Goal: Task Accomplishment & Management: Complete application form

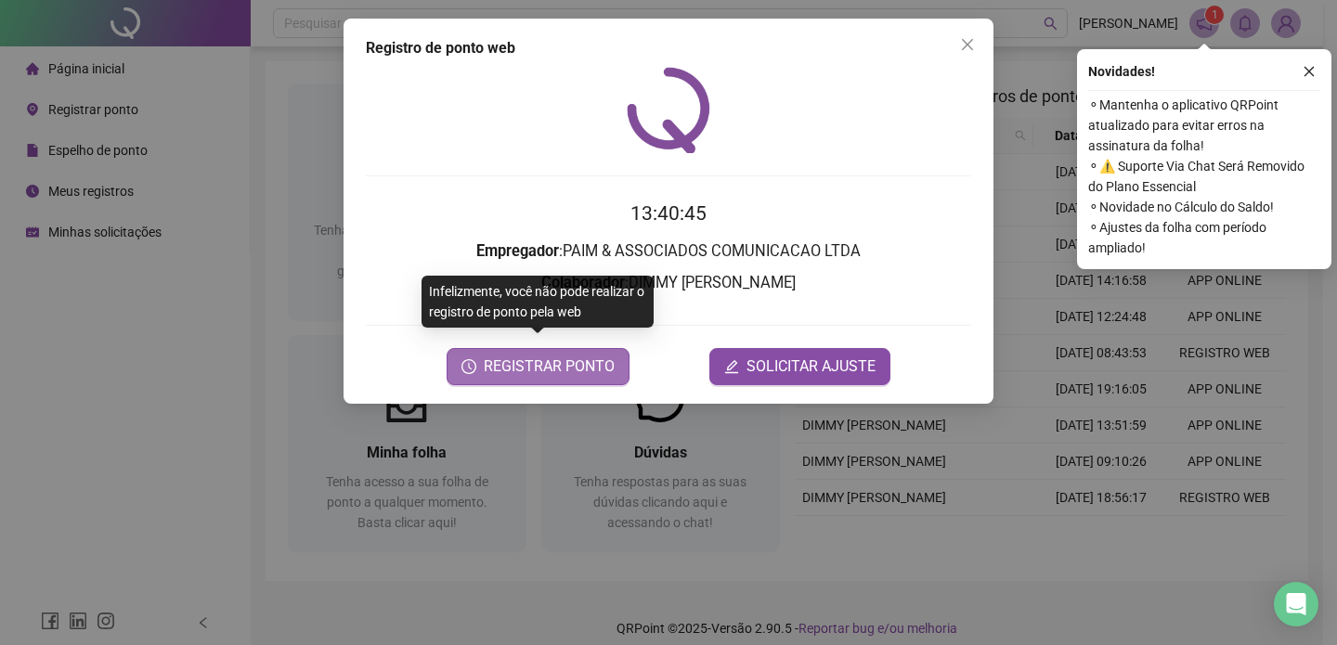
click at [598, 355] on span "REGISTRAR PONTO" at bounding box center [549, 366] width 131 height 22
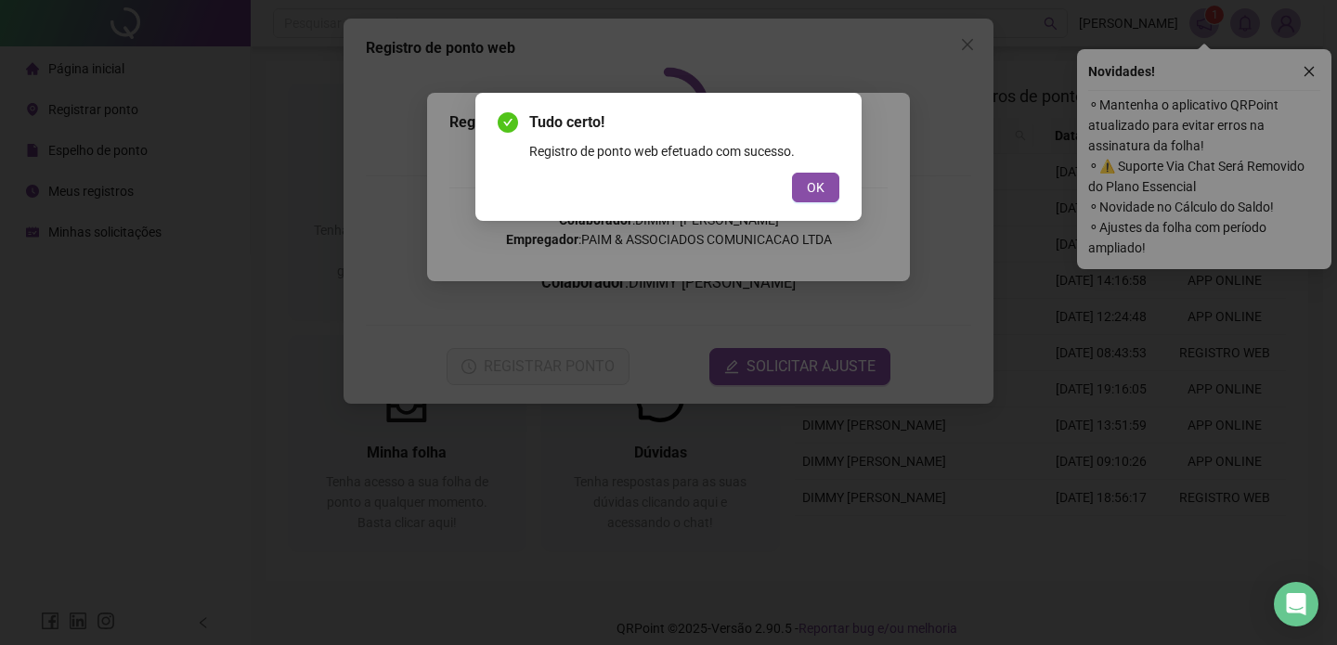
click at [838, 206] on div "Tudo certo! Registro de ponto web efetuado com sucesso. OK" at bounding box center [668, 157] width 386 height 128
click at [836, 197] on button "OK" at bounding box center [815, 188] width 47 height 30
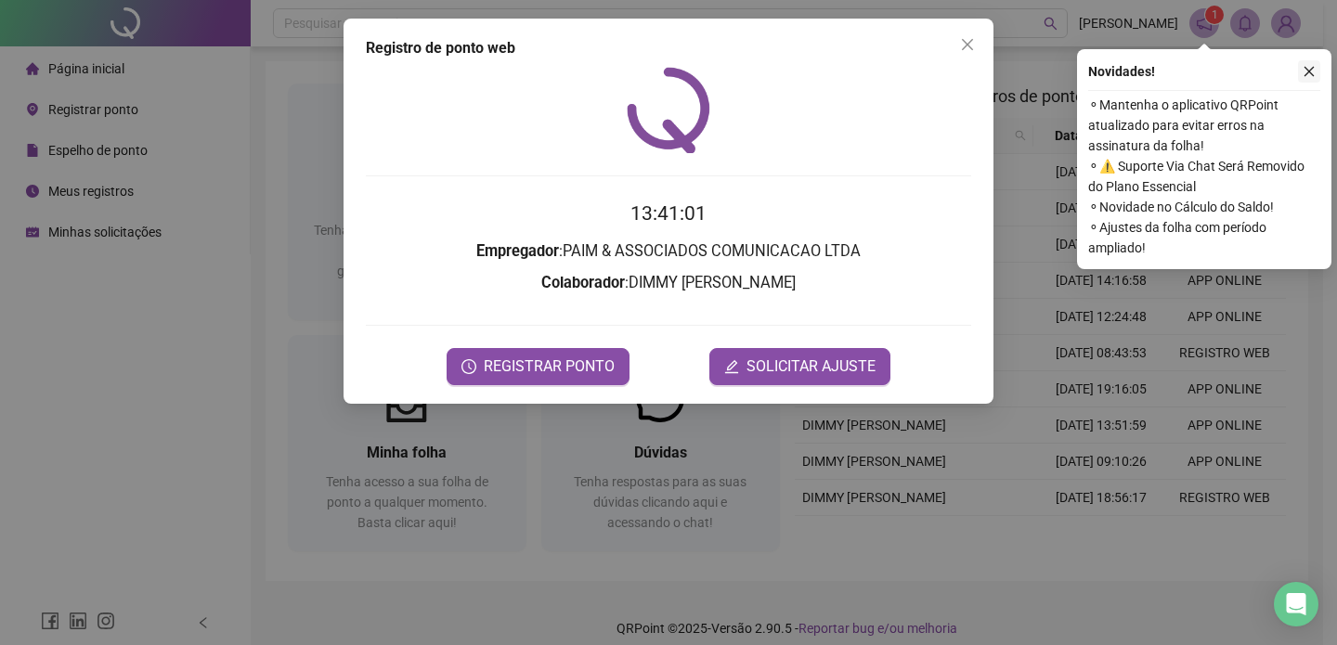
click at [1298, 67] on button "button" at bounding box center [1309, 71] width 22 height 22
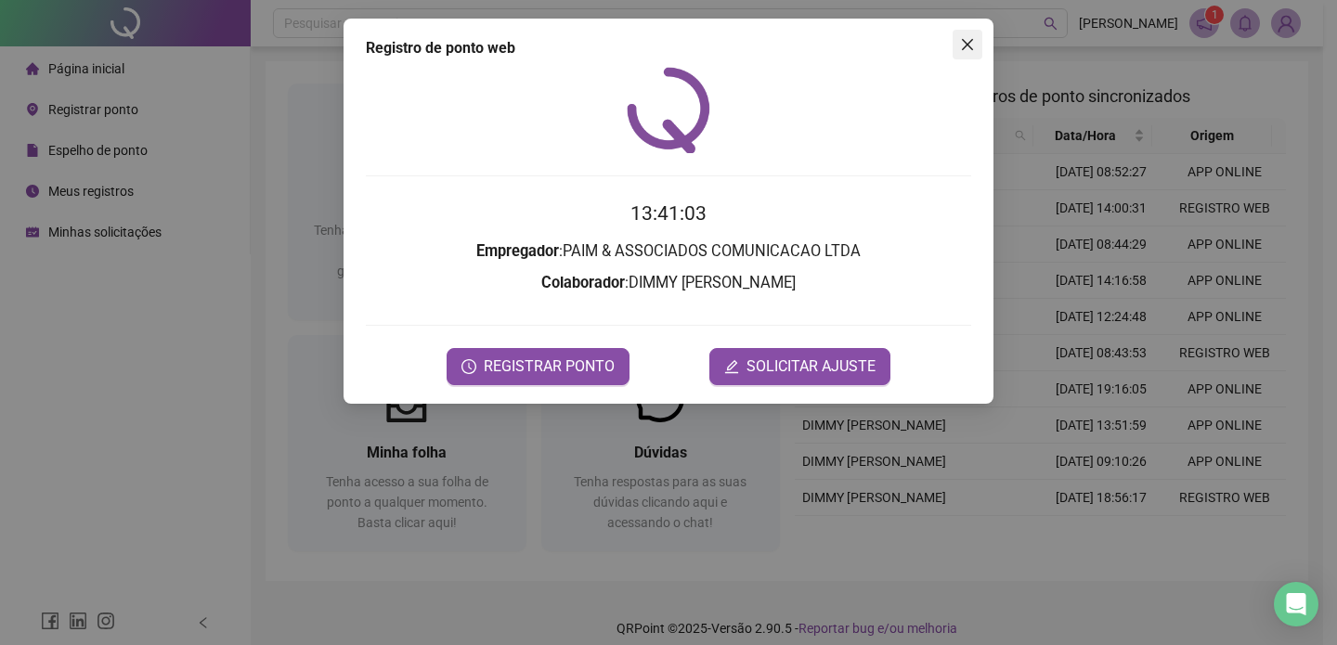
click at [967, 49] on icon "close" at bounding box center [967, 44] width 15 height 15
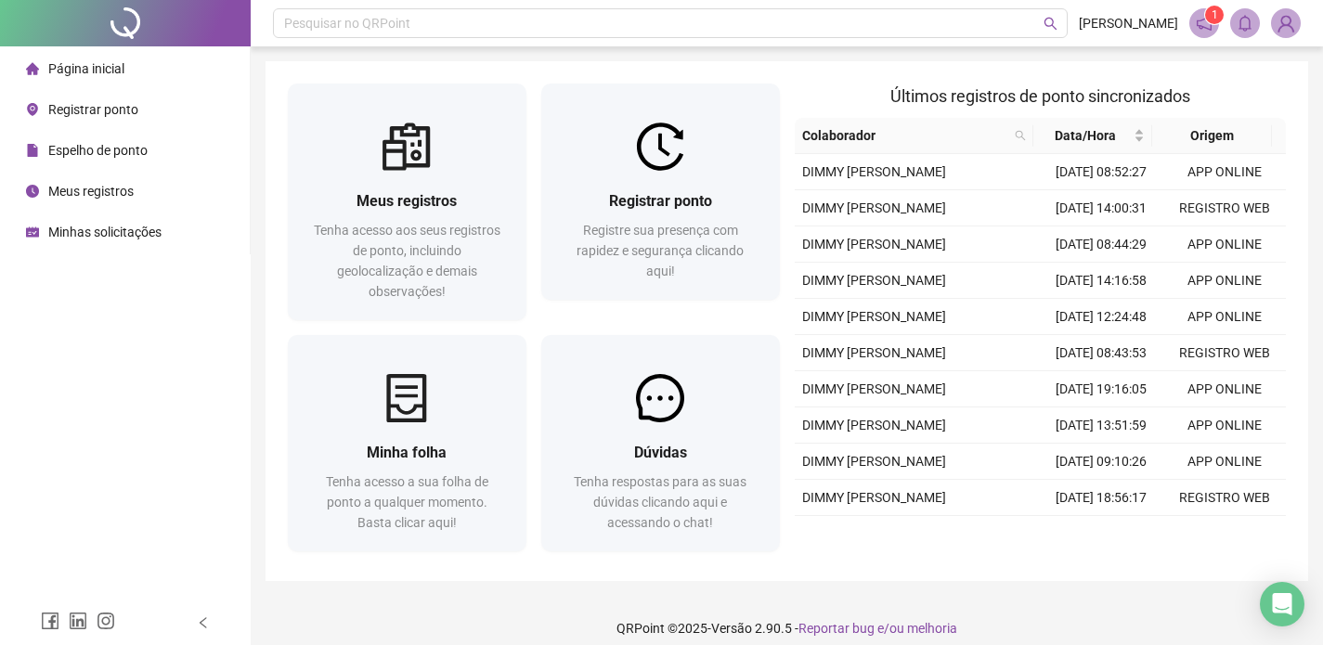
click at [82, 154] on span "Espelho de ponto" at bounding box center [97, 150] width 99 height 15
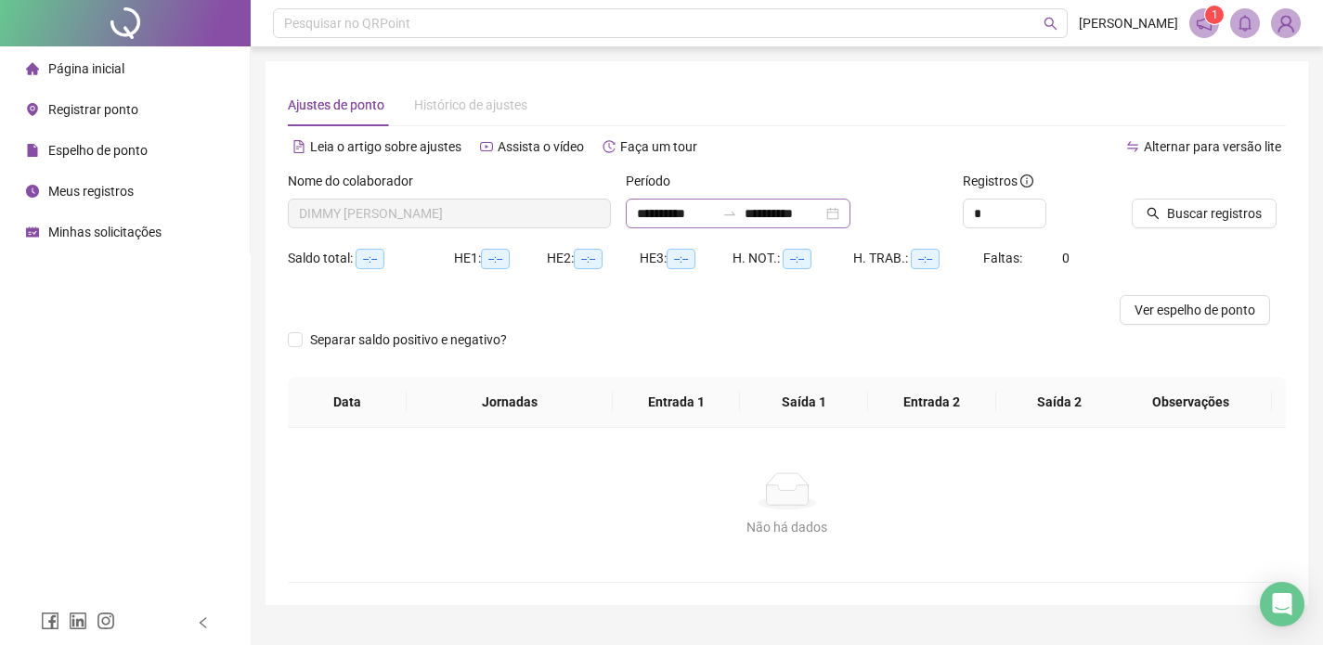
type input "**********"
click at [789, 216] on input "**********" at bounding box center [783, 213] width 78 height 20
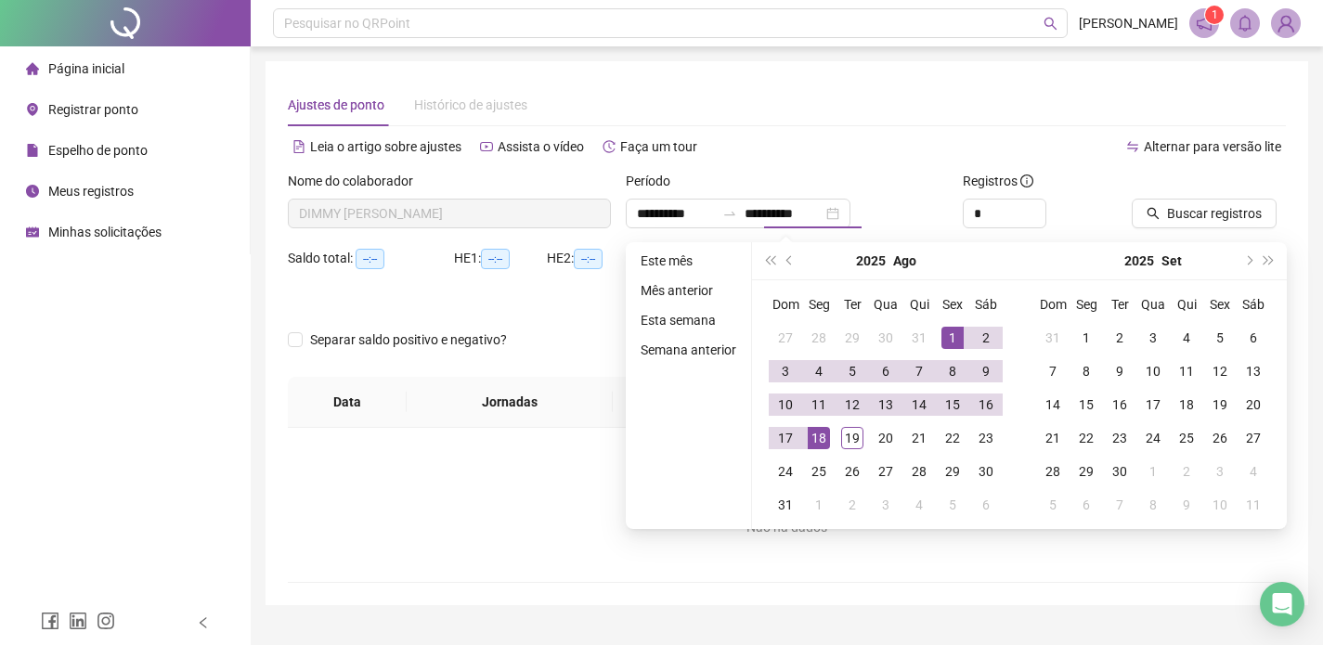
click at [812, 179] on div "Período" at bounding box center [787, 185] width 323 height 28
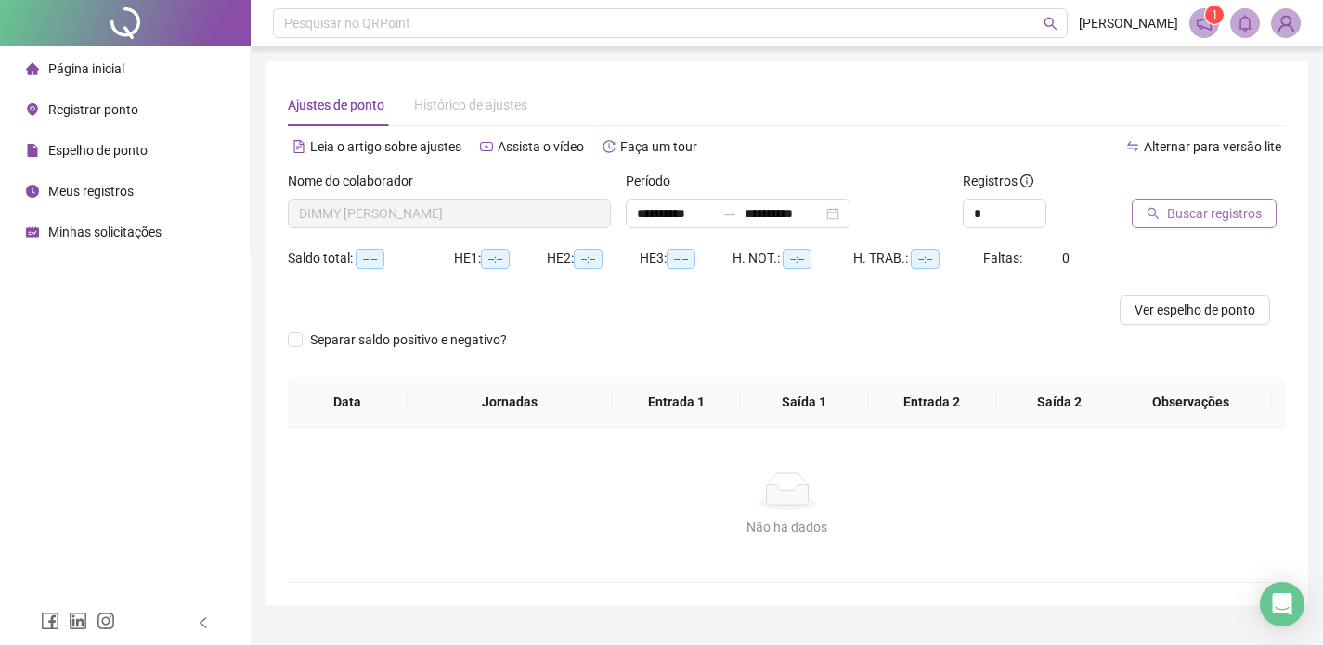
click at [1152, 202] on button "Buscar registros" at bounding box center [1203, 214] width 145 height 30
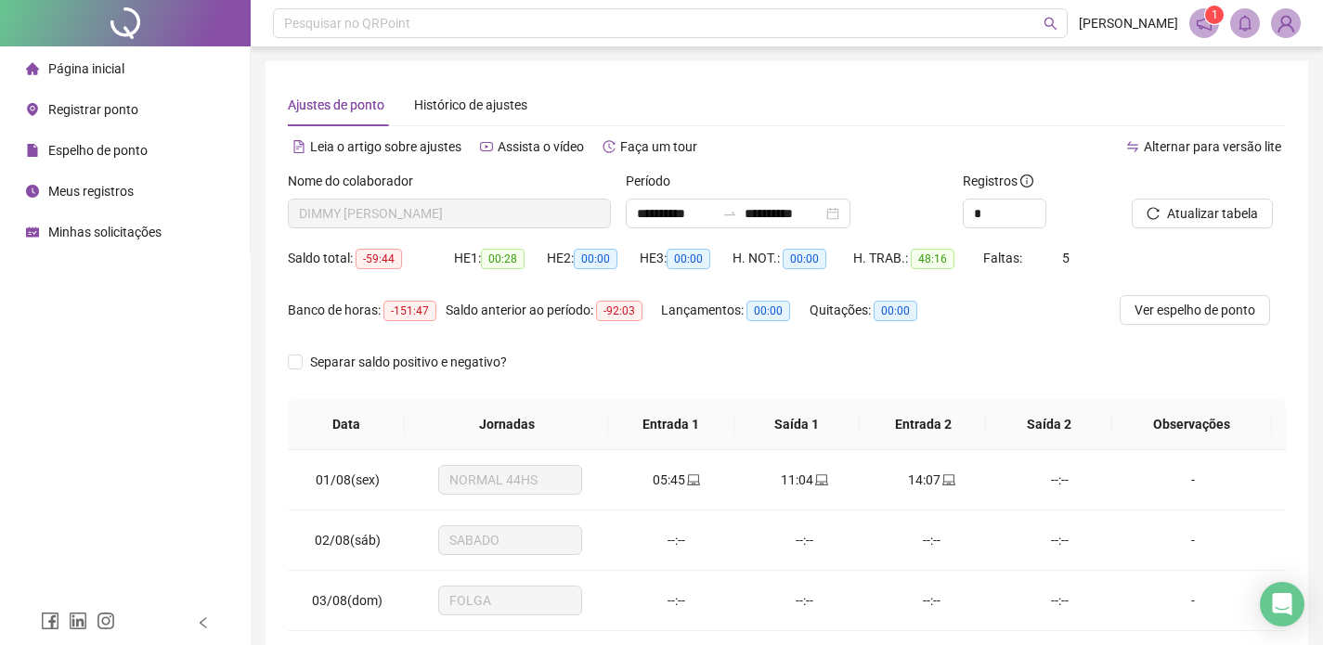
click at [123, 104] on span "Registrar ponto" at bounding box center [93, 109] width 90 height 15
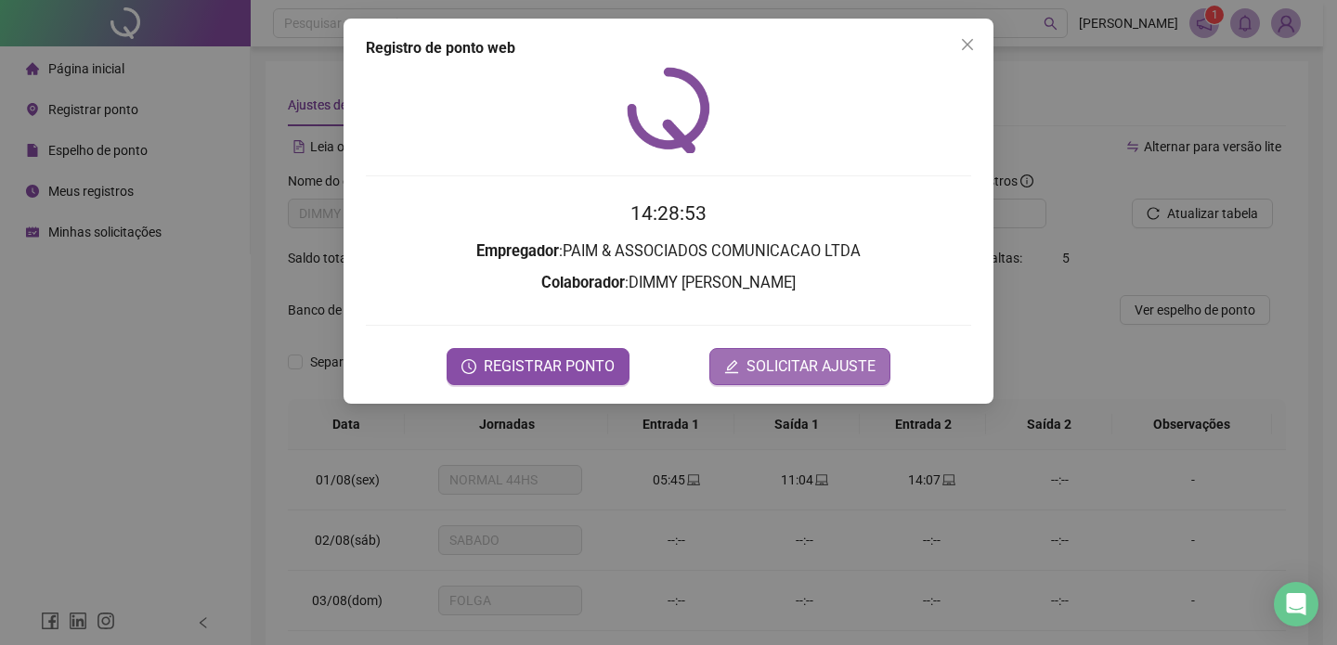
click at [766, 366] on span "SOLICITAR AJUSTE" at bounding box center [810, 366] width 129 height 22
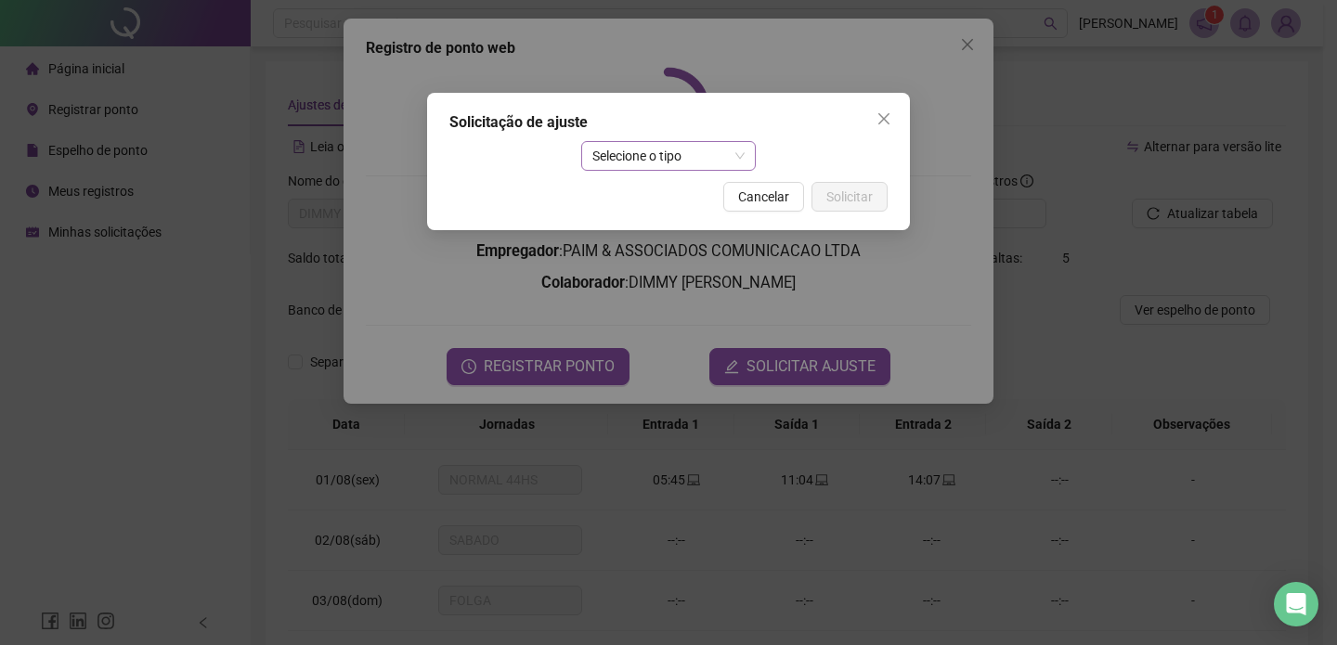
click at [633, 156] on span "Selecione o tipo" at bounding box center [668, 156] width 153 height 28
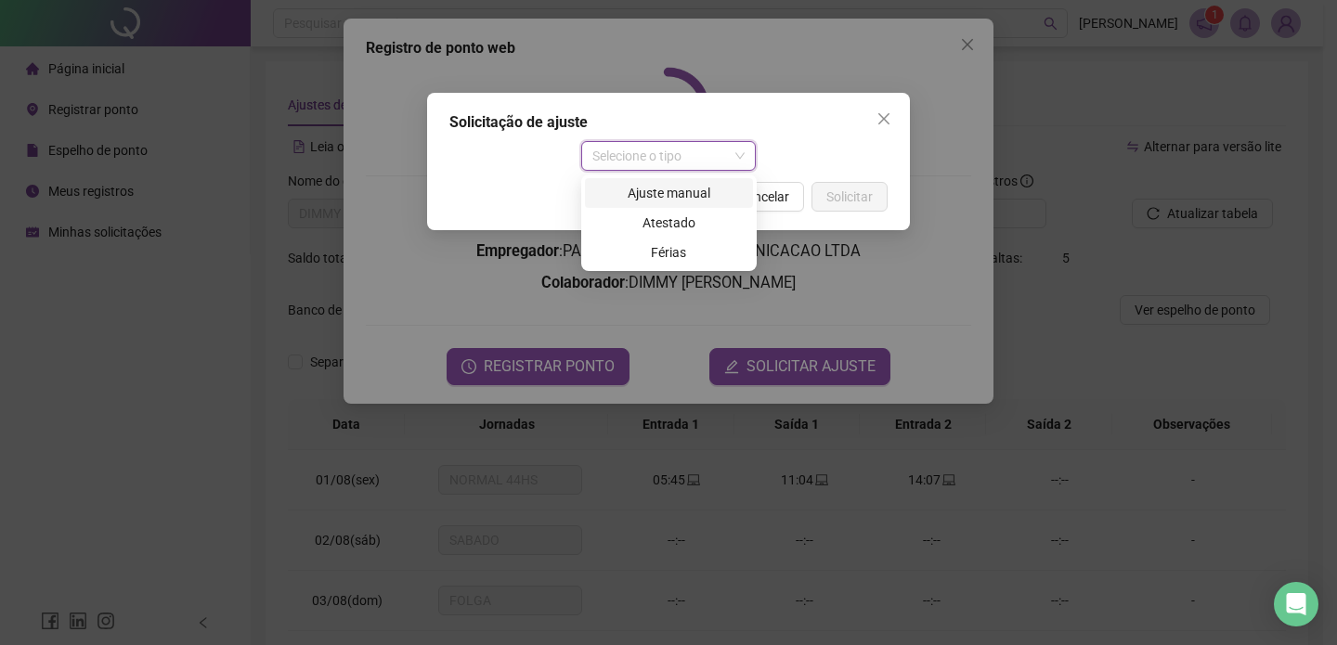
click at [656, 202] on div "Ajuste manual" at bounding box center [669, 193] width 146 height 20
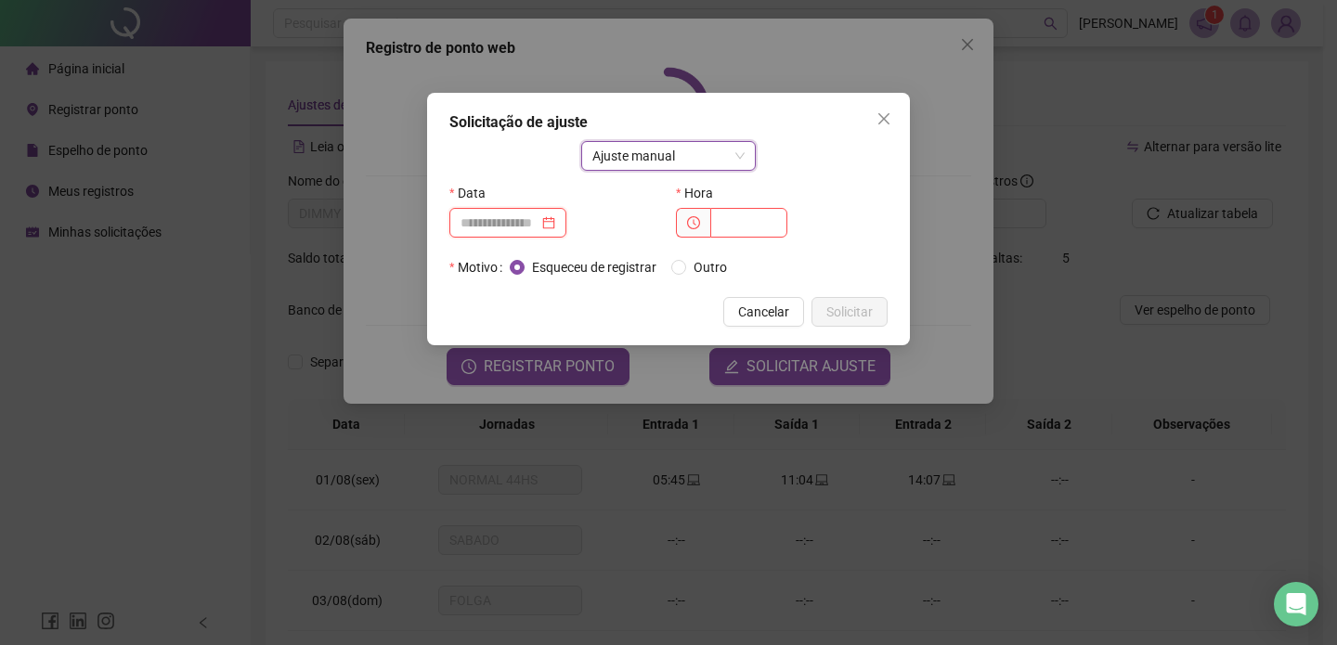
click at [530, 220] on input at bounding box center [499, 223] width 78 height 20
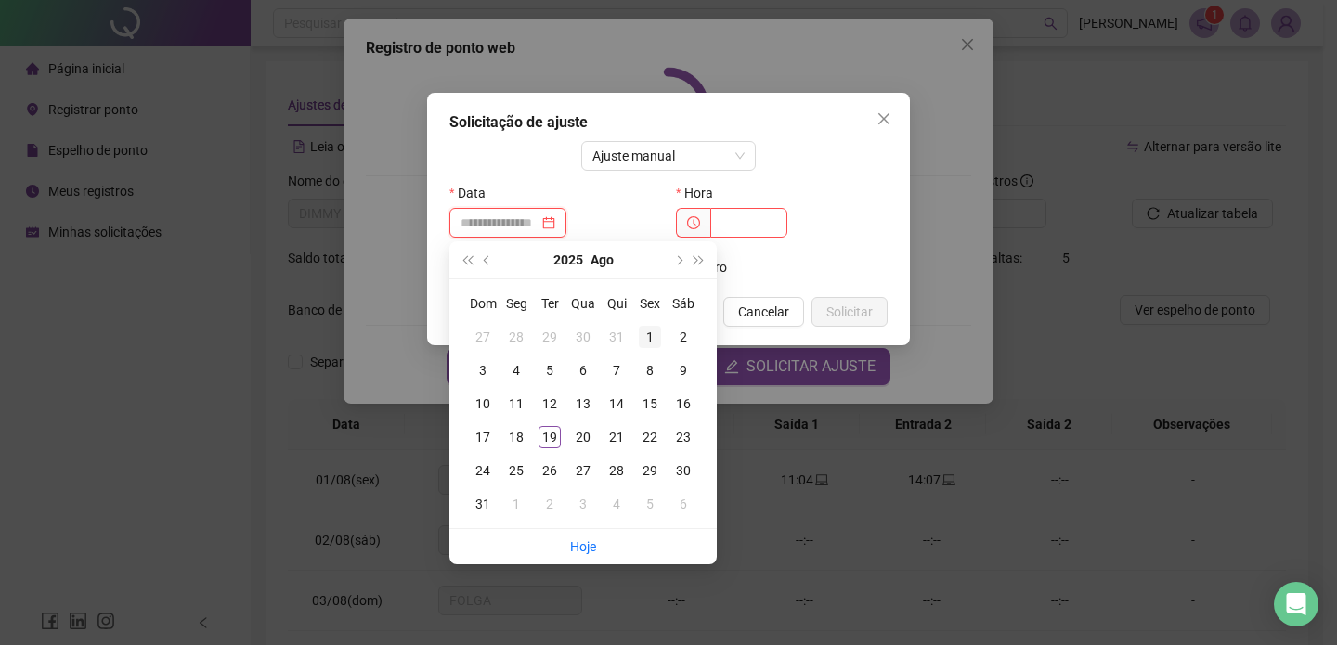
type input "**********"
click at [650, 340] on div "1" at bounding box center [650, 337] width 22 height 22
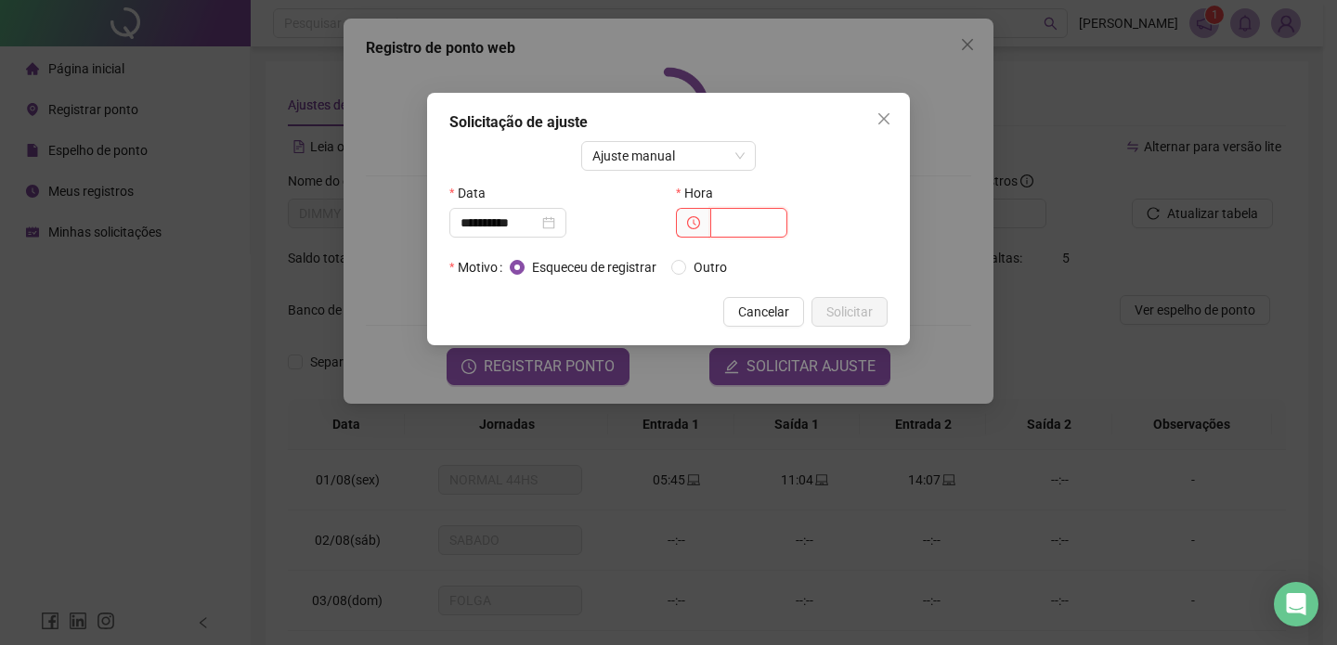
click at [735, 230] on input "text" at bounding box center [748, 223] width 77 height 30
type input "*****"
click at [828, 303] on span "Solicitar" at bounding box center [849, 312] width 46 height 20
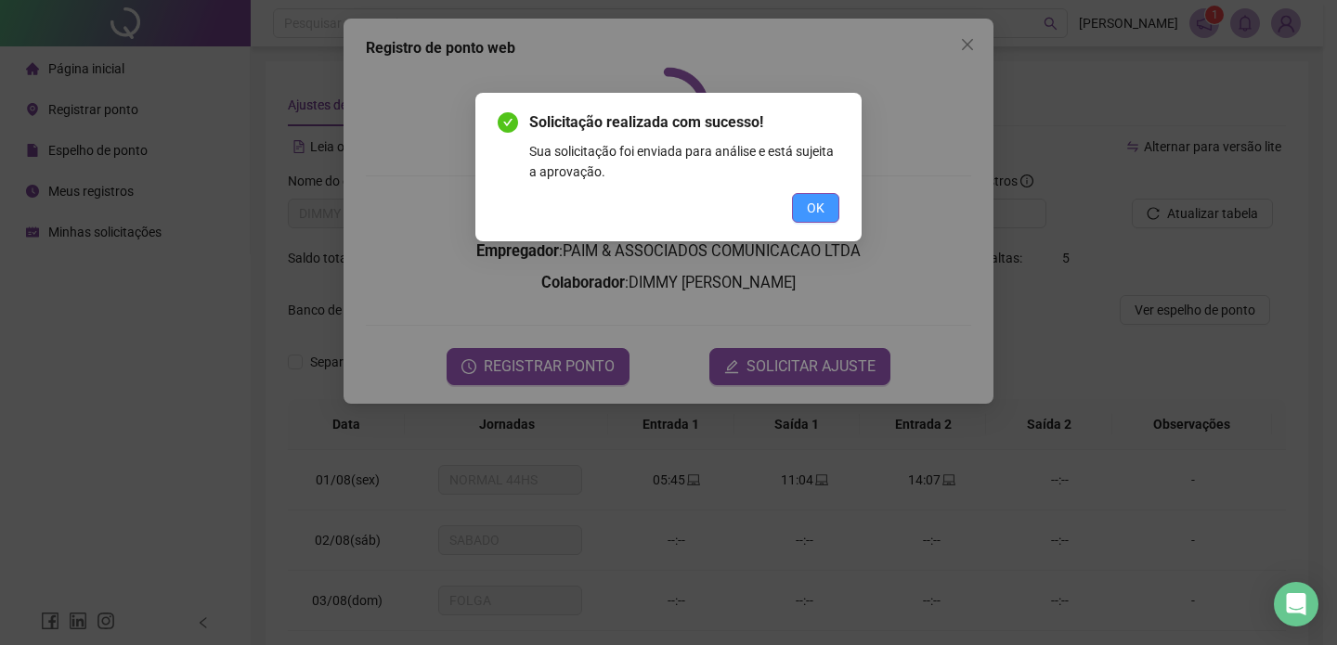
click at [820, 197] on button "OK" at bounding box center [815, 208] width 47 height 30
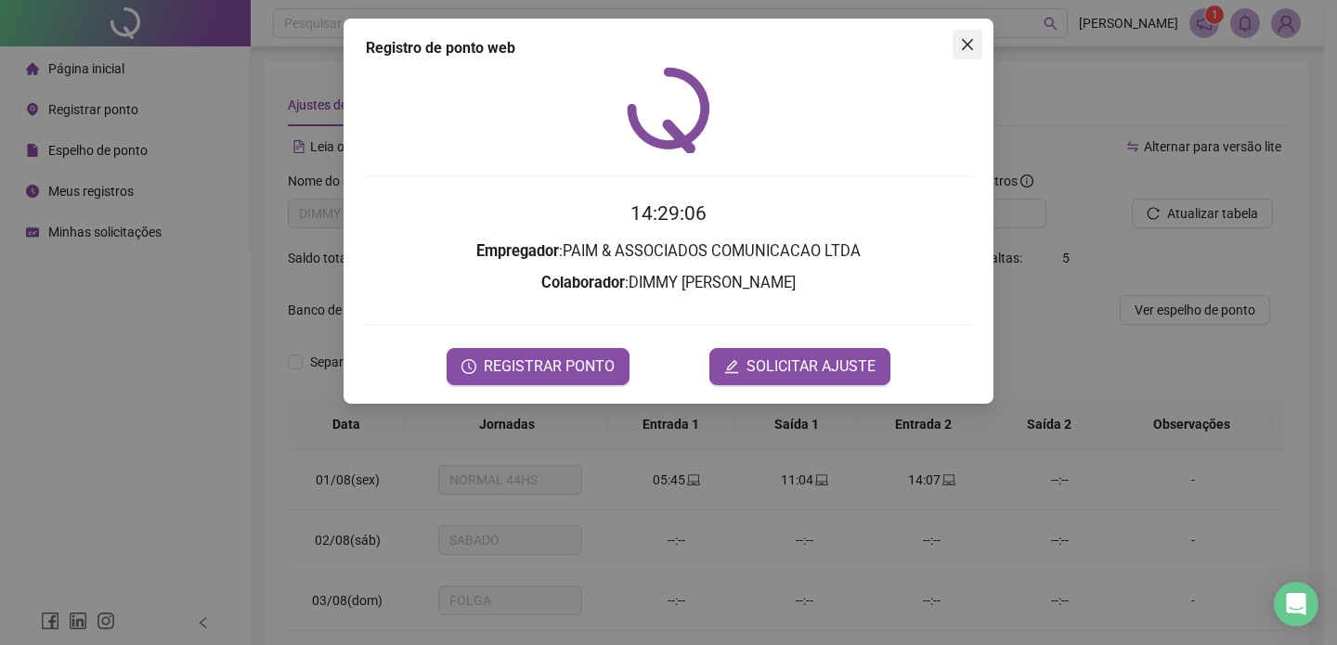
click at [957, 54] on button "Close" at bounding box center [967, 45] width 30 height 30
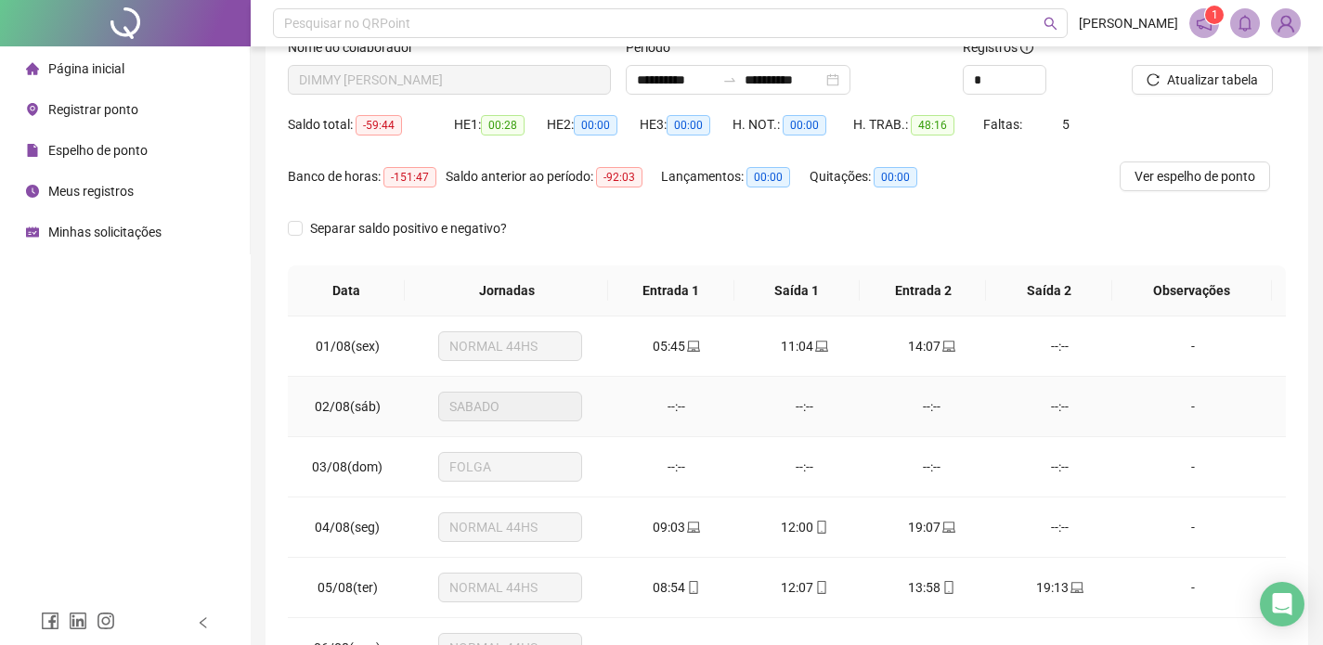
scroll to position [123, 0]
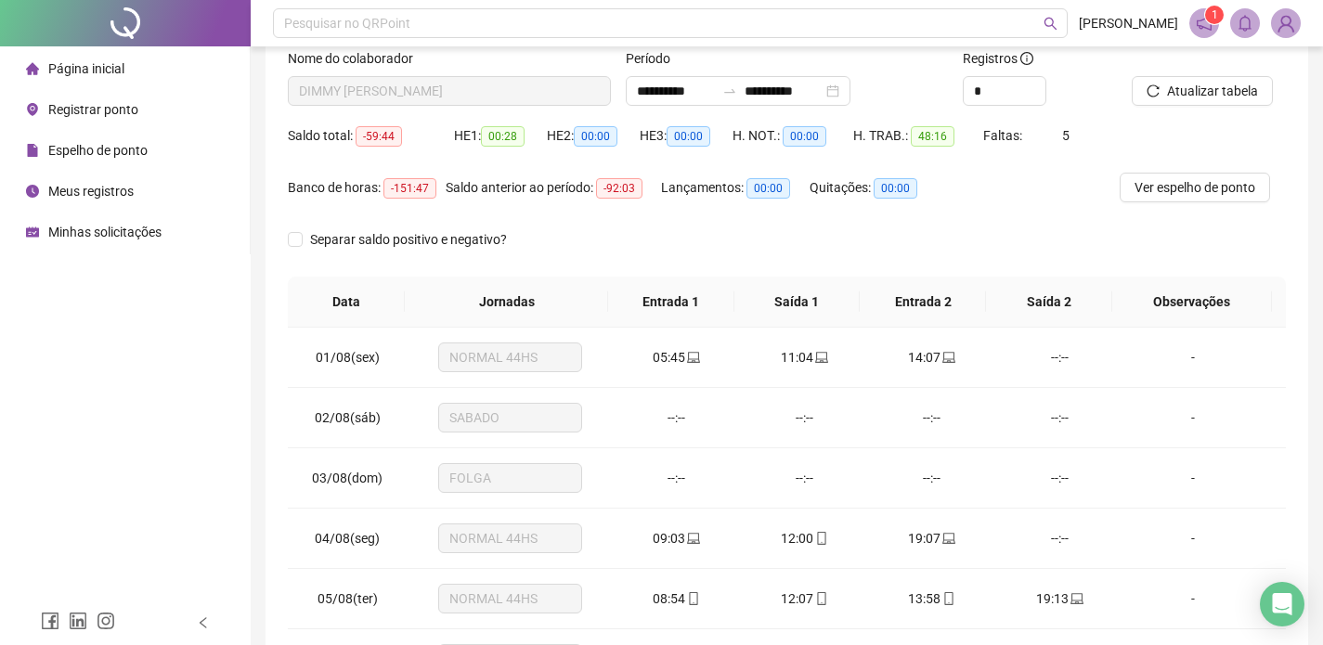
click at [110, 109] on span "Registrar ponto" at bounding box center [93, 109] width 90 height 15
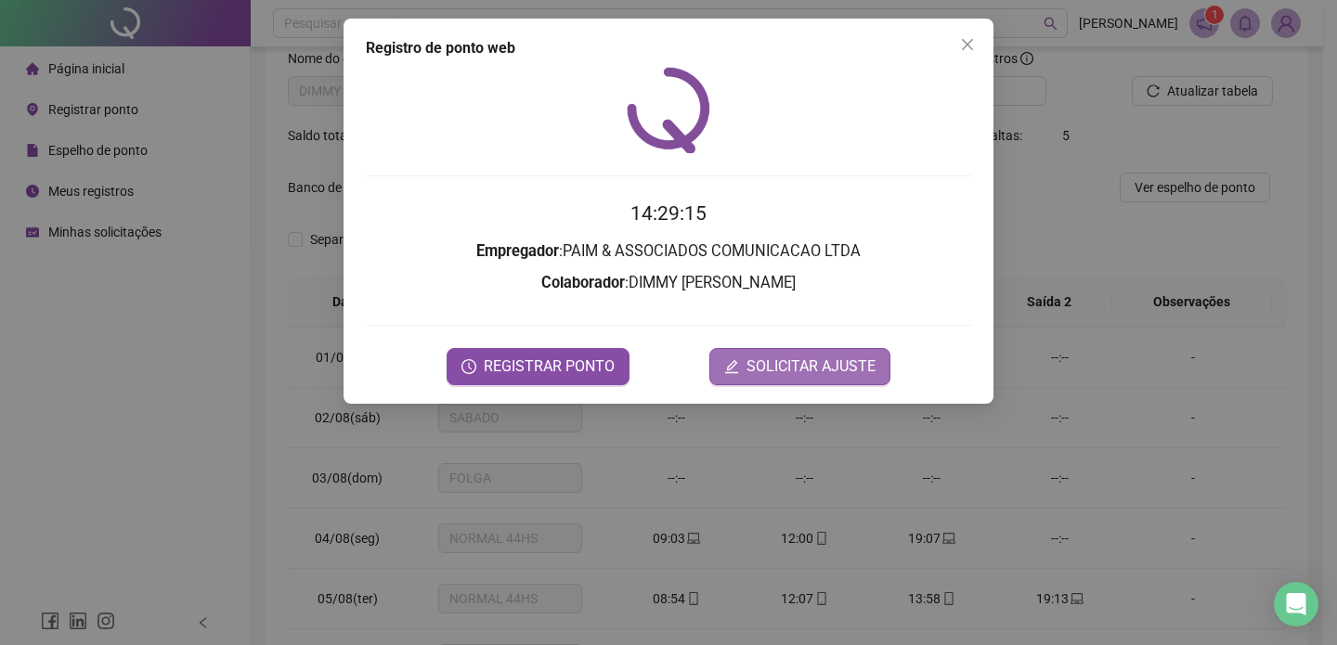
click at [815, 362] on span "SOLICITAR AJUSTE" at bounding box center [810, 366] width 129 height 22
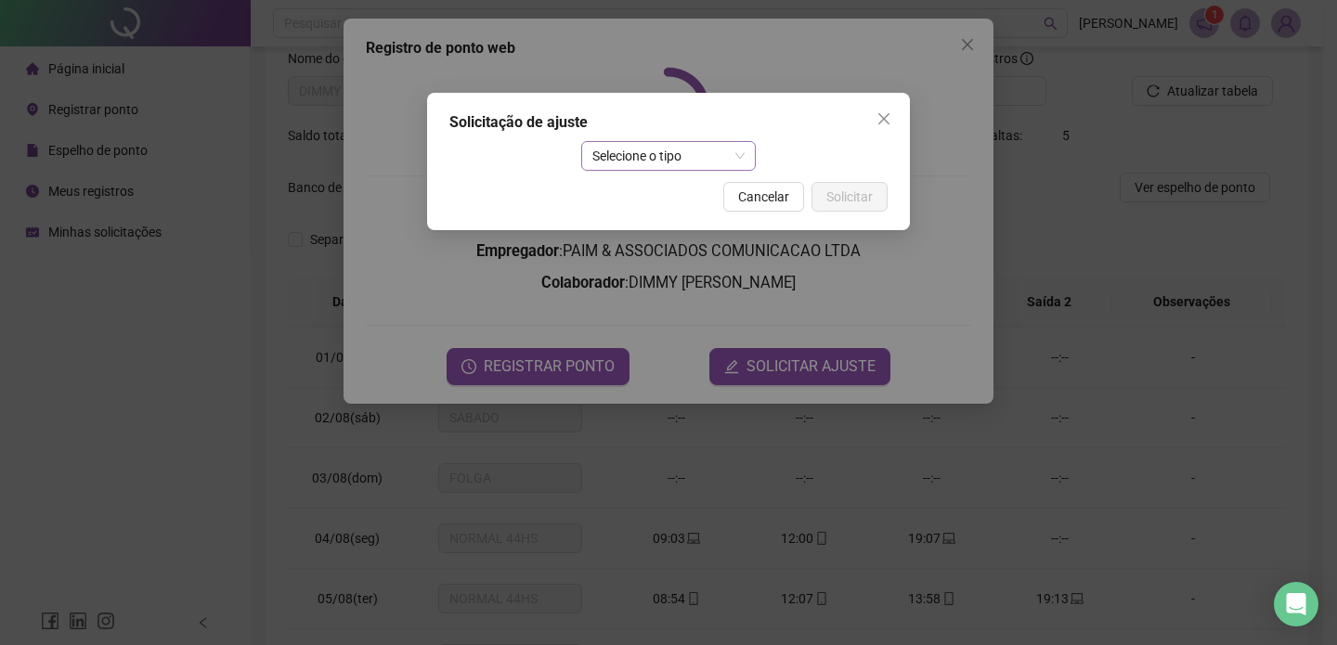
click at [660, 166] on span "Selecione o tipo" at bounding box center [668, 156] width 153 height 28
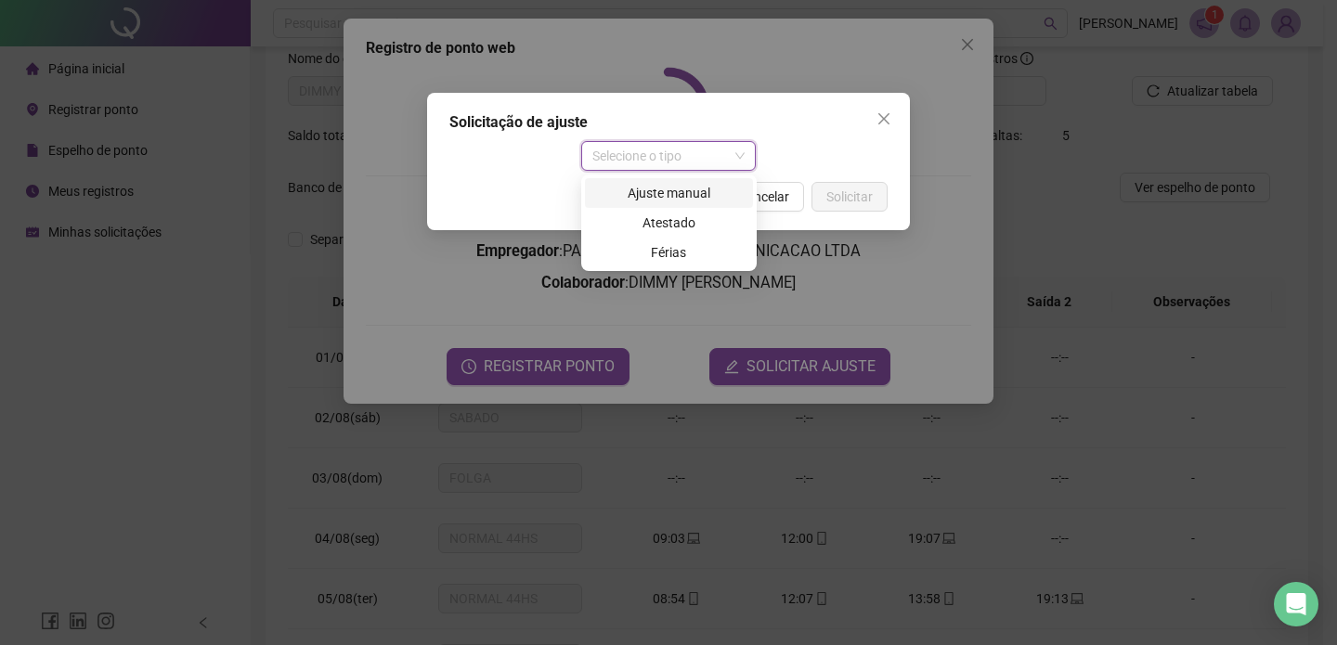
click at [648, 198] on div "Ajuste manual" at bounding box center [669, 193] width 146 height 20
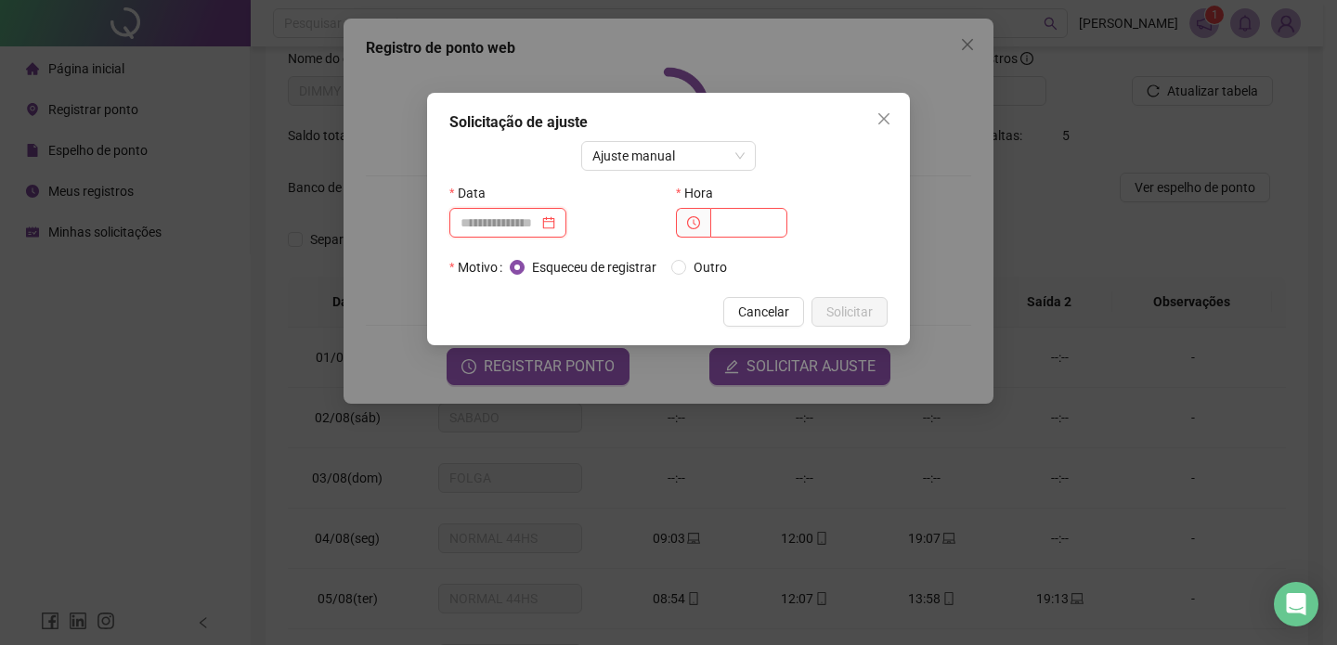
click at [520, 214] on input at bounding box center [499, 223] width 78 height 20
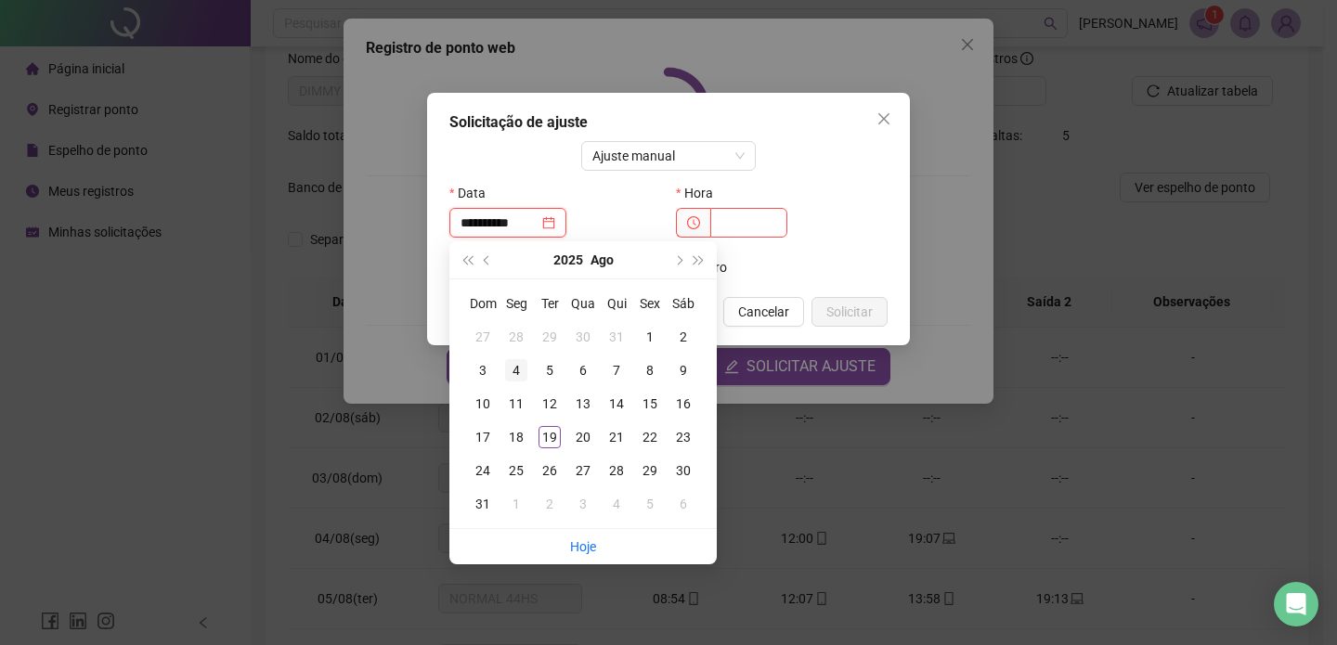
type input "**********"
click at [520, 377] on div "4" at bounding box center [516, 370] width 22 height 22
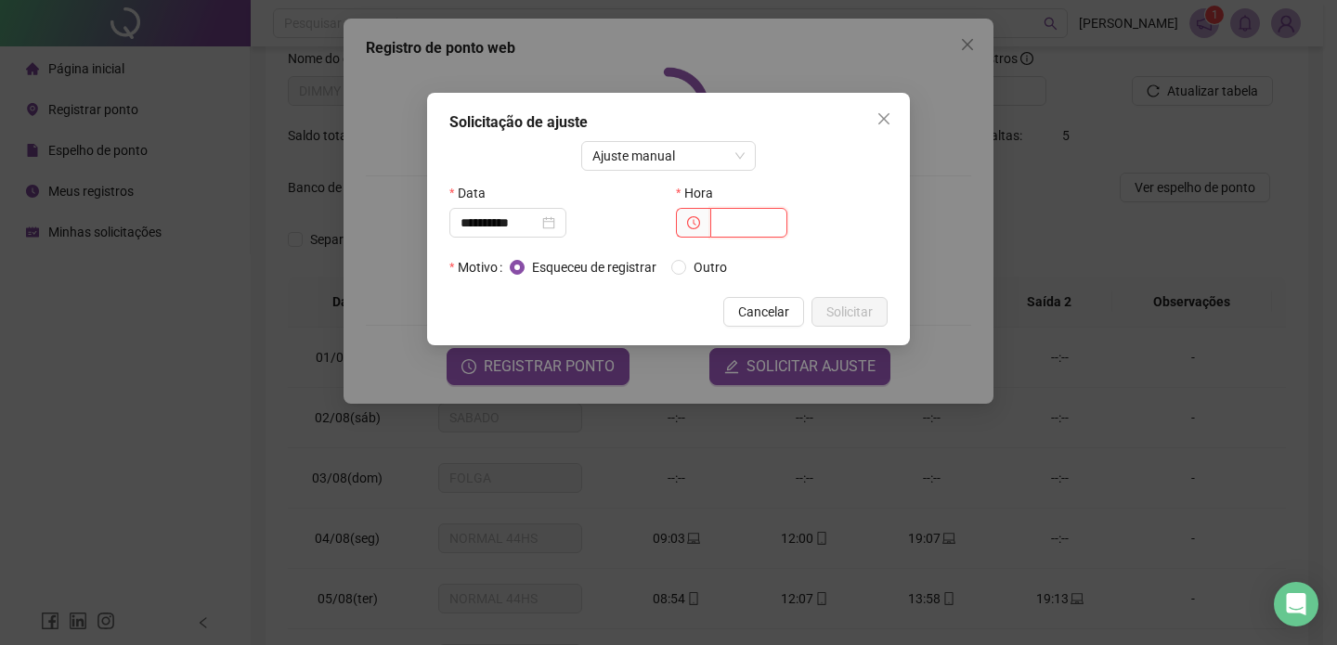
click at [769, 224] on input "text" at bounding box center [748, 223] width 77 height 30
type input "*****"
click at [851, 313] on span "Solicitar" at bounding box center [849, 312] width 46 height 20
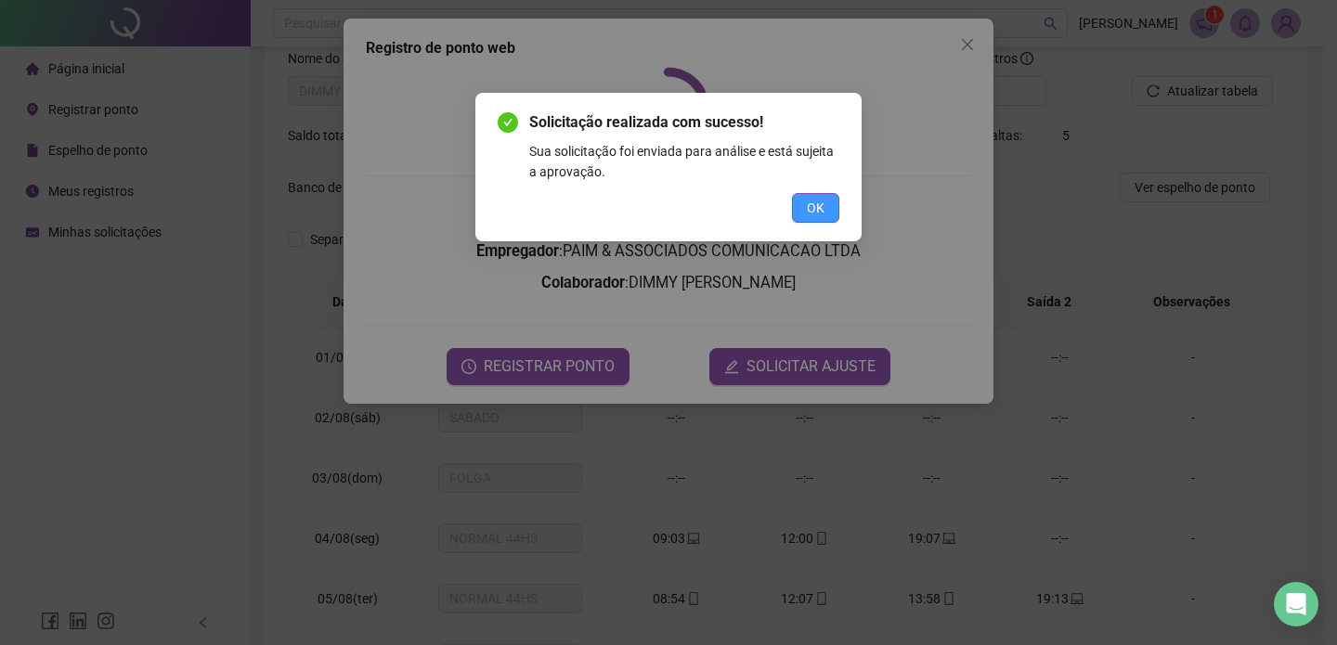
click at [824, 208] on button "OK" at bounding box center [815, 208] width 47 height 30
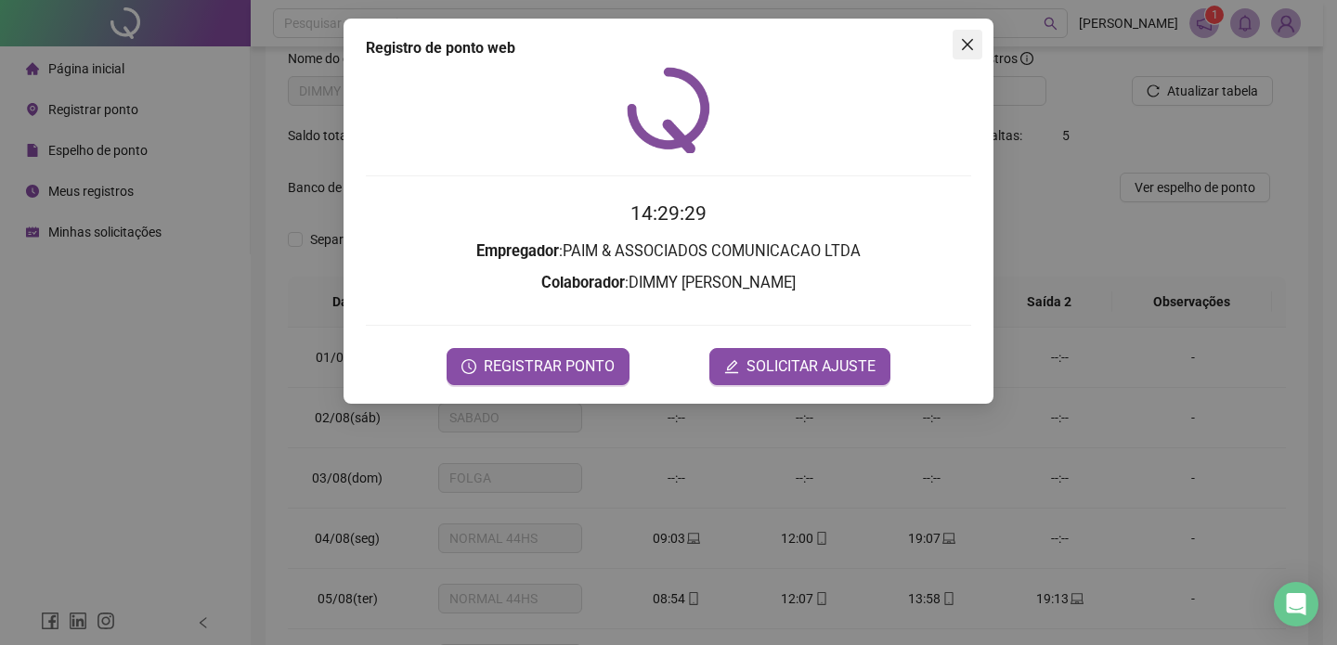
click at [968, 56] on button "Close" at bounding box center [967, 45] width 30 height 30
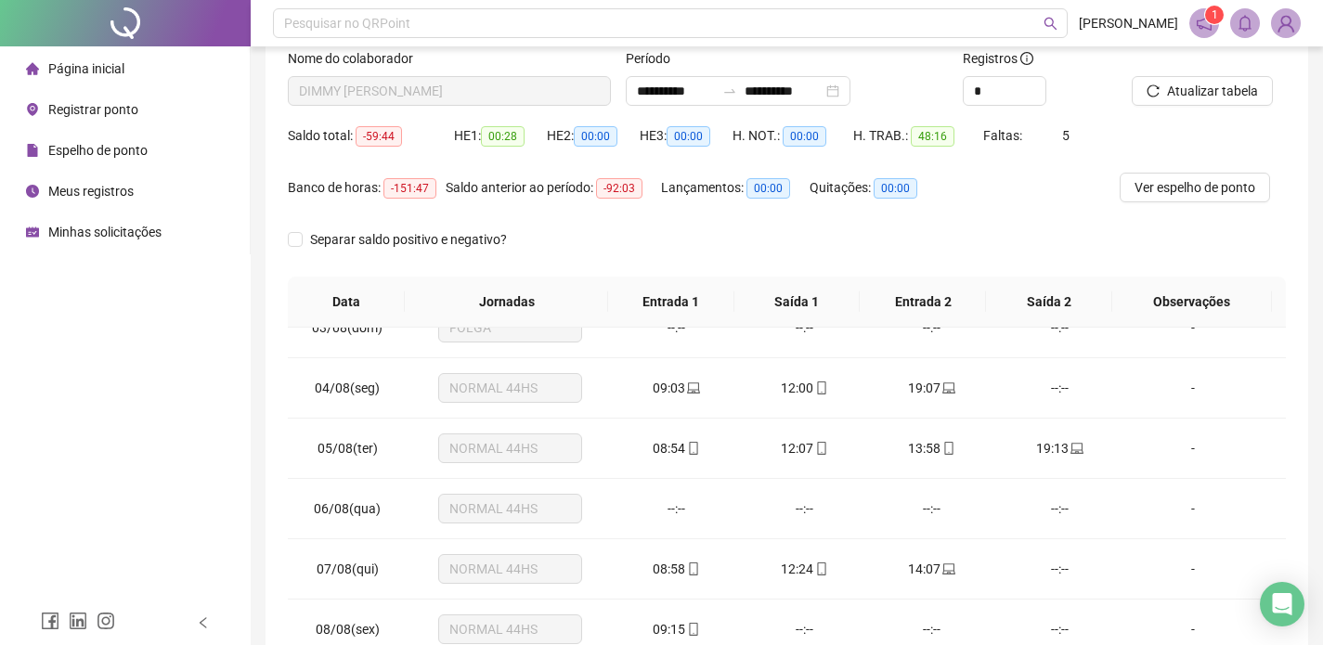
scroll to position [145, 0]
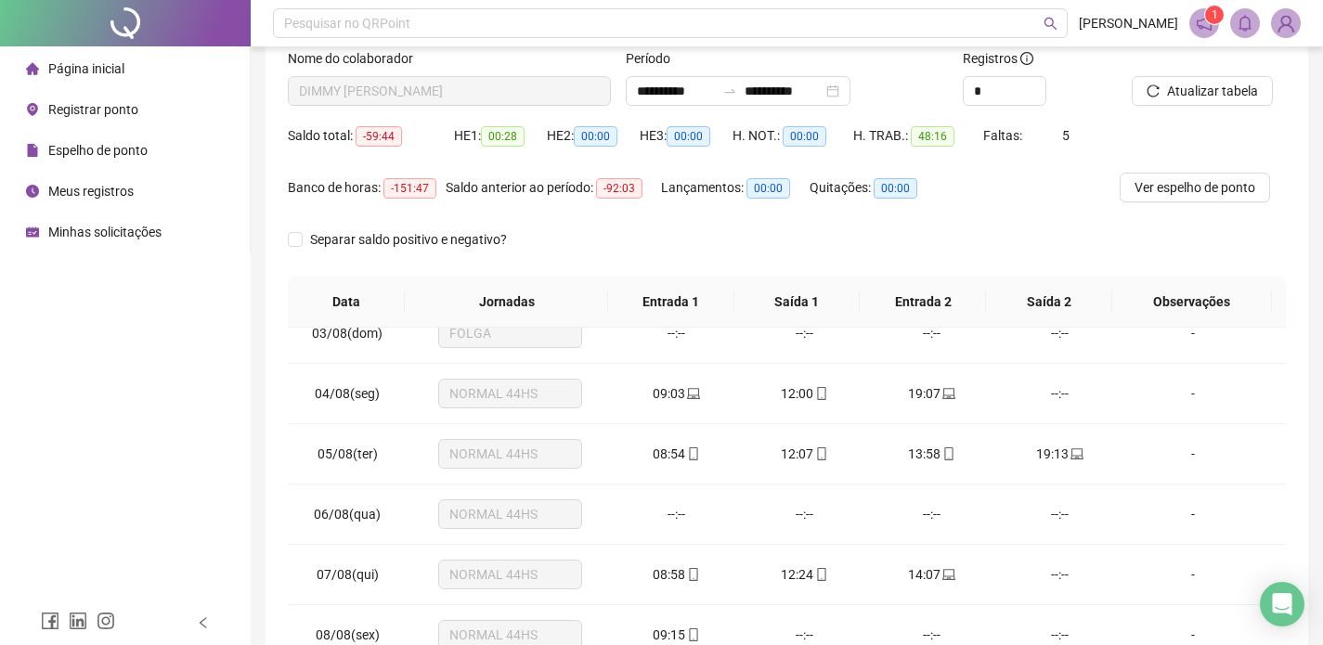
click at [110, 106] on span "Registrar ponto" at bounding box center [93, 109] width 90 height 15
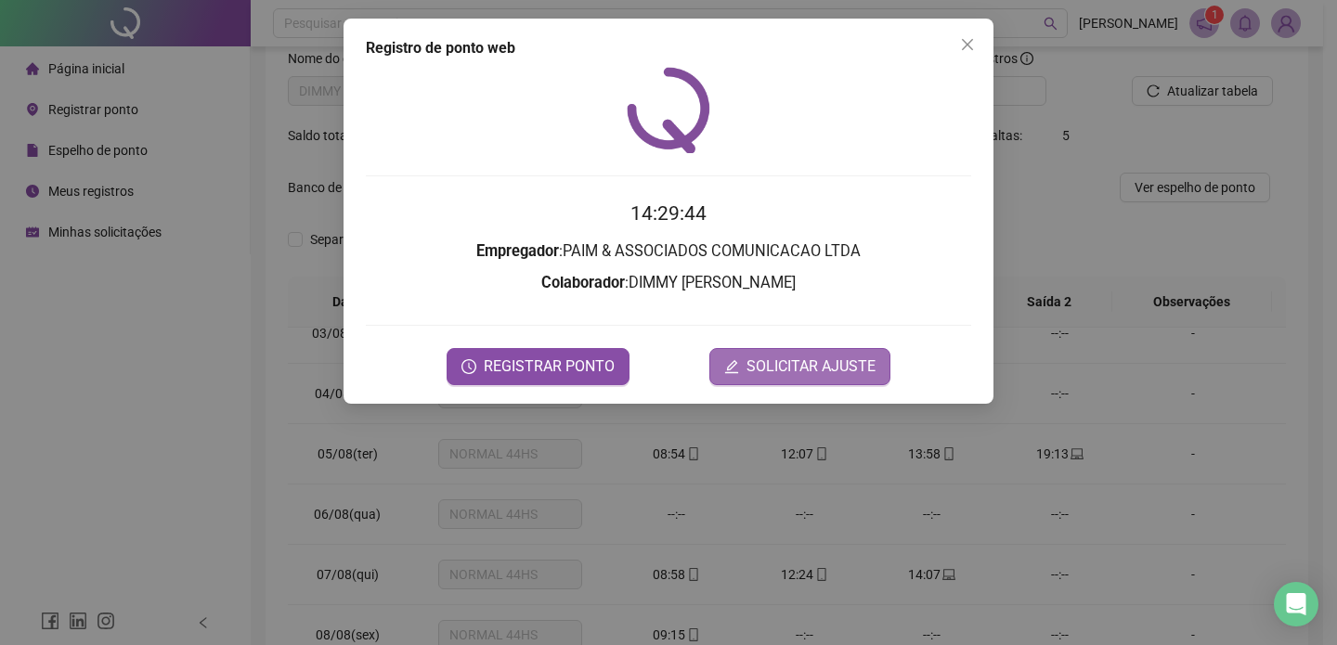
click at [763, 361] on span "SOLICITAR AJUSTE" at bounding box center [810, 366] width 129 height 22
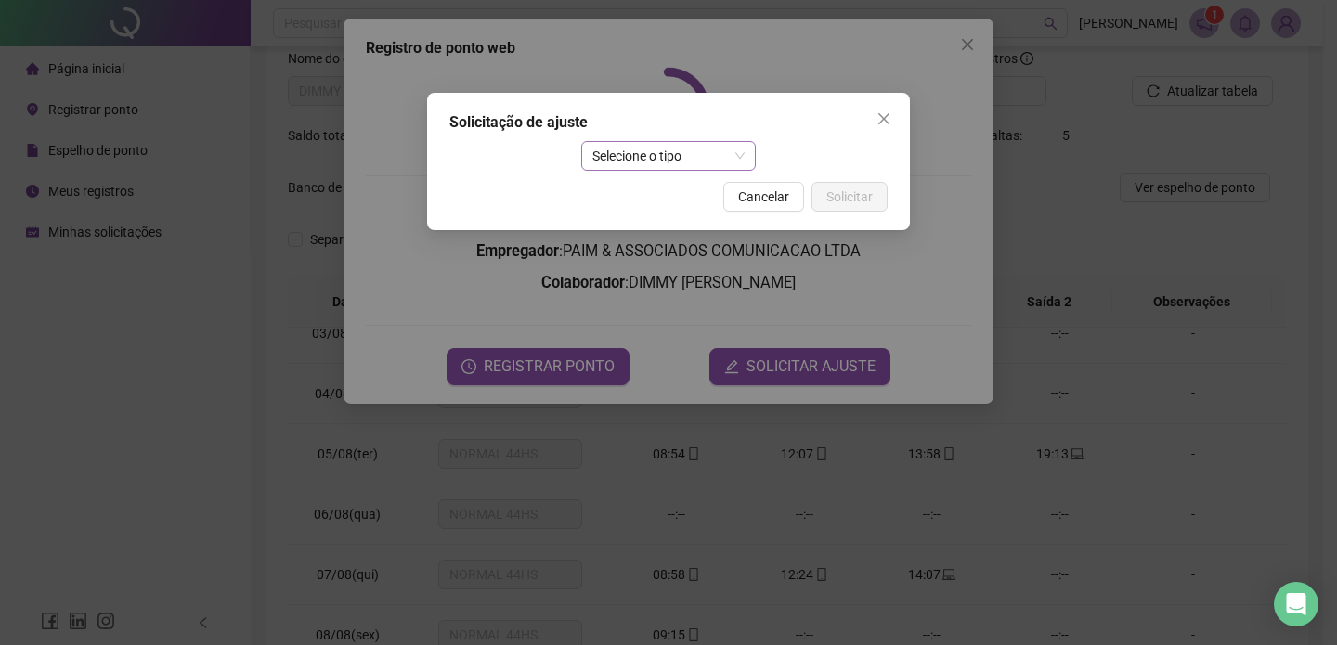
click at [666, 162] on span "Selecione o tipo" at bounding box center [668, 156] width 153 height 28
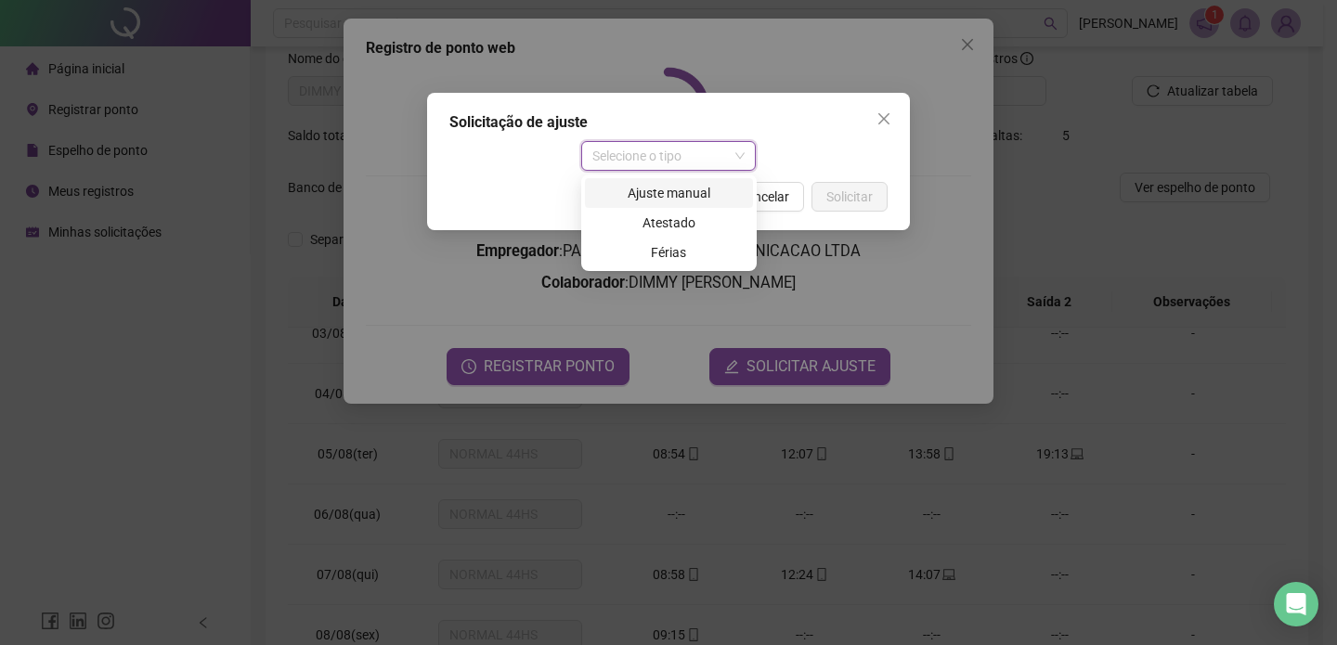
click at [666, 186] on div "Ajuste manual" at bounding box center [669, 193] width 146 height 20
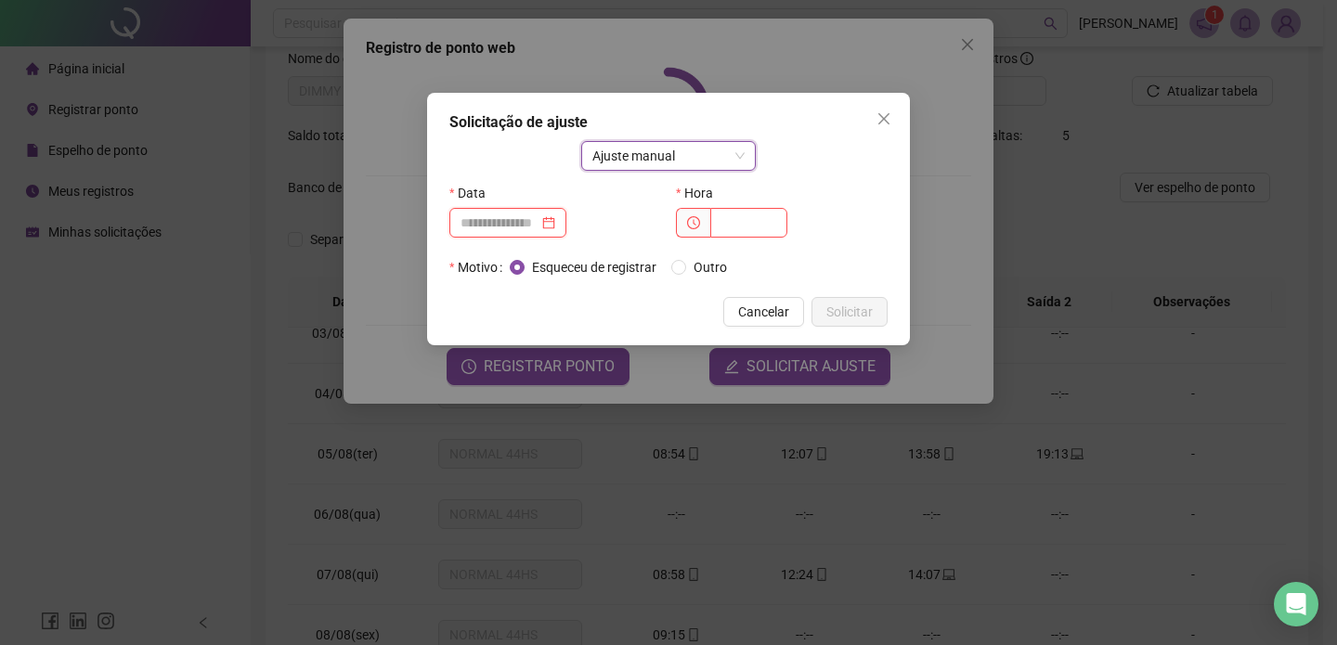
click at [538, 229] on input at bounding box center [499, 223] width 78 height 20
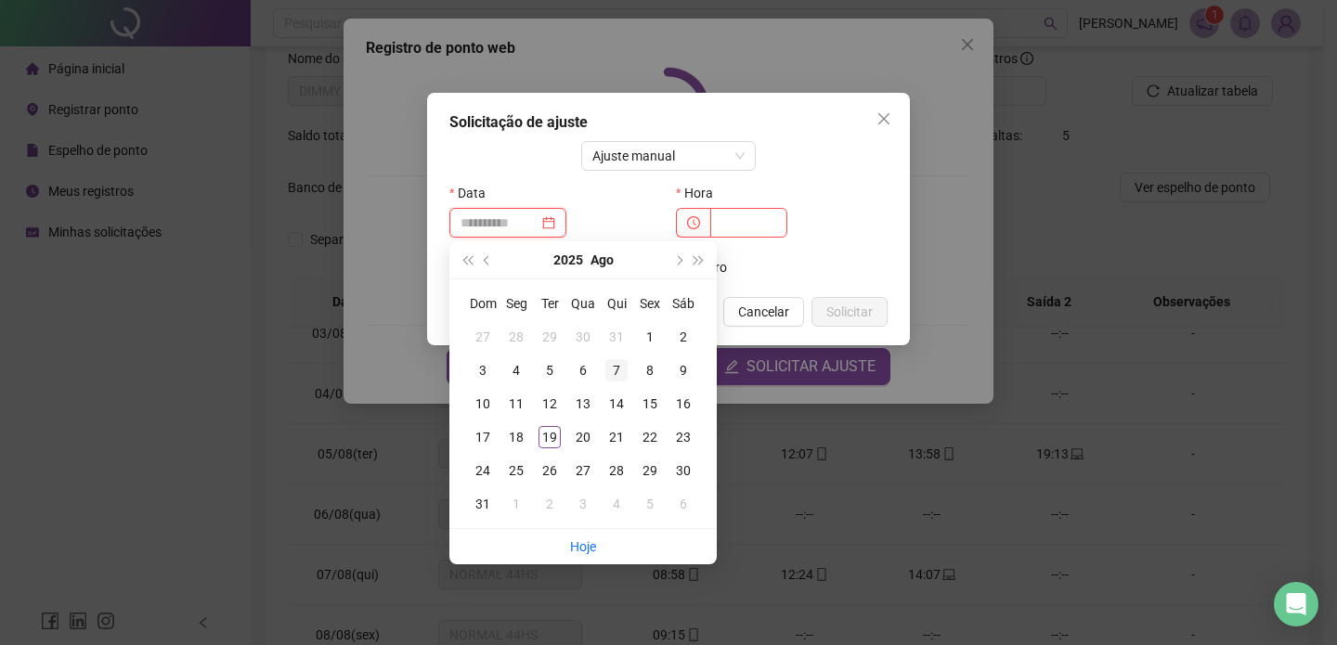
type input "**********"
click at [611, 376] on div "7" at bounding box center [616, 370] width 22 height 22
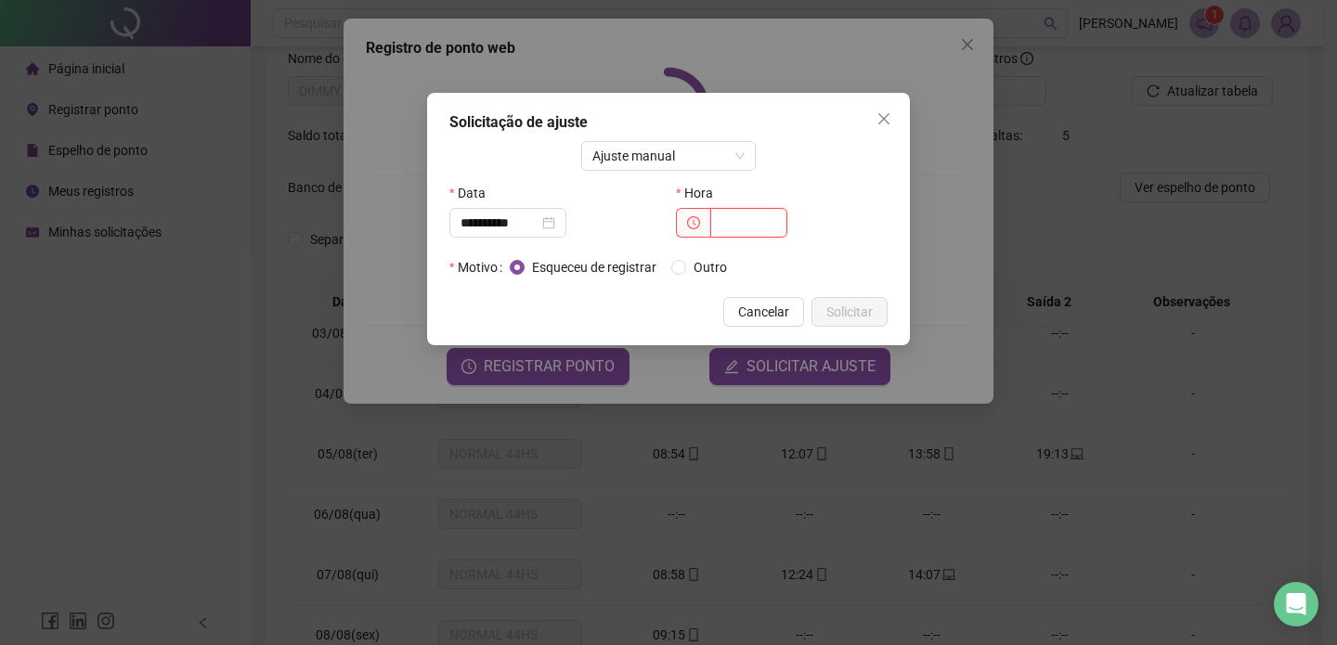
click at [730, 231] on input "text" at bounding box center [748, 223] width 77 height 30
type input "*****"
click at [846, 308] on span "Solicitar" at bounding box center [849, 312] width 46 height 20
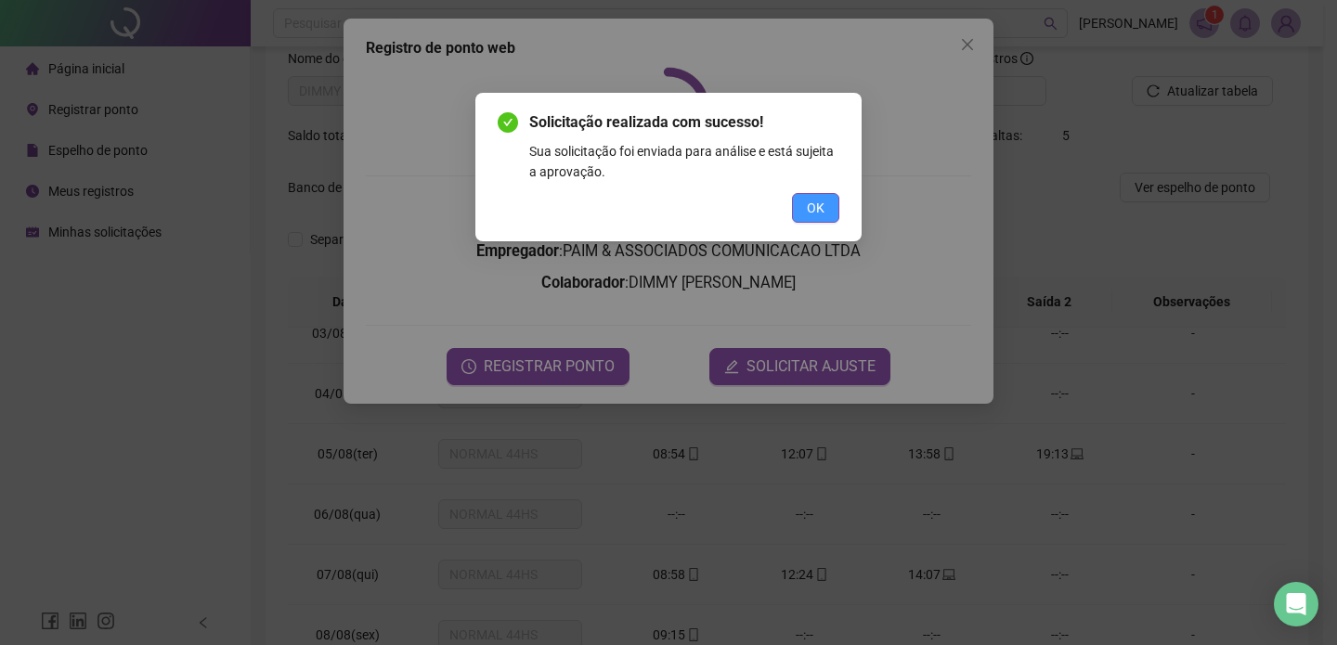
click at [816, 198] on span "OK" at bounding box center [816, 208] width 18 height 20
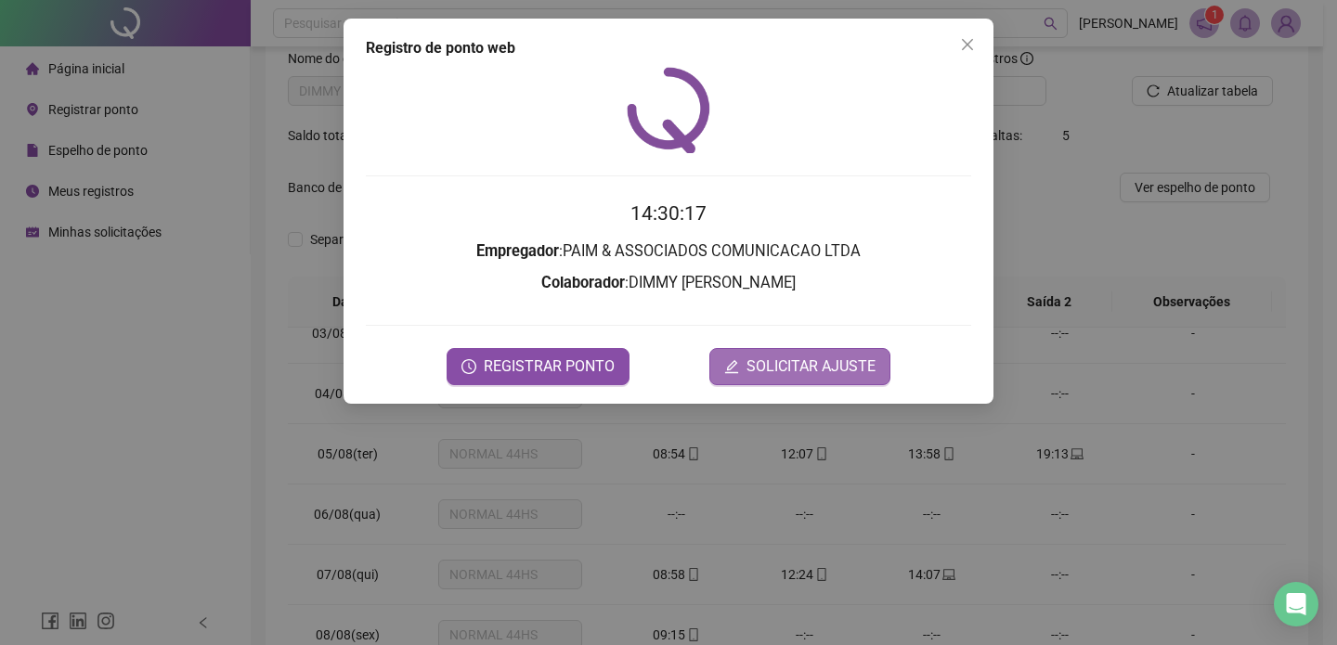
click at [821, 360] on span "SOLICITAR AJUSTE" at bounding box center [810, 366] width 129 height 22
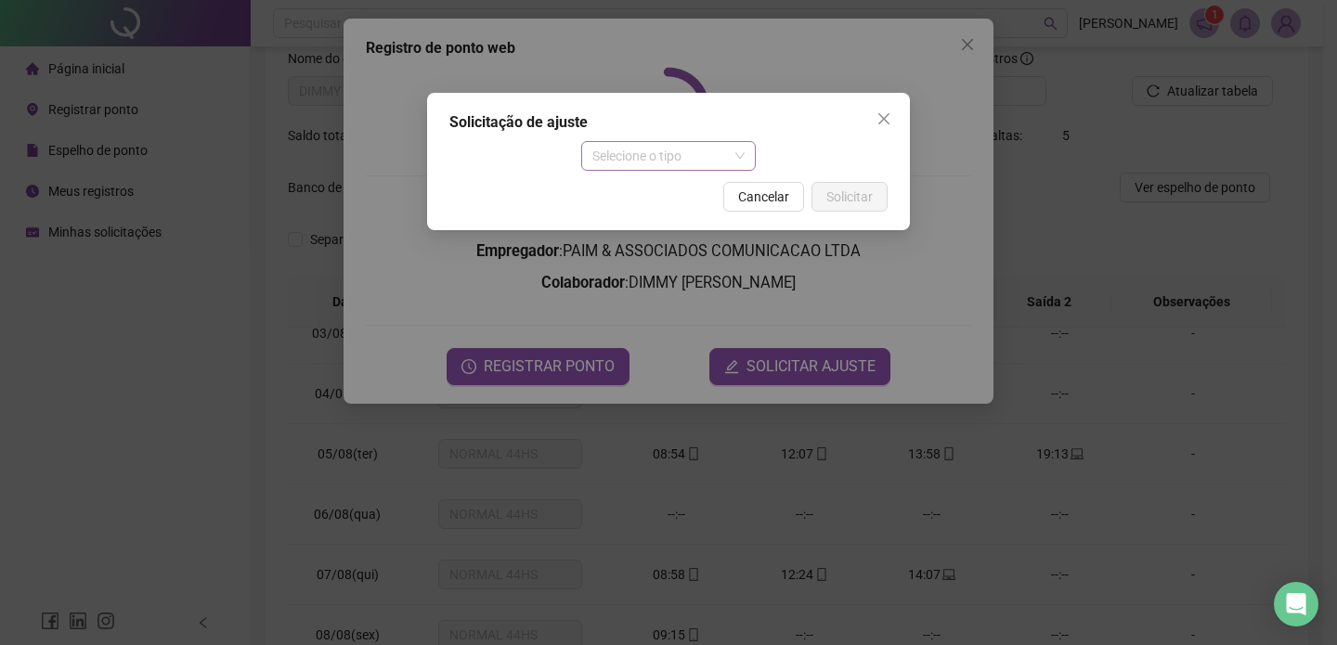
click at [599, 155] on span "Selecione o tipo" at bounding box center [668, 156] width 153 height 28
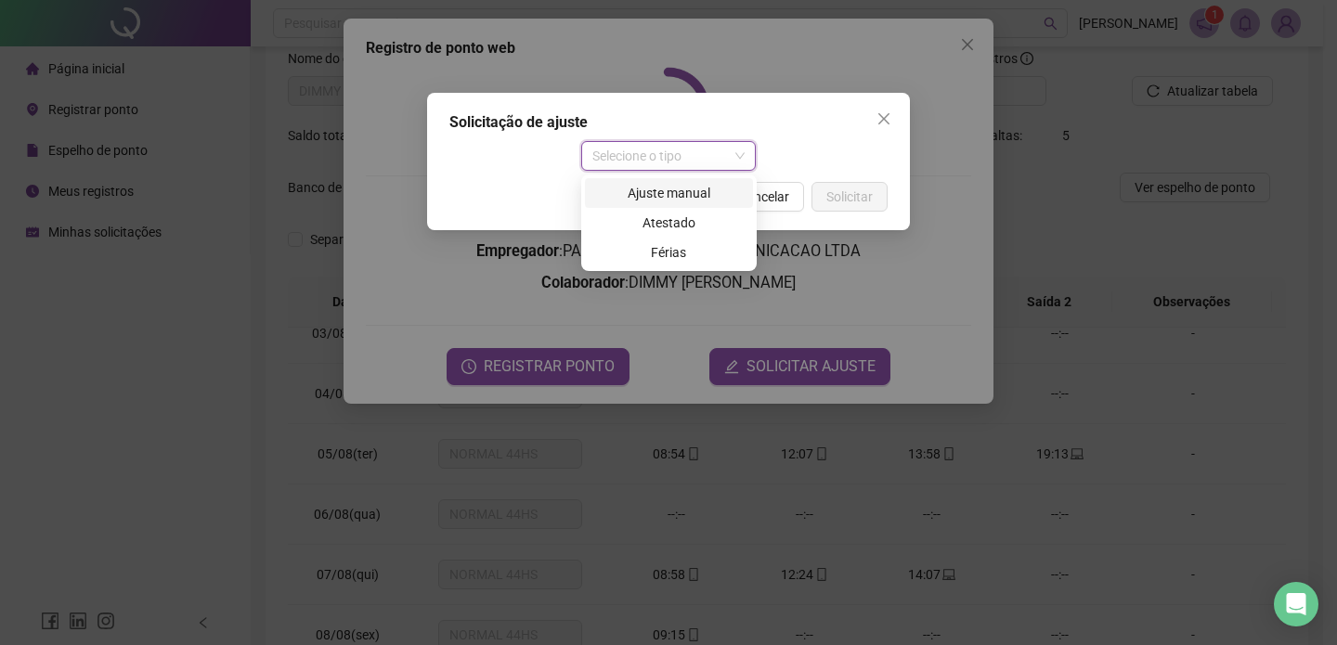
click at [599, 184] on div "Ajuste manual" at bounding box center [669, 193] width 146 height 20
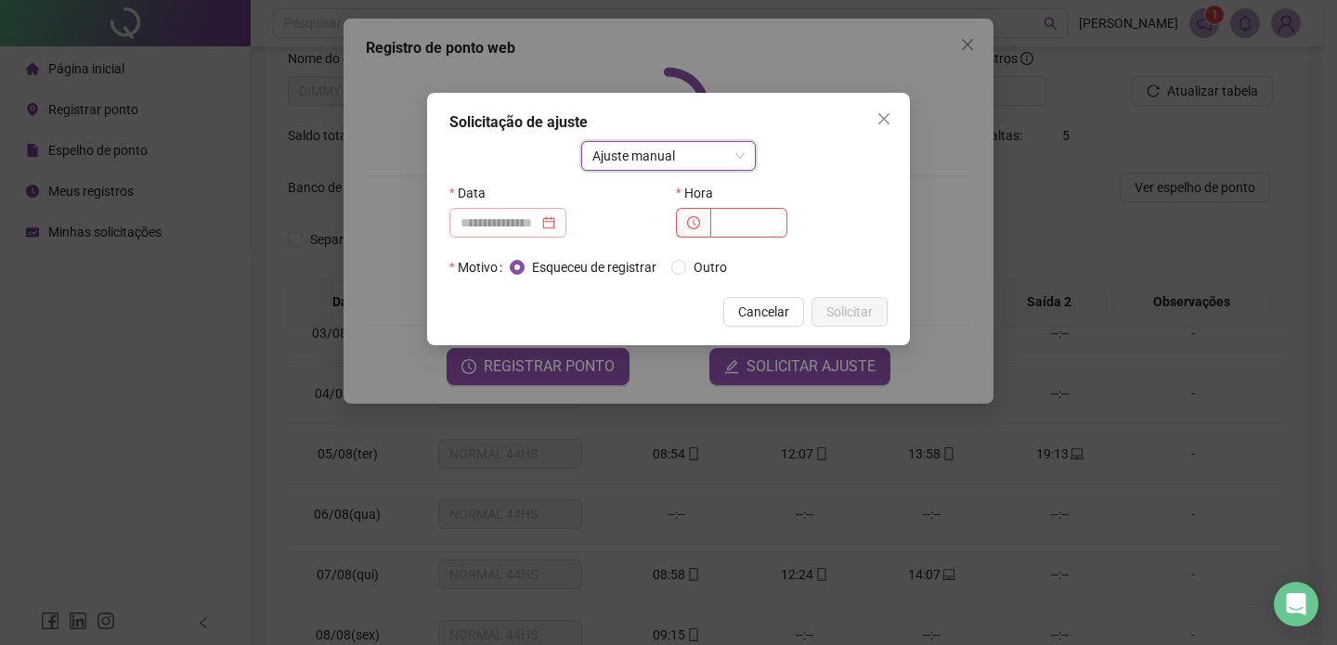
click at [529, 237] on div at bounding box center [507, 223] width 117 height 30
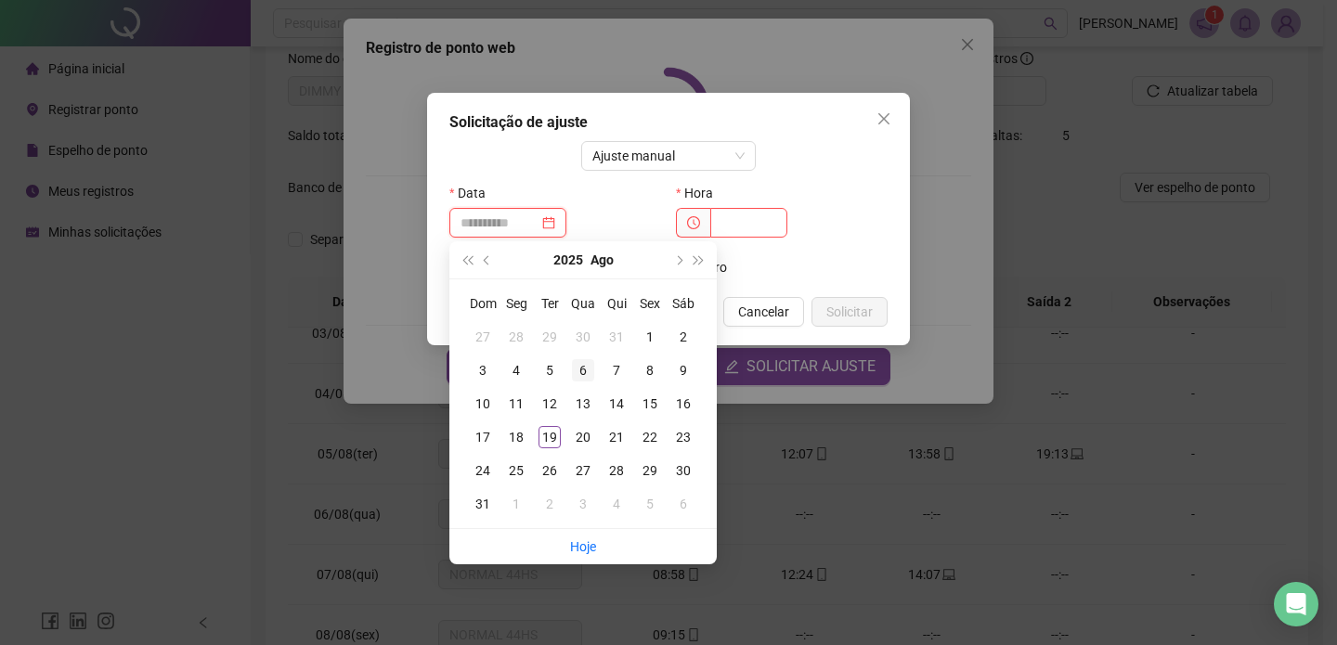
type input "**********"
click at [588, 374] on div "6" at bounding box center [583, 370] width 22 height 22
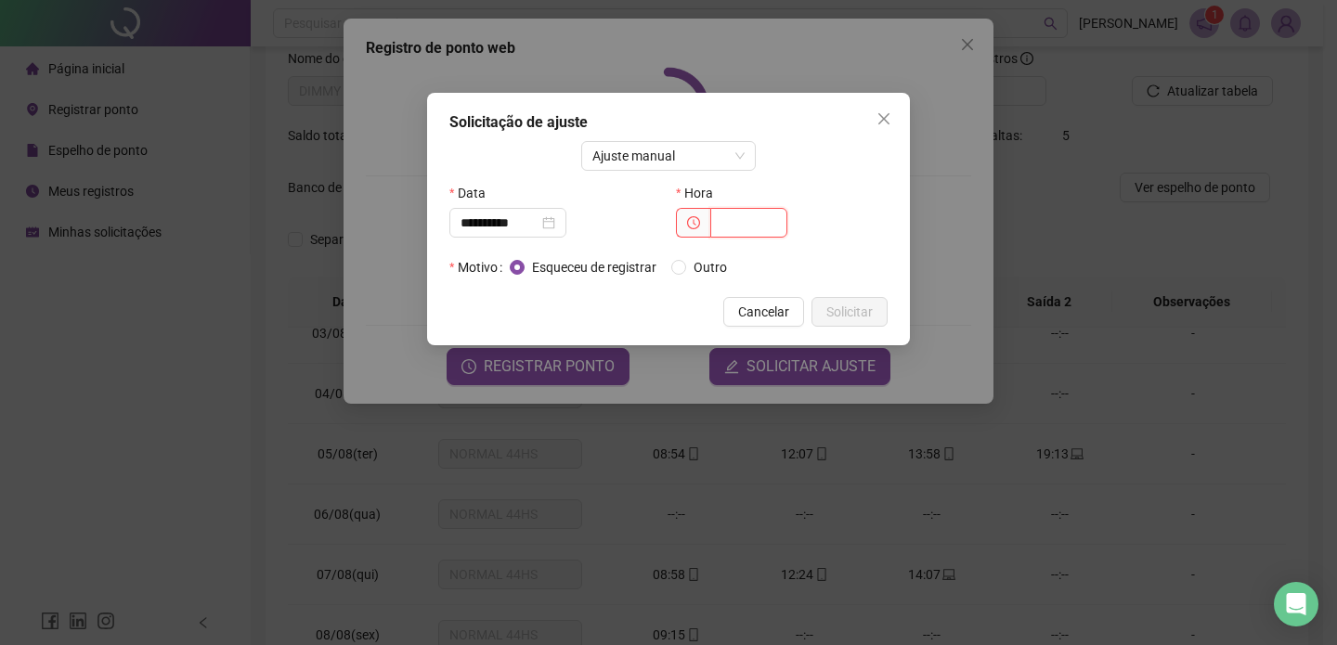
click at [734, 214] on input "text" at bounding box center [748, 223] width 77 height 30
type input "*****"
click at [844, 310] on span "Solicitar" at bounding box center [849, 312] width 46 height 20
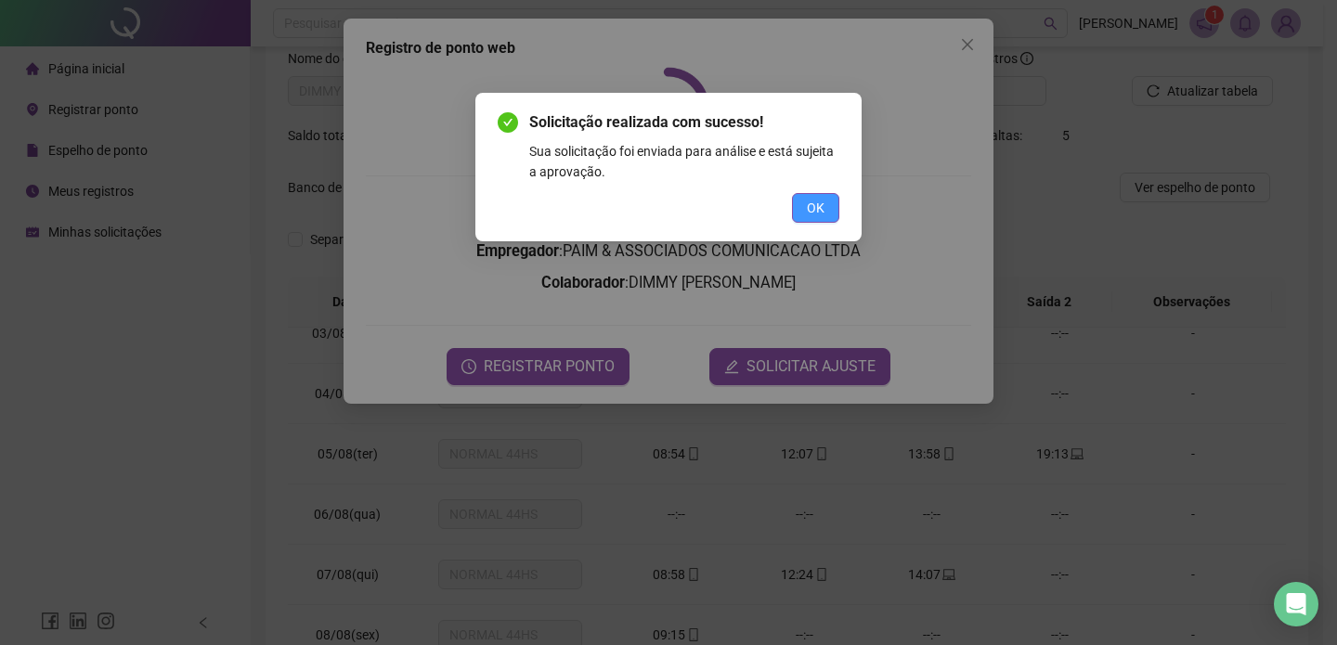
click at [819, 205] on span "OK" at bounding box center [816, 208] width 18 height 20
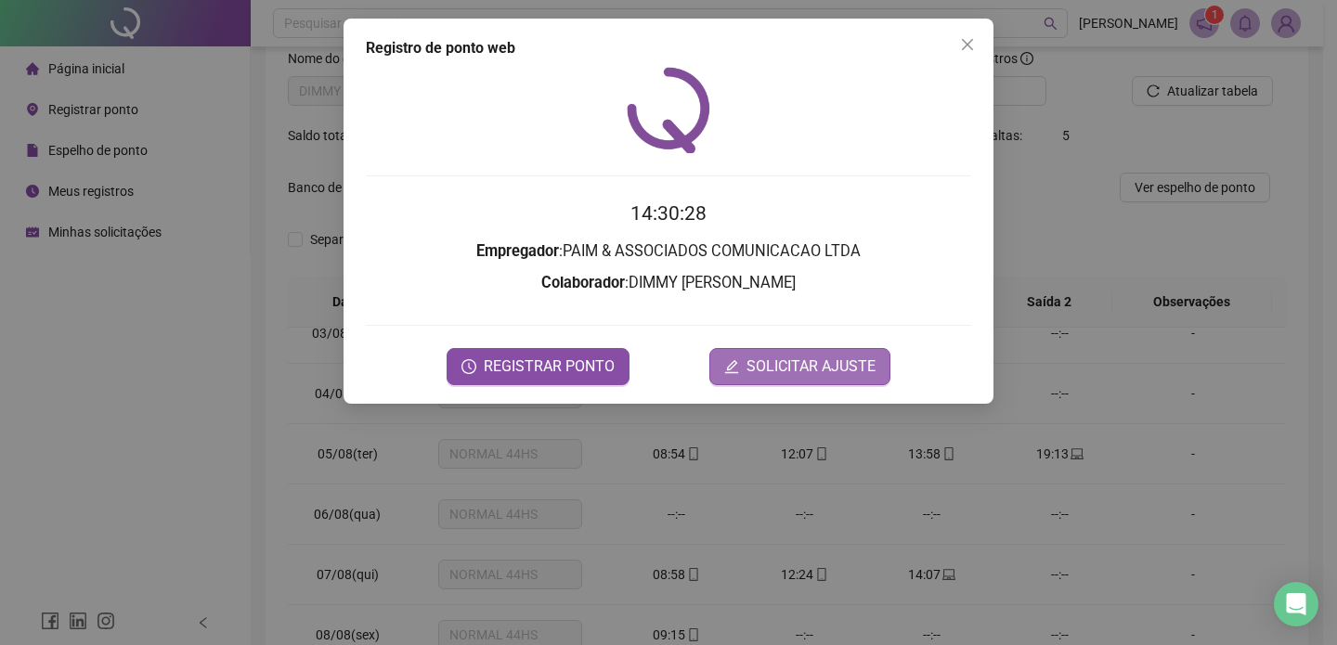
click at [795, 355] on span "SOLICITAR AJUSTE" at bounding box center [810, 366] width 129 height 22
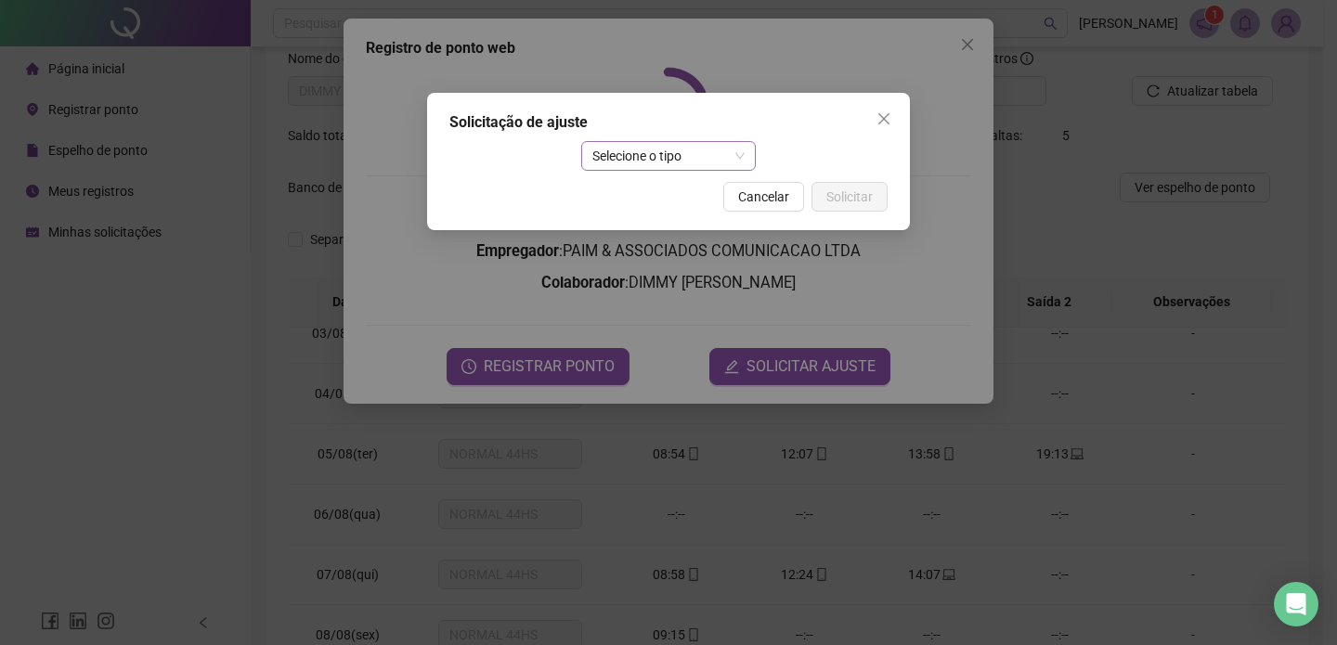
click at [688, 166] on span "Selecione o tipo" at bounding box center [668, 156] width 153 height 28
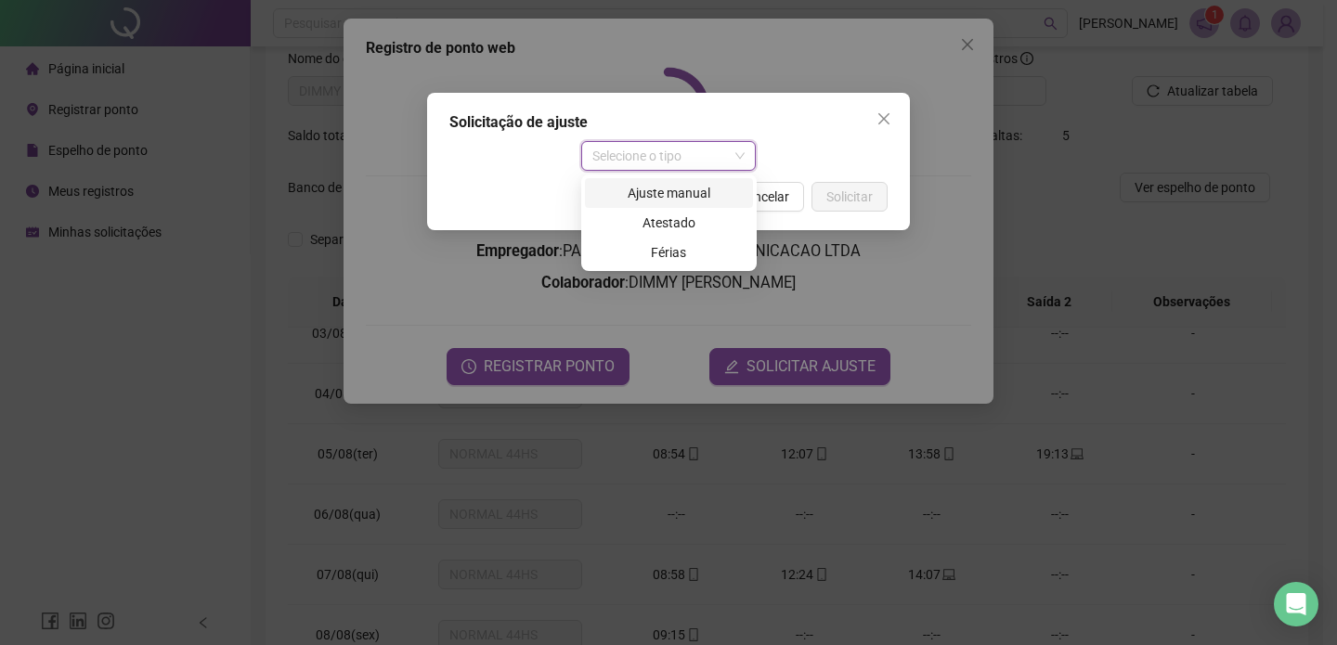
click at [676, 199] on div "Ajuste manual" at bounding box center [669, 193] width 146 height 20
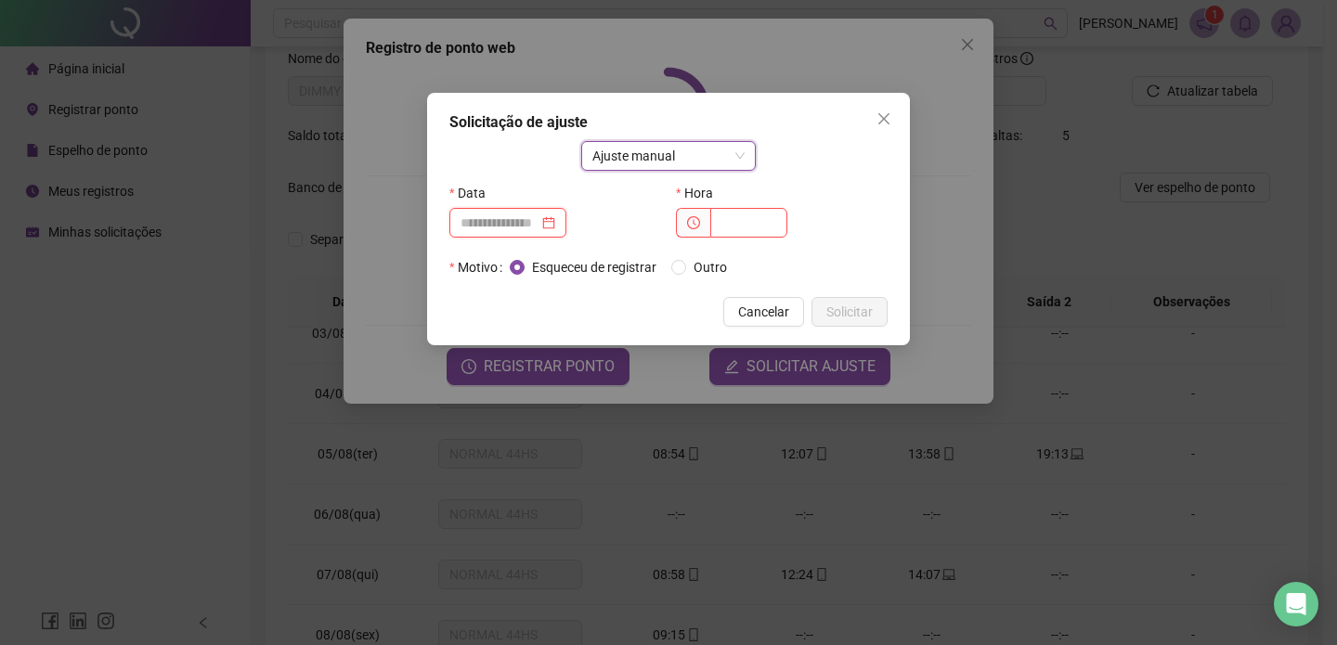
click at [538, 226] on input at bounding box center [499, 223] width 78 height 20
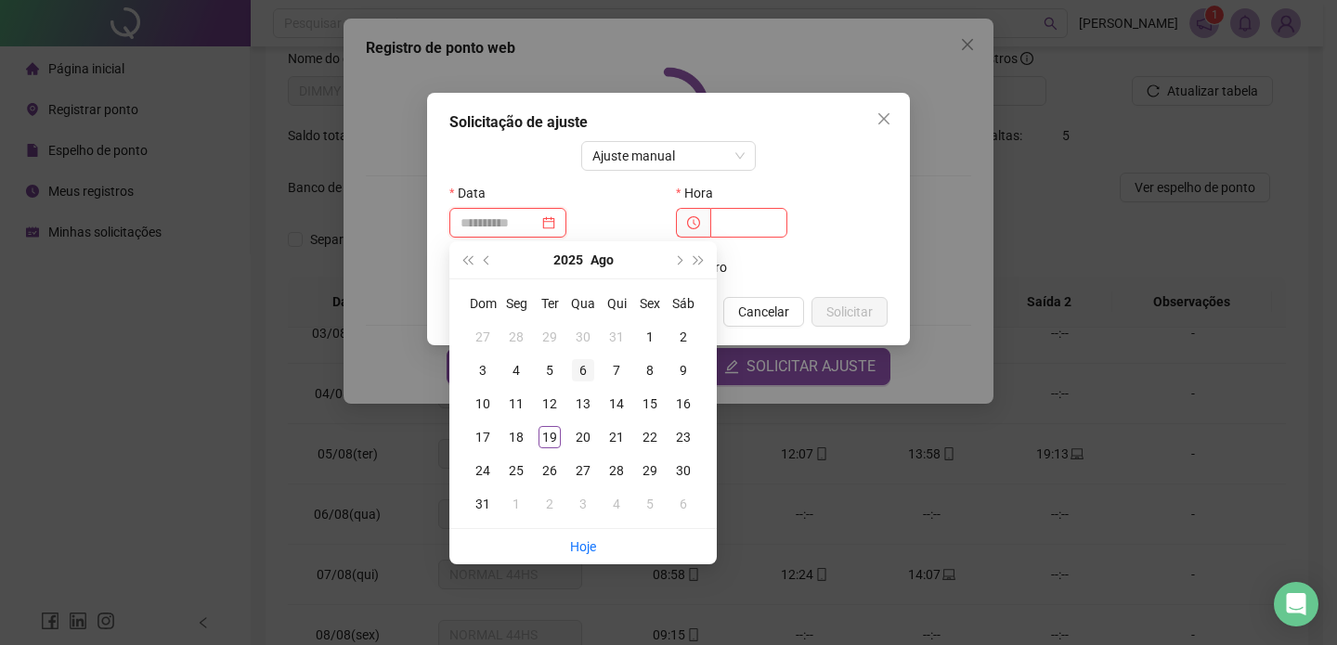
type input "**********"
click at [579, 368] on div "6" at bounding box center [583, 370] width 22 height 22
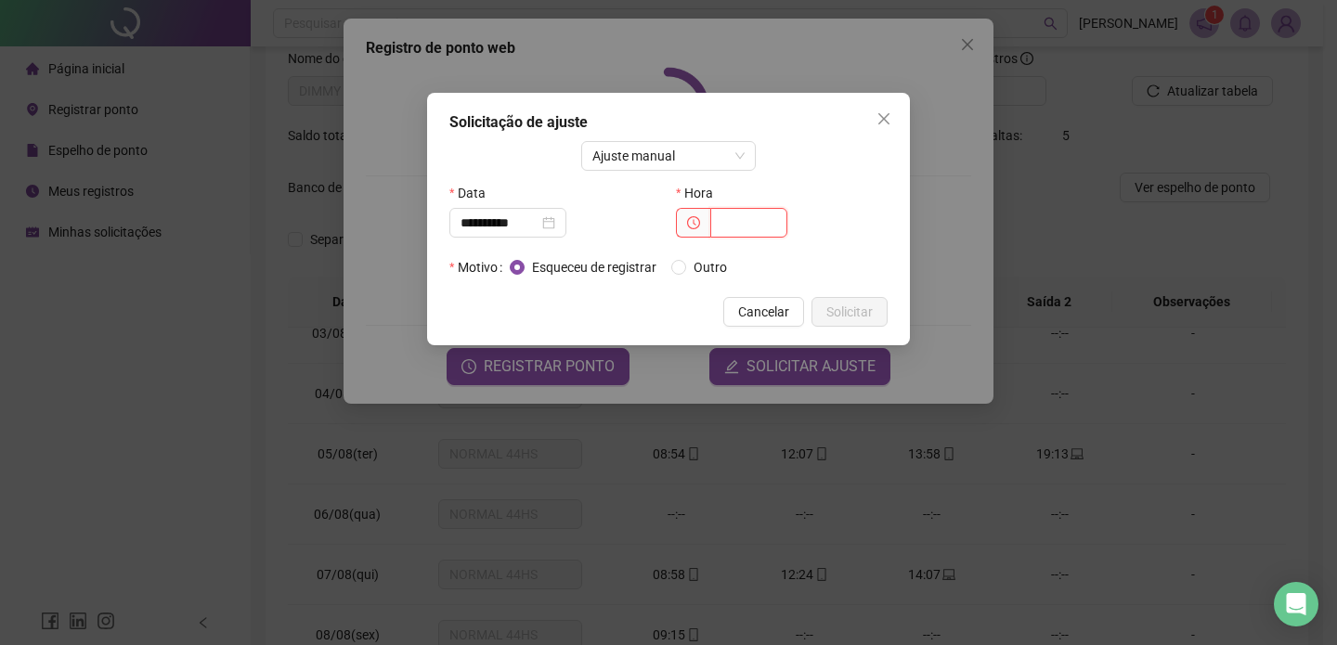
click at [718, 218] on input "text" at bounding box center [748, 223] width 77 height 30
type input "*****"
click at [858, 309] on span "Solicitar" at bounding box center [849, 312] width 46 height 20
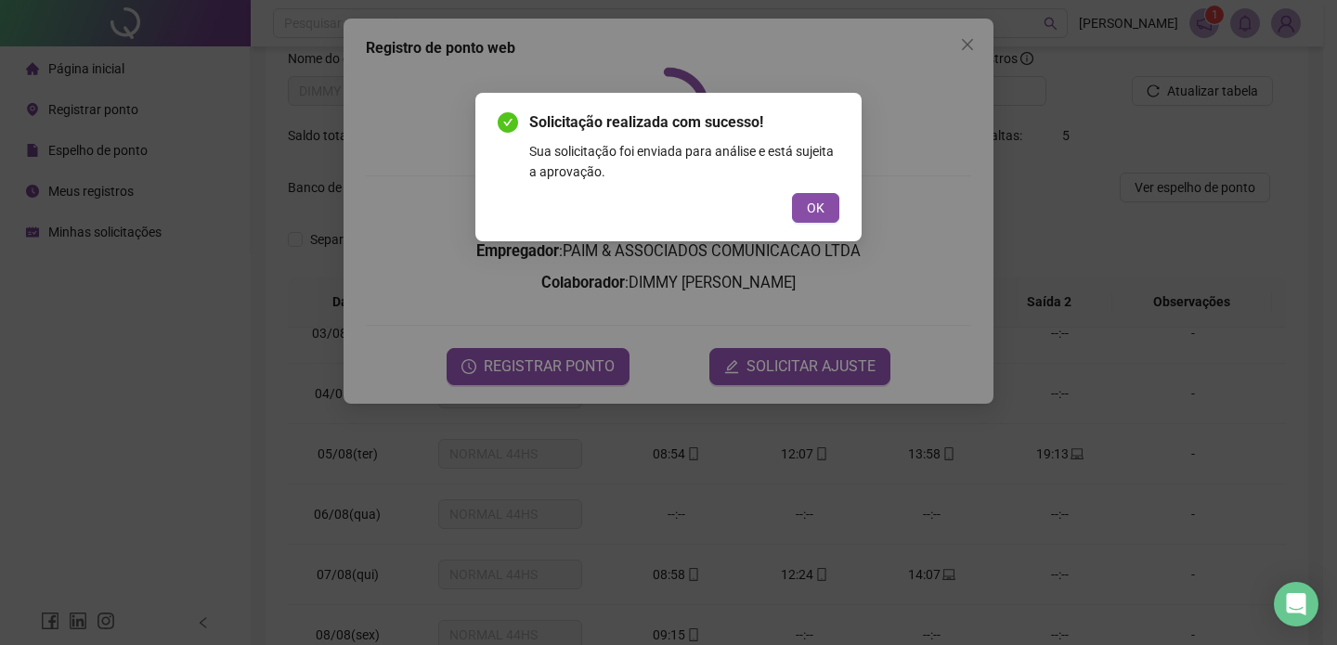
drag, startPoint x: 858, startPoint y: 309, endPoint x: 834, endPoint y: 239, distance: 73.7
click at [834, 228] on div "Solicitação realizada com sucesso! Sua solicitação foi enviada para análise e e…" at bounding box center [668, 167] width 386 height 149
click at [827, 220] on button "OK" at bounding box center [815, 208] width 47 height 30
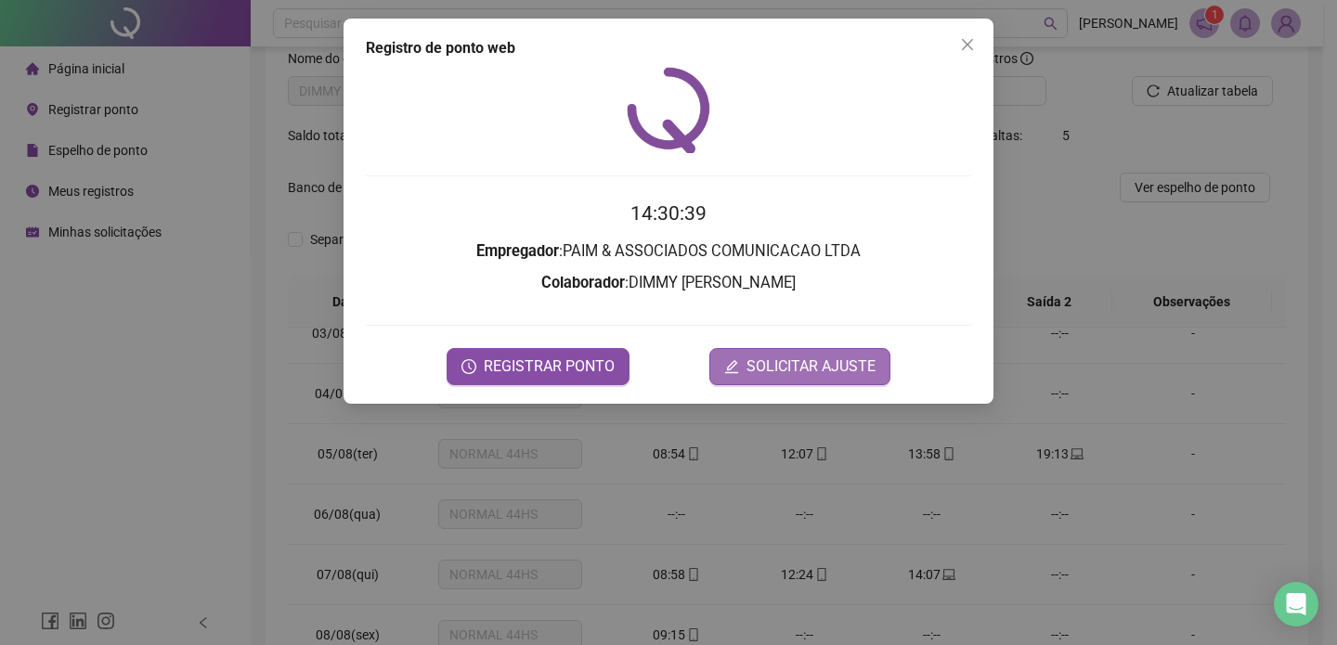
click at [824, 369] on button "SOLICITAR AJUSTE" at bounding box center [799, 366] width 181 height 37
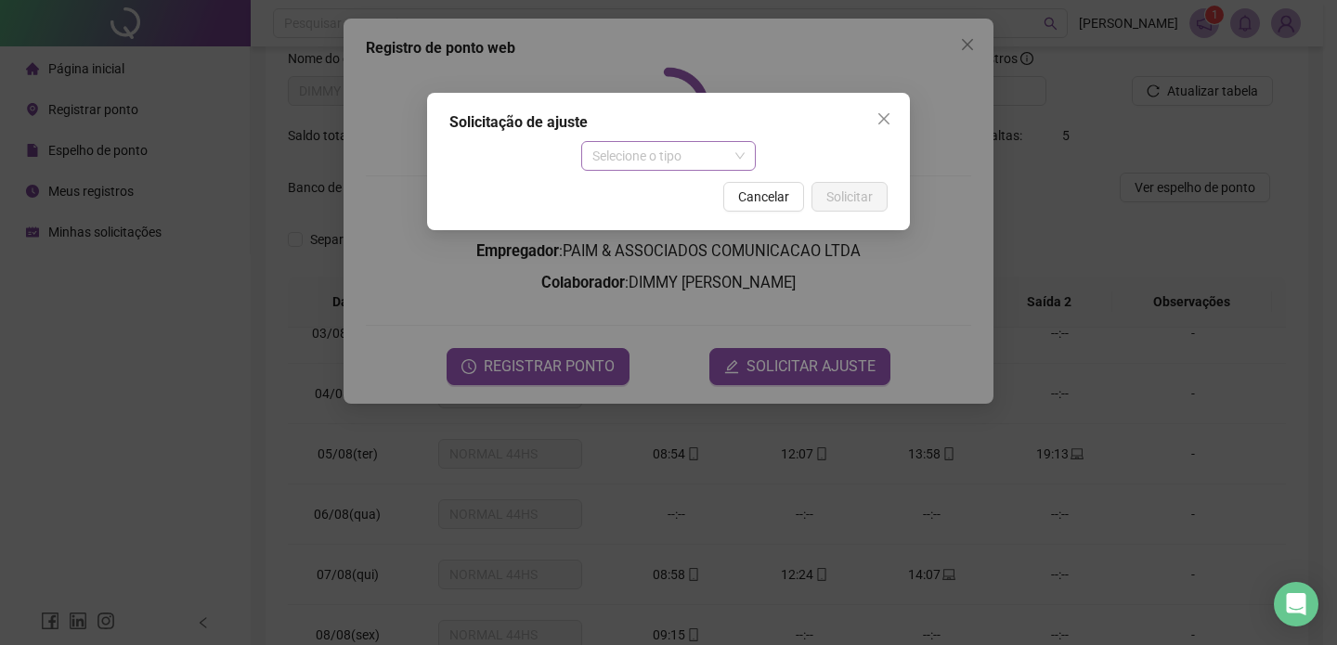
click at [737, 157] on span "Selecione o tipo" at bounding box center [668, 156] width 153 height 28
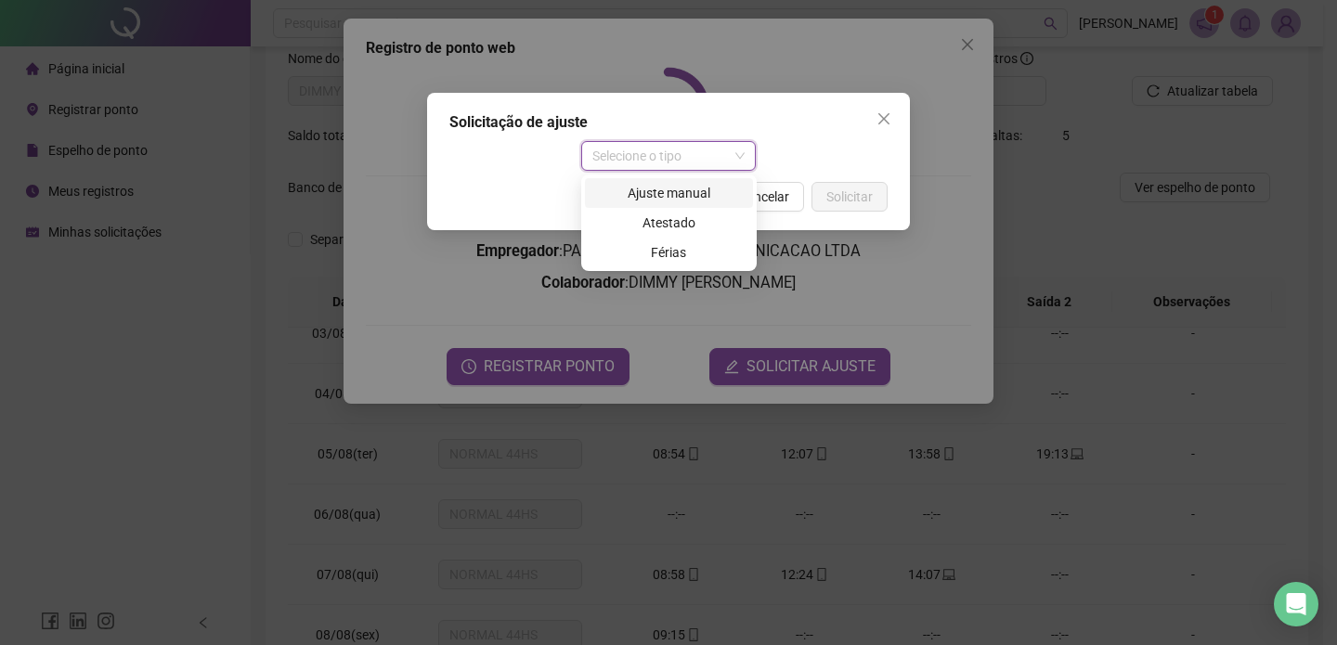
click at [677, 194] on div "Ajuste manual" at bounding box center [669, 193] width 146 height 20
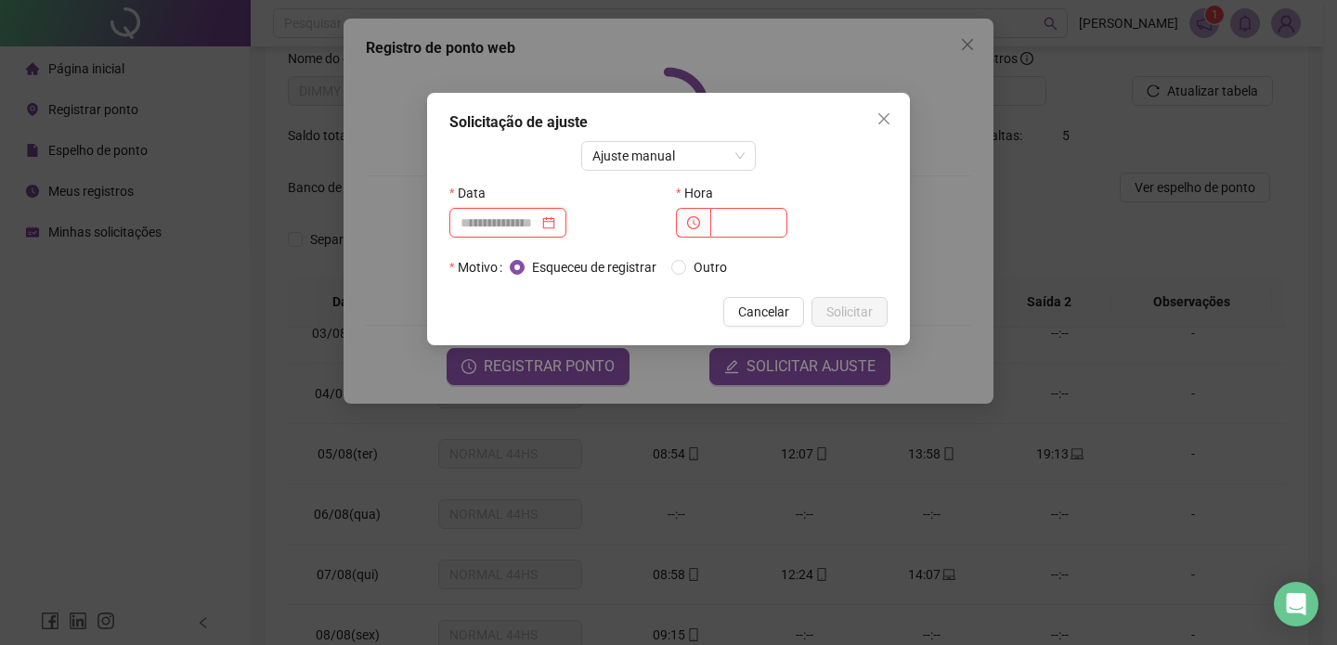
click at [510, 225] on input at bounding box center [499, 223] width 78 height 20
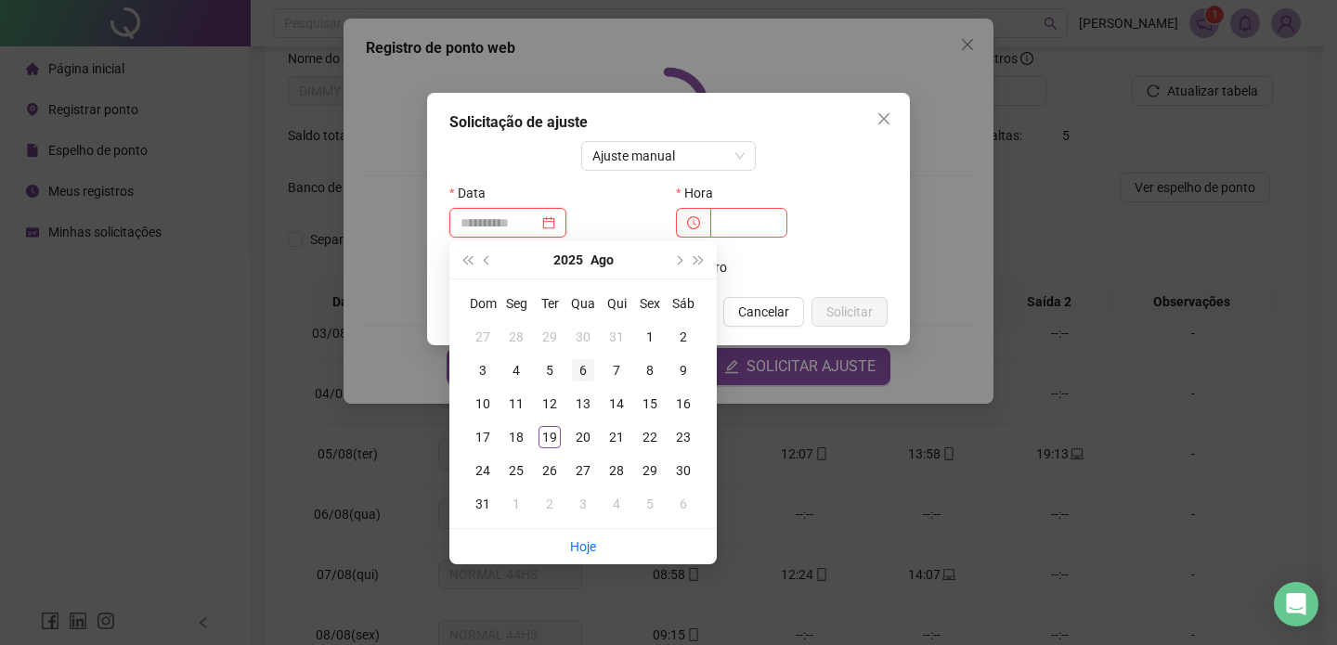
type input "**********"
click at [578, 369] on div "6" at bounding box center [583, 370] width 22 height 22
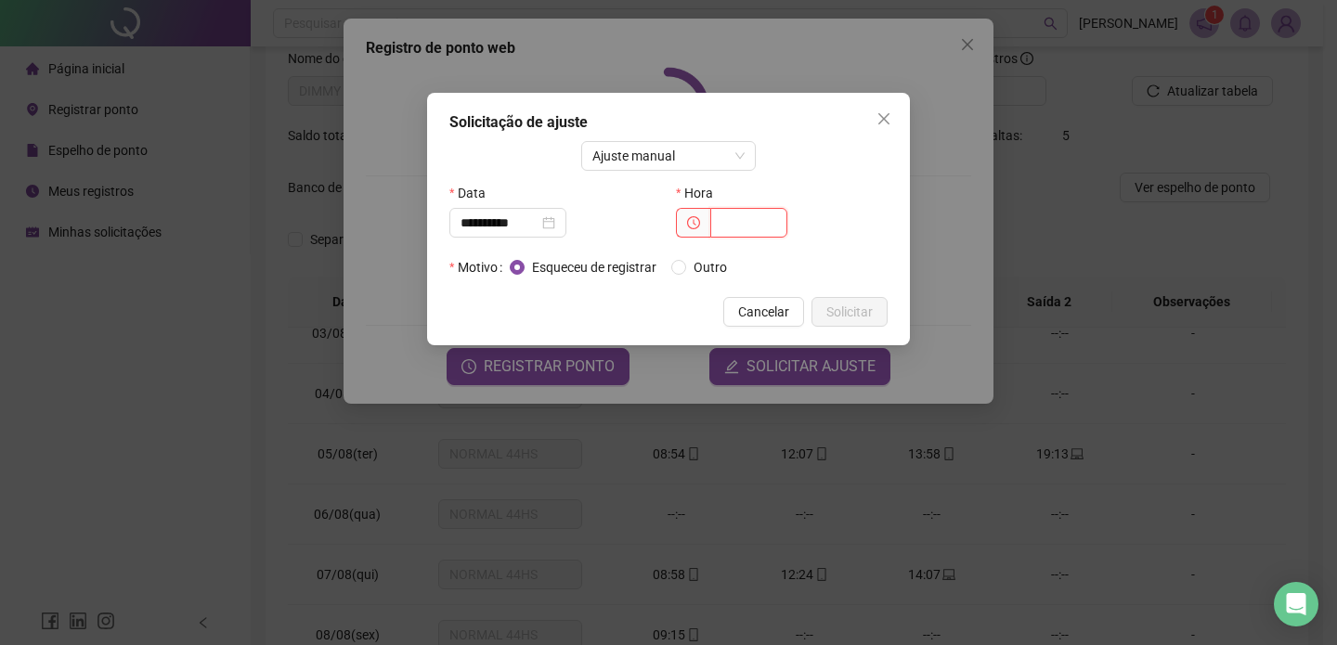
click at [743, 222] on input "text" at bounding box center [748, 223] width 77 height 30
type input "*****"
click at [863, 305] on span "Solicitar" at bounding box center [849, 312] width 46 height 20
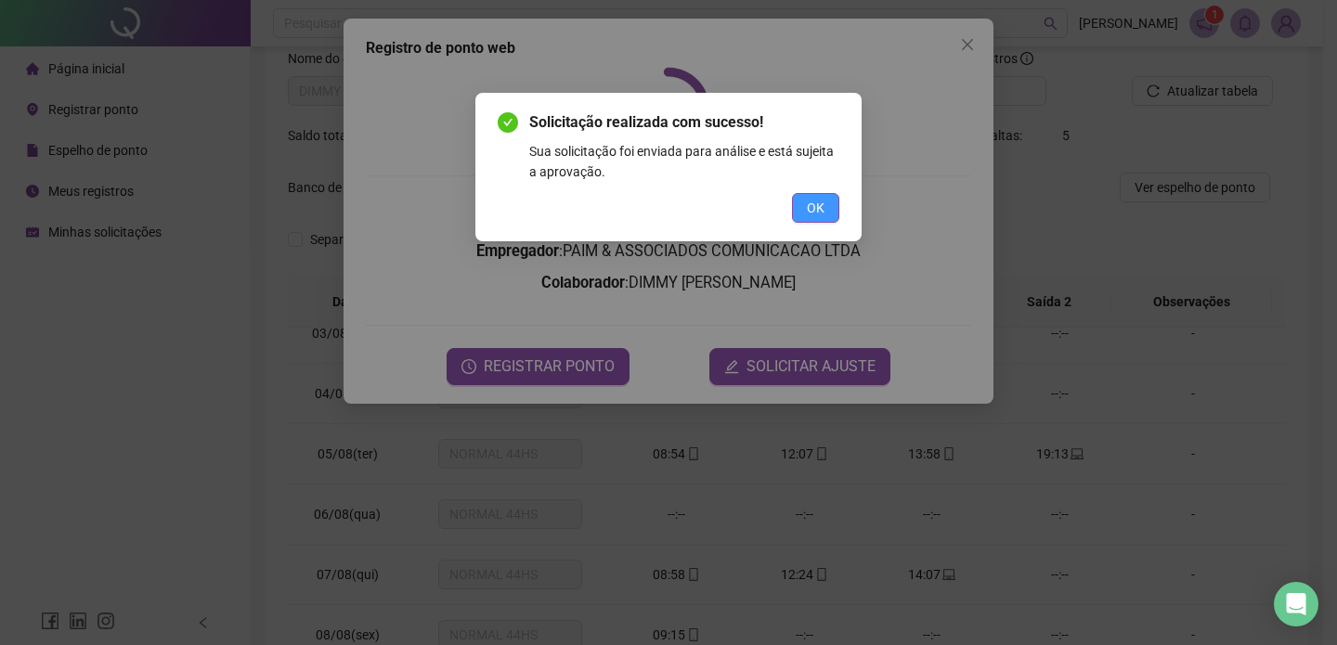
click at [800, 222] on button "OK" at bounding box center [815, 208] width 47 height 30
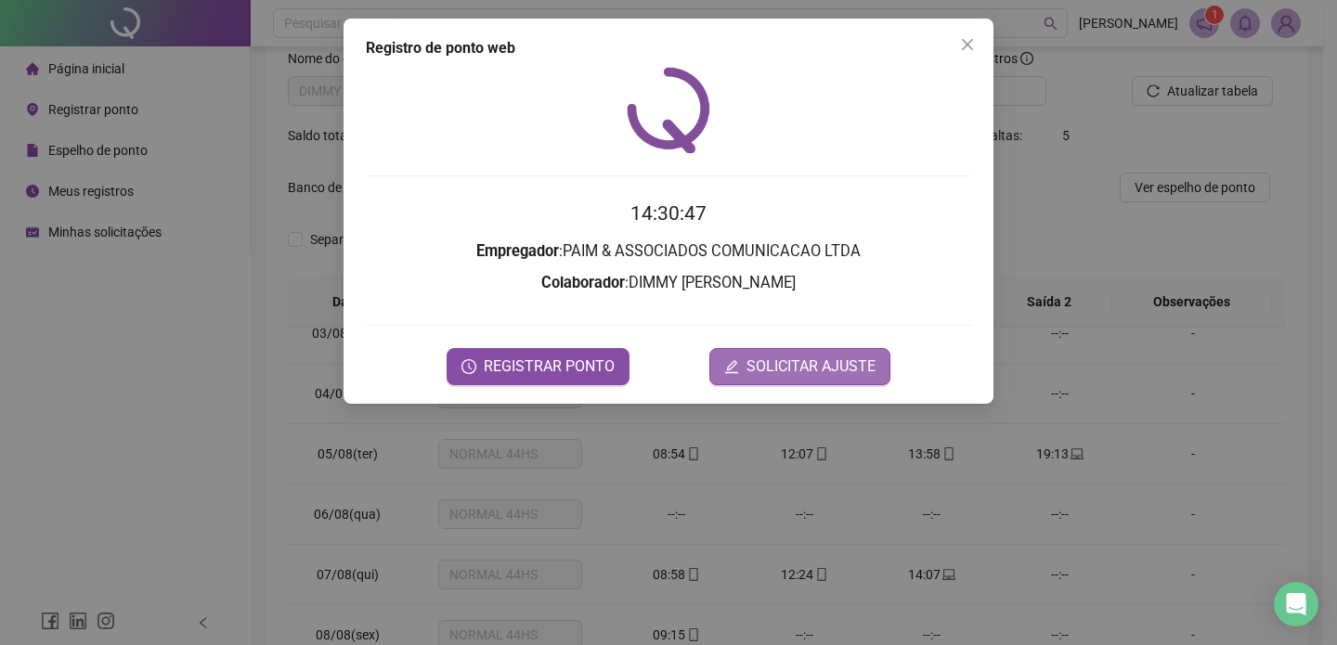
click at [803, 348] on button "SOLICITAR AJUSTE" at bounding box center [799, 366] width 181 height 37
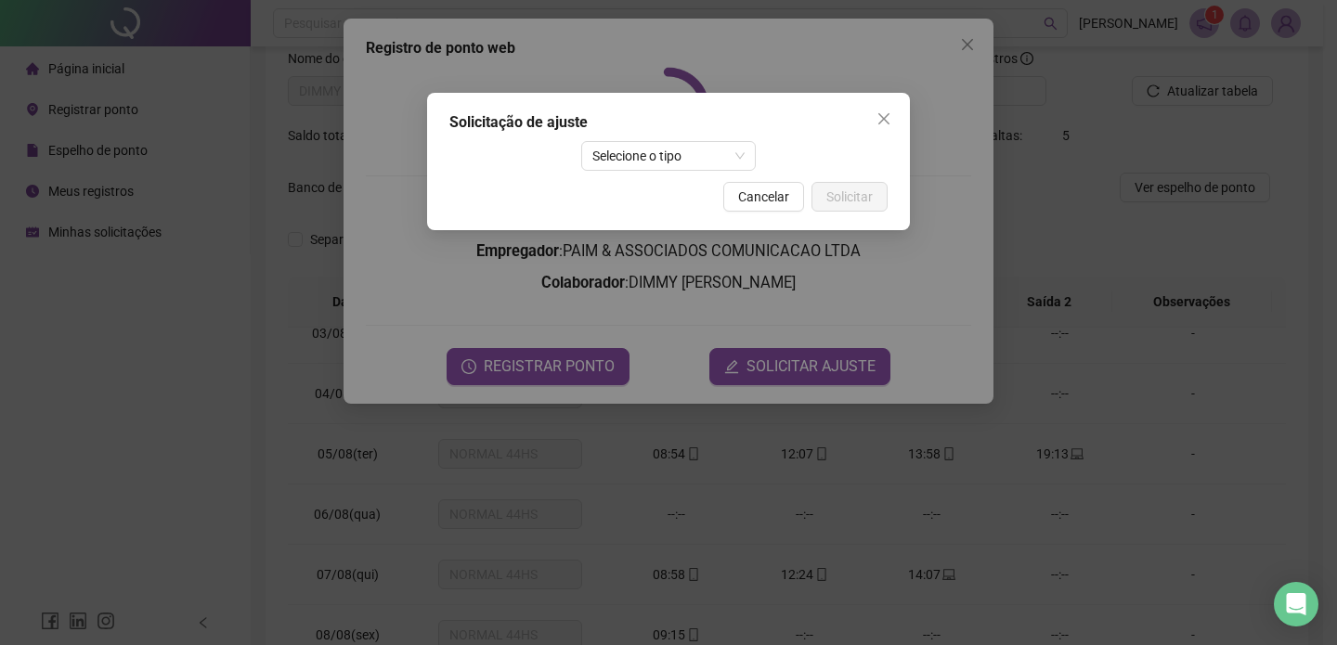
click at [649, 178] on div "Solicitação de ajuste Selecione o tipo Cancelar Solicitar" at bounding box center [668, 161] width 483 height 137
click at [650, 157] on span "Selecione o tipo" at bounding box center [668, 156] width 153 height 28
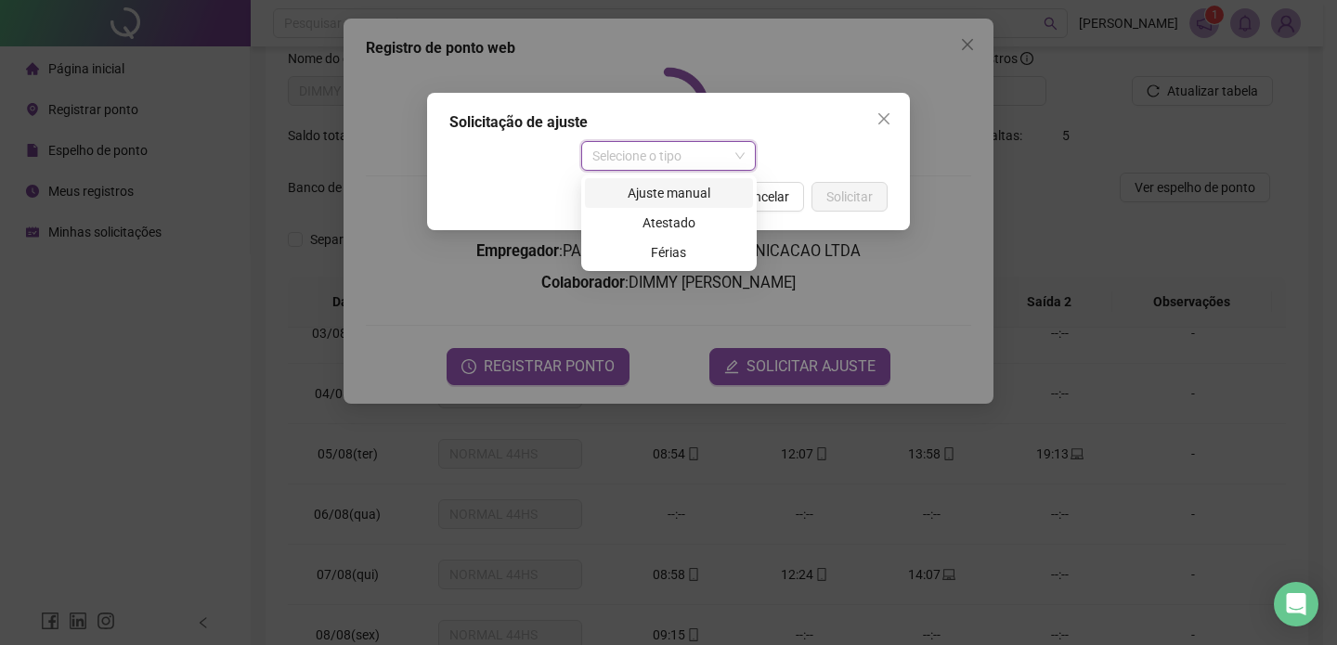
click at [649, 185] on div "Ajuste manual" at bounding box center [669, 193] width 146 height 20
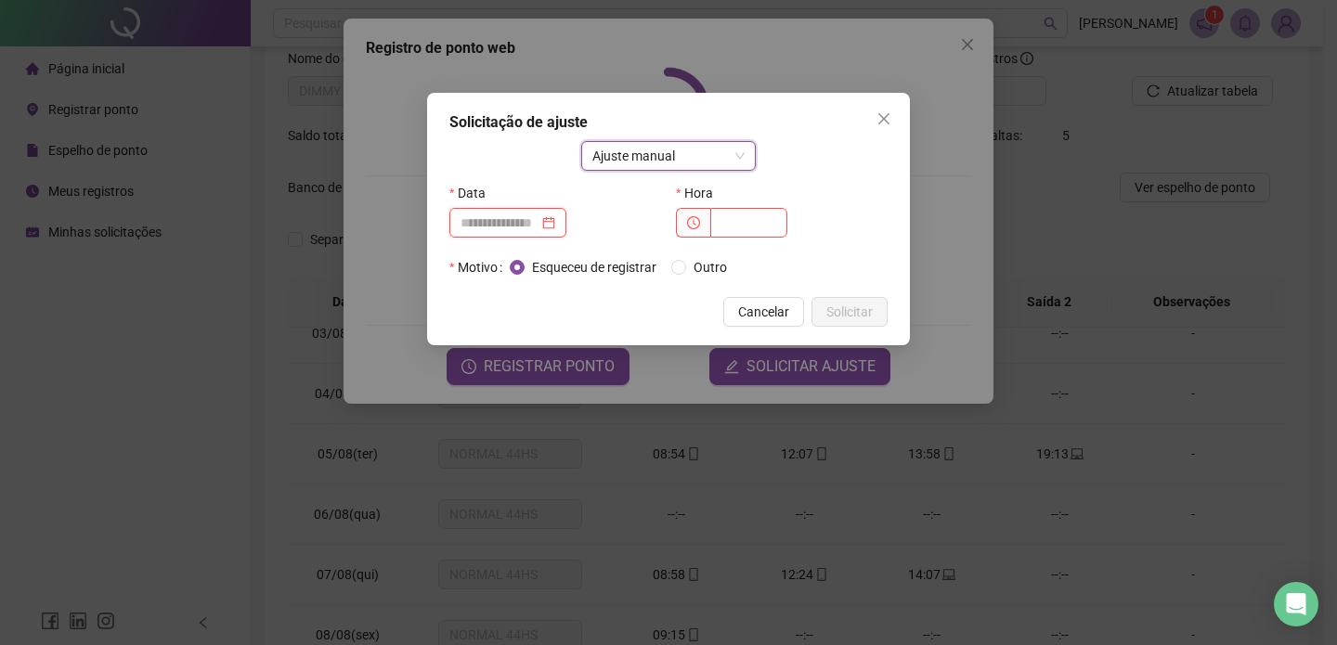
click at [538, 219] on input at bounding box center [499, 223] width 78 height 20
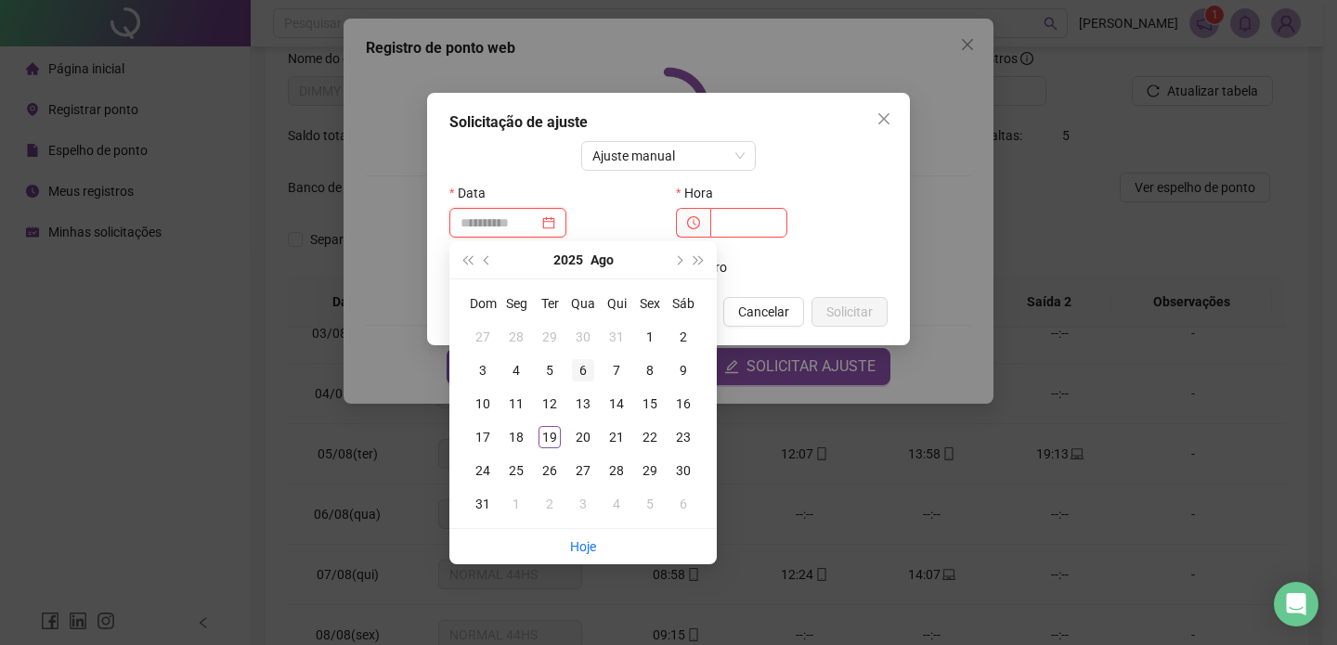
type input "**********"
click at [582, 367] on div "6" at bounding box center [583, 370] width 22 height 22
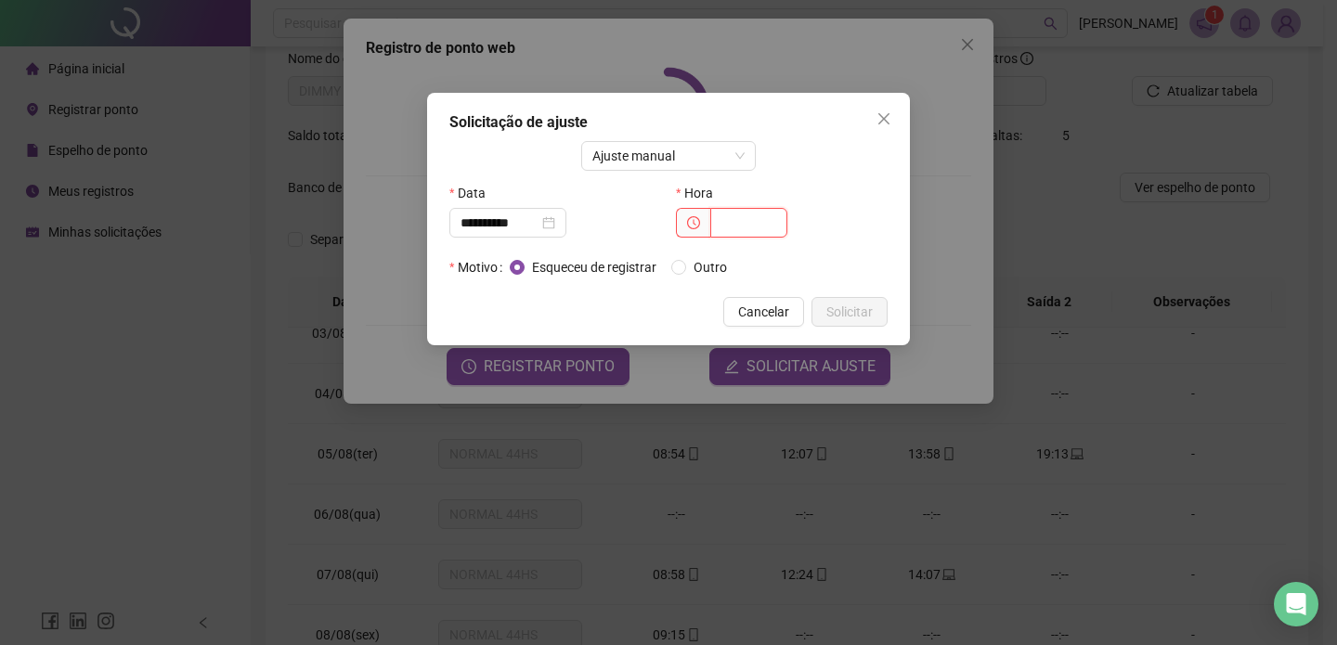
click at [729, 224] on input "text" at bounding box center [748, 223] width 77 height 30
type input "*****"
click at [820, 303] on button "Solicitar" at bounding box center [849, 312] width 76 height 30
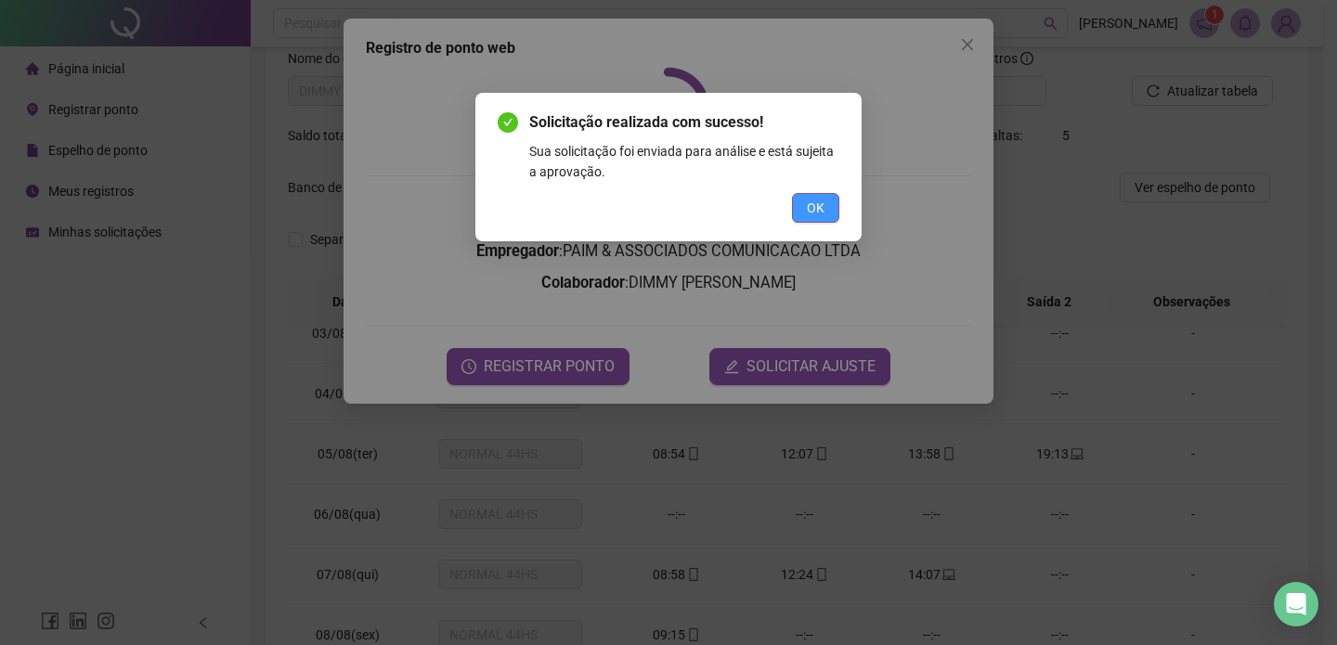
click at [804, 216] on button "OK" at bounding box center [815, 208] width 47 height 30
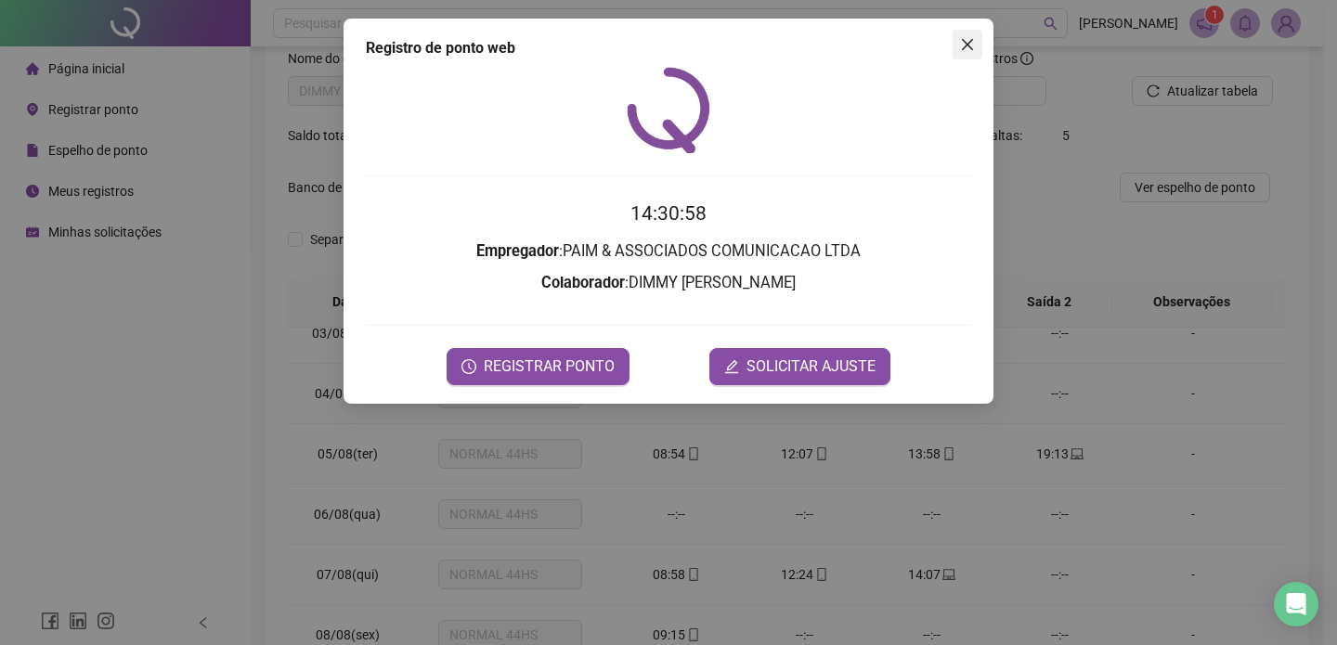
click at [976, 35] on button "Close" at bounding box center [967, 45] width 30 height 30
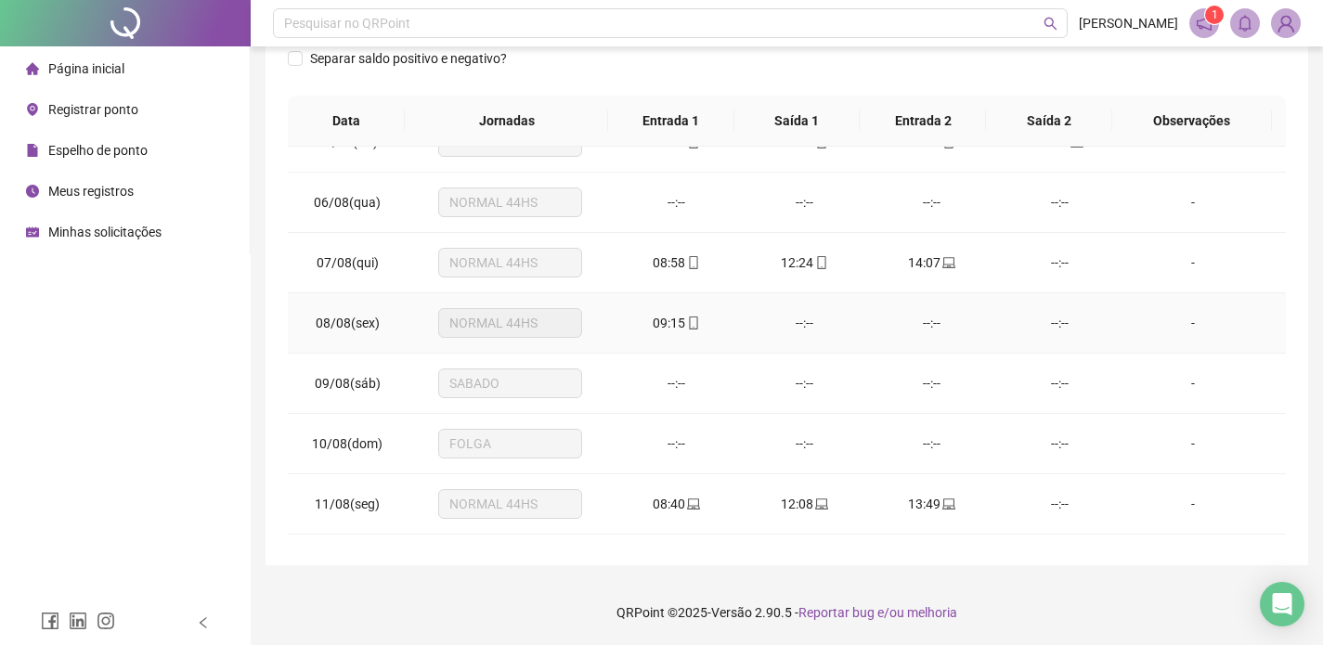
scroll to position [274, 0]
click at [130, 114] on span "Registrar ponto" at bounding box center [93, 109] width 90 height 15
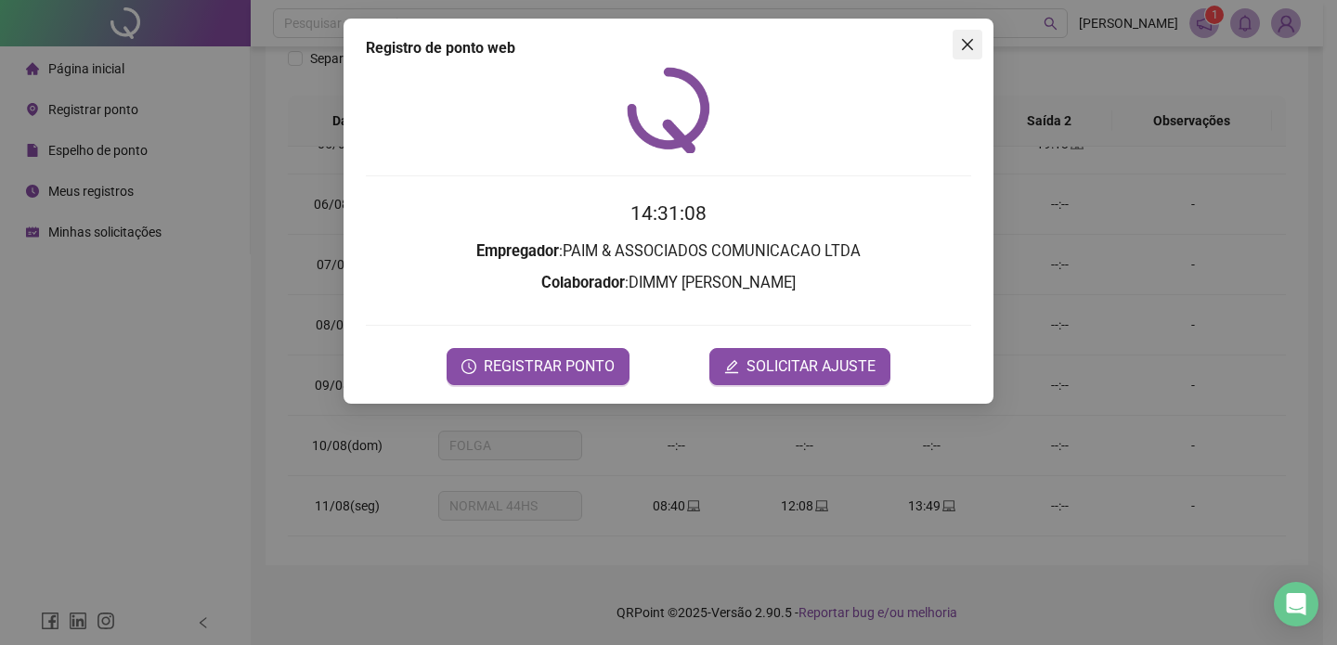
click at [965, 40] on icon "close" at bounding box center [967, 44] width 15 height 15
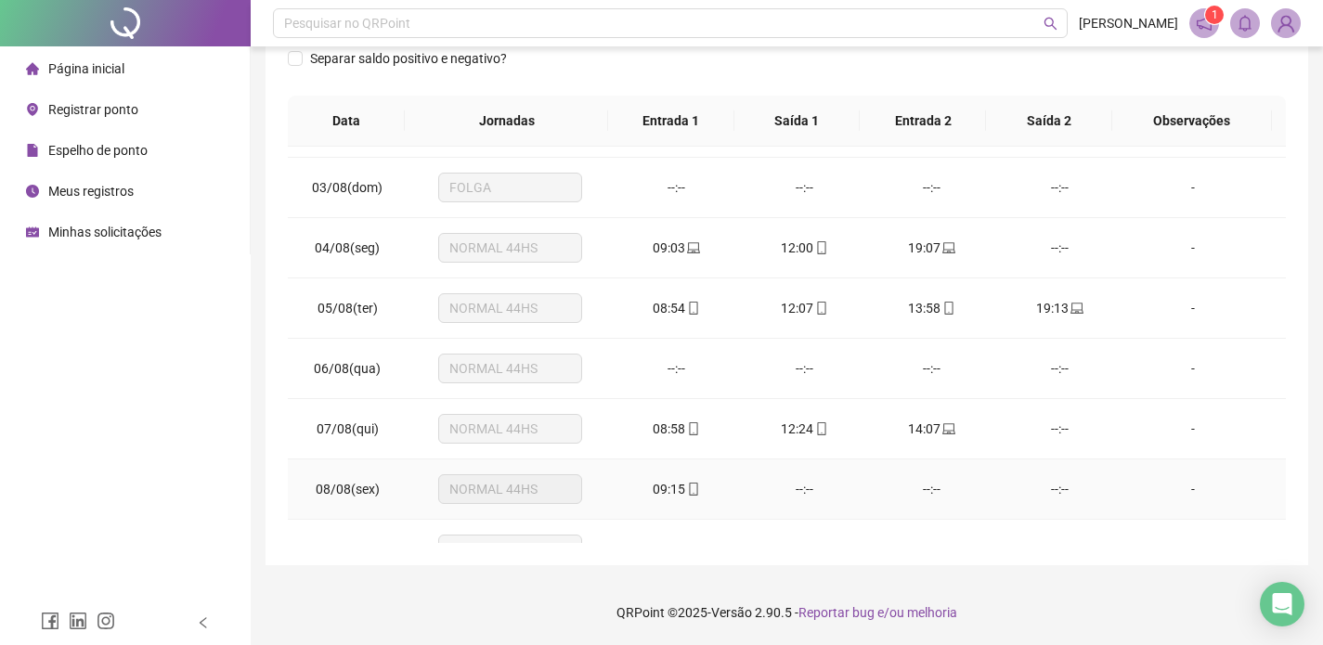
scroll to position [96, 0]
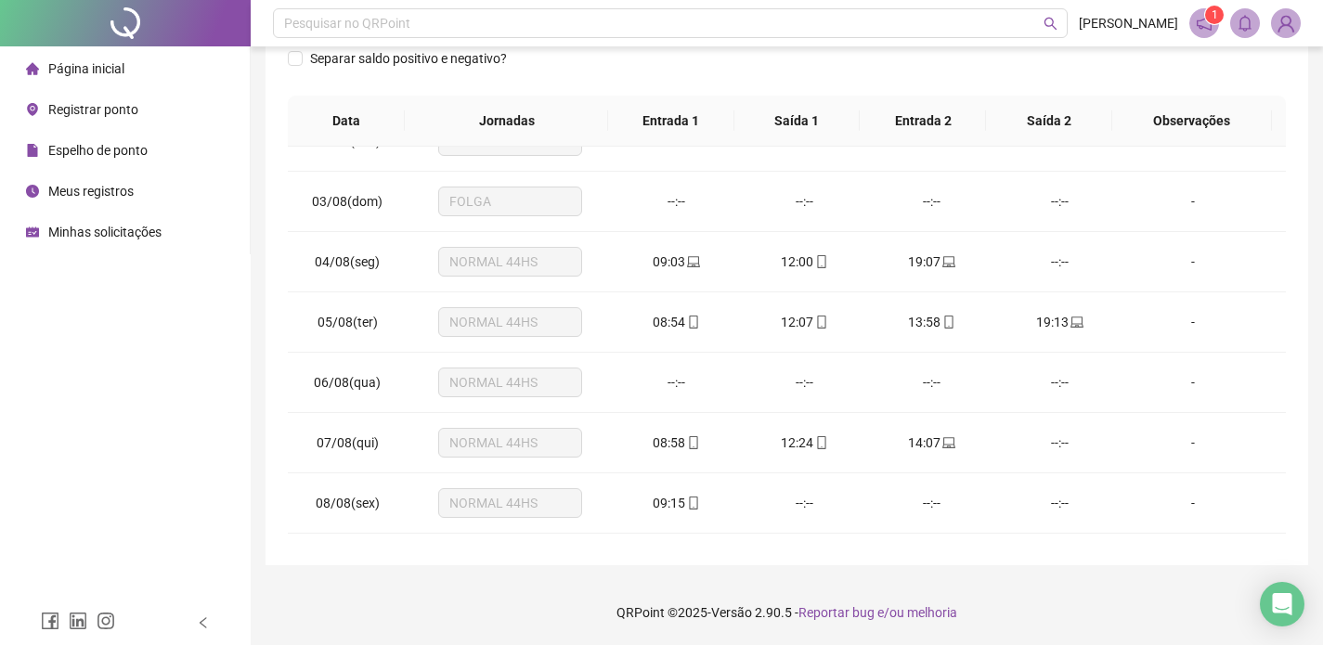
click at [144, 109] on li "Registrar ponto" at bounding box center [125, 109] width 242 height 37
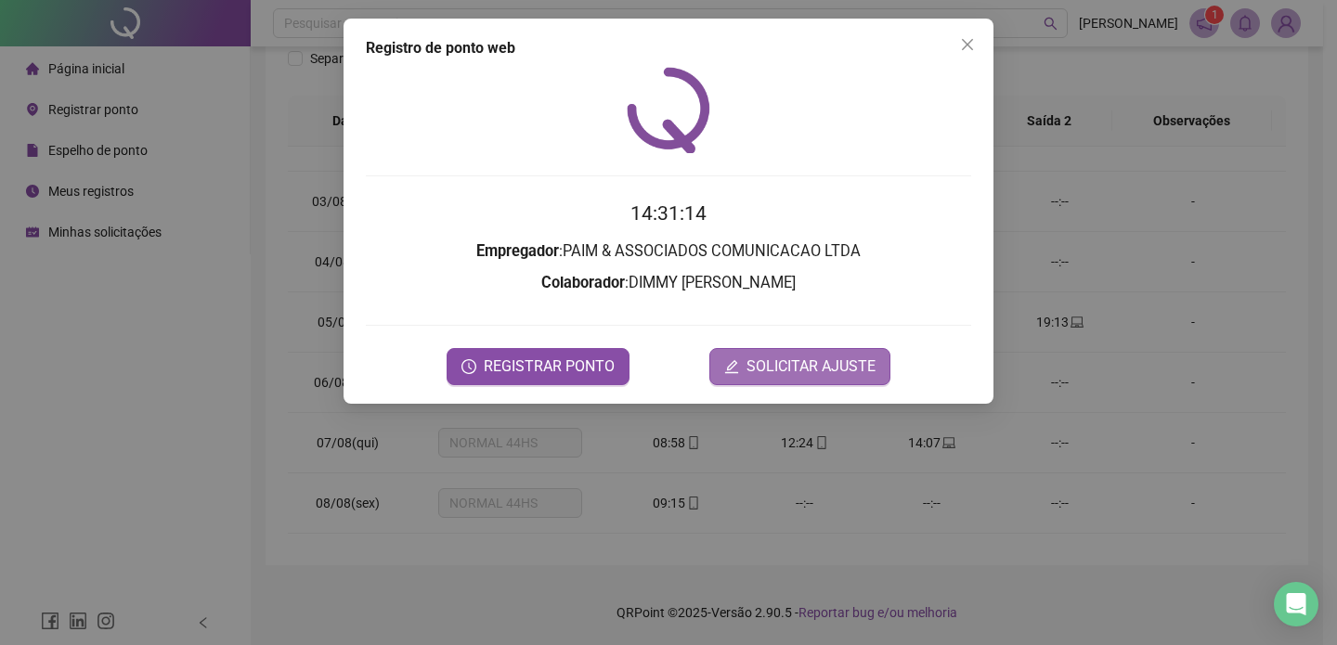
click at [766, 355] on span "SOLICITAR AJUSTE" at bounding box center [810, 366] width 129 height 22
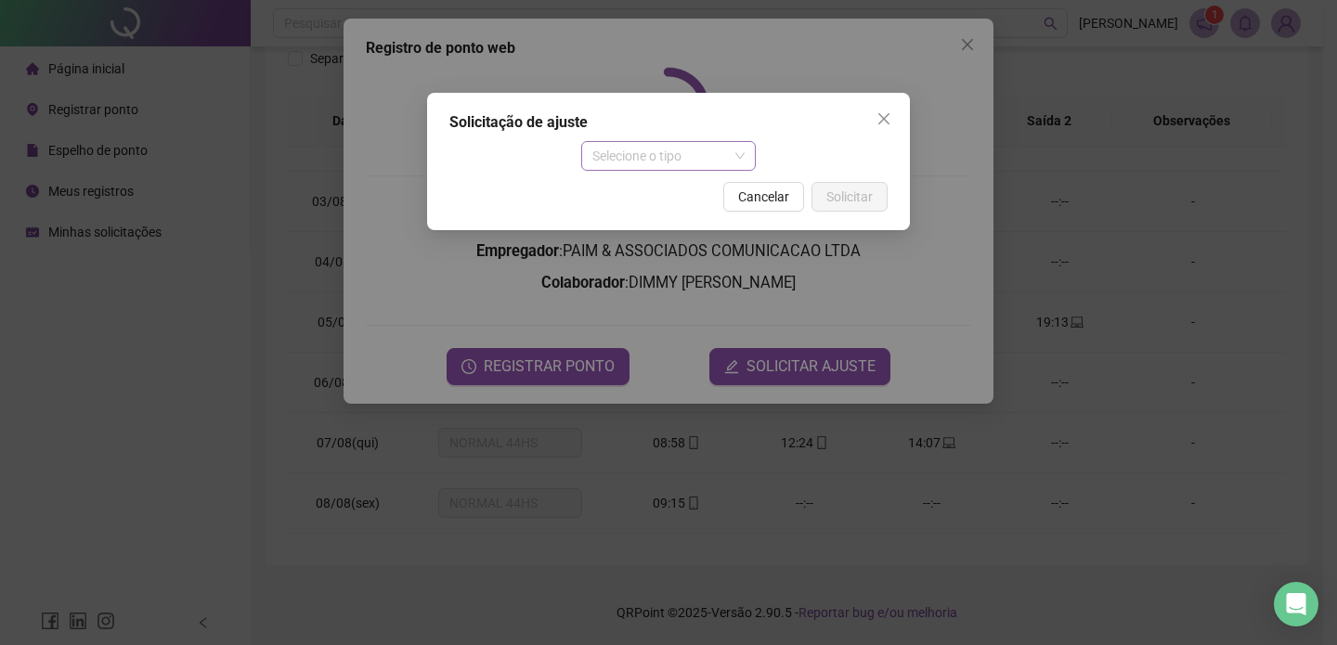
click at [655, 164] on span "Selecione o tipo" at bounding box center [668, 156] width 153 height 28
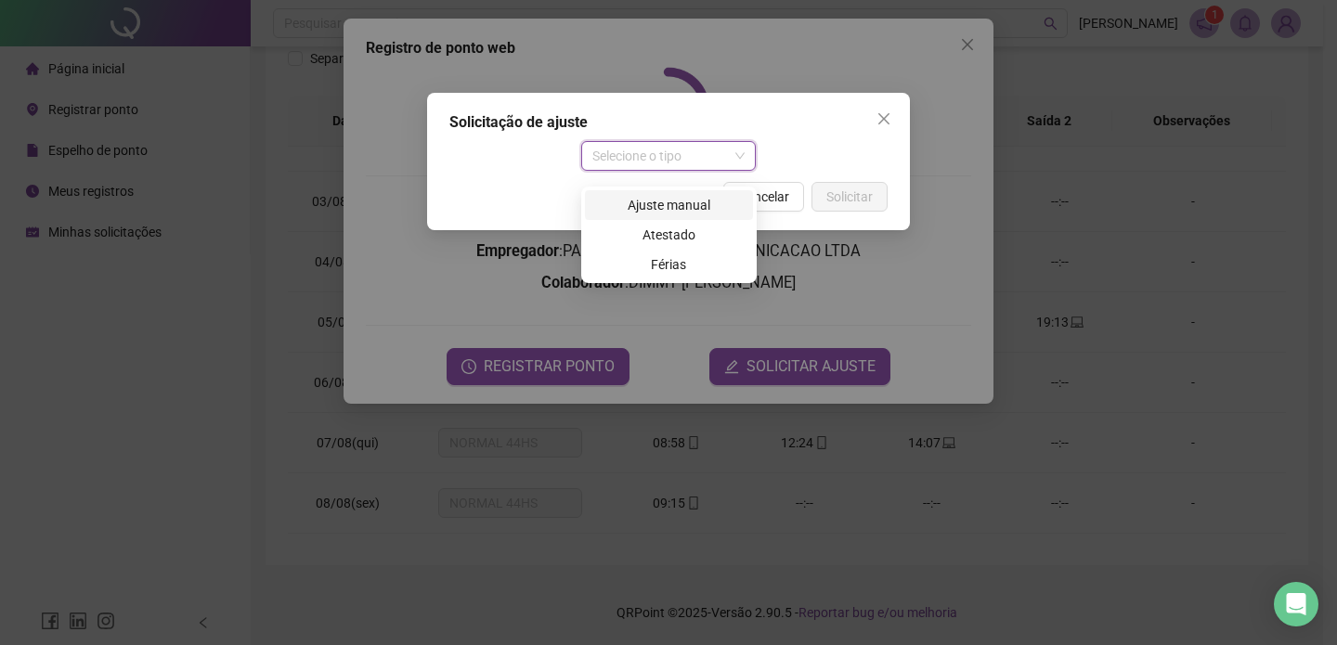
click at [665, 202] on div "Ajuste manual" at bounding box center [669, 205] width 146 height 20
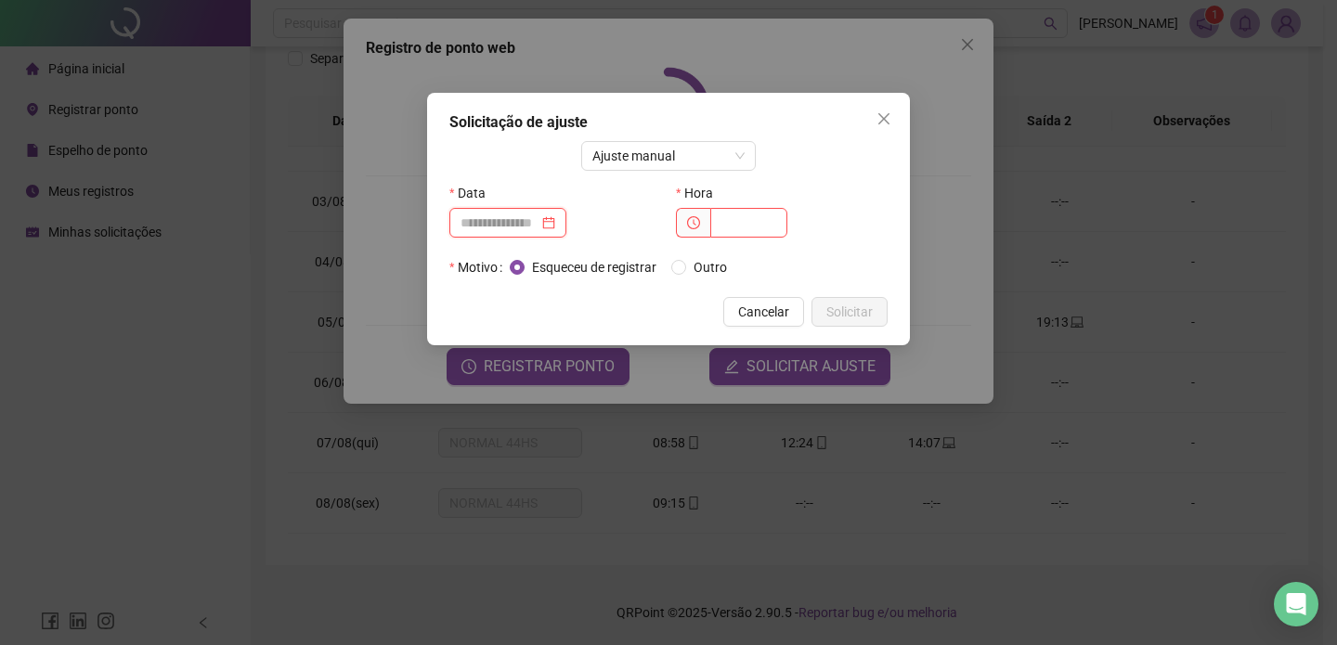
click at [538, 227] on input at bounding box center [499, 223] width 78 height 20
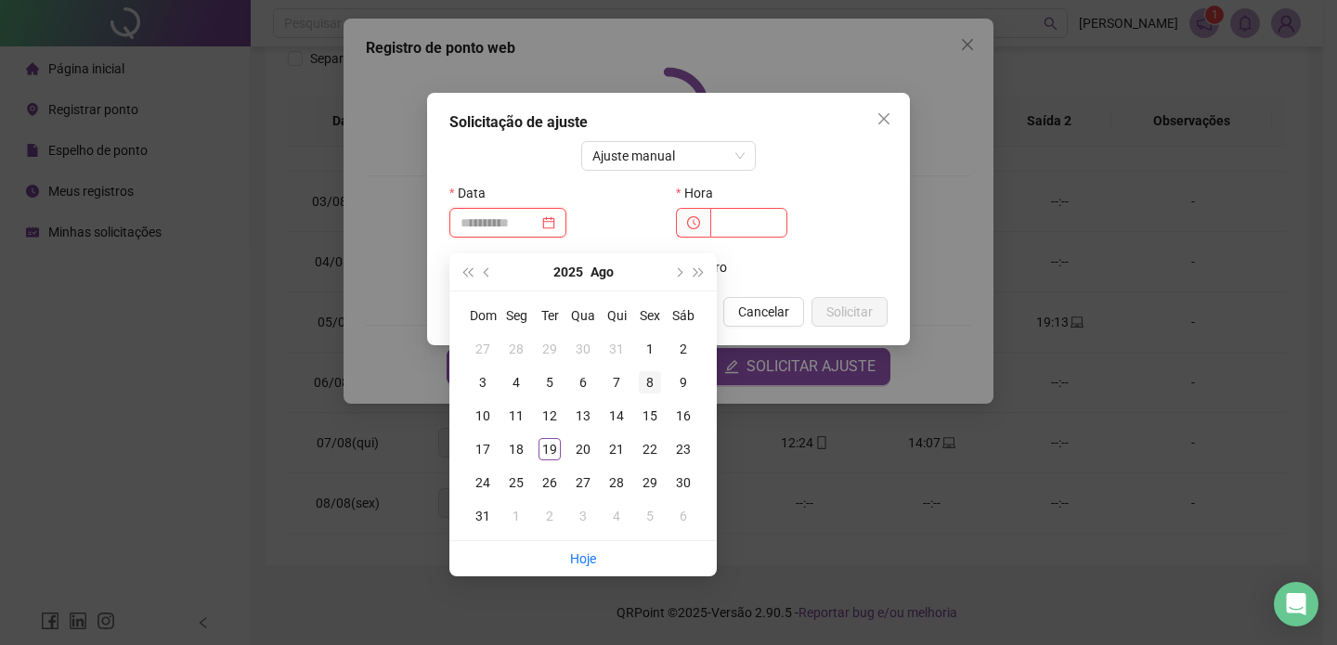
type input "**********"
click at [653, 376] on div "8" at bounding box center [650, 382] width 22 height 22
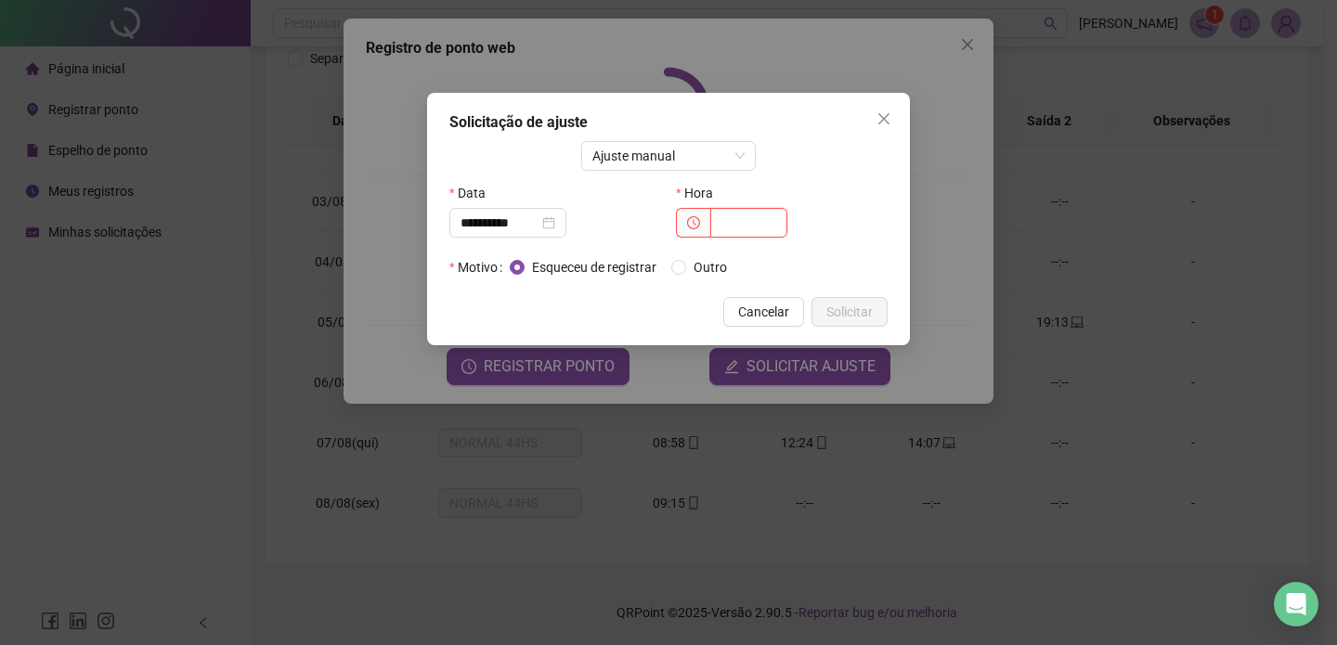
click at [736, 225] on input "text" at bounding box center [748, 223] width 77 height 30
click at [736, 225] on input "****" at bounding box center [748, 223] width 77 height 30
type input "*****"
click at [768, 217] on input "*****" at bounding box center [748, 223] width 77 height 30
click at [768, 218] on input "*****" at bounding box center [748, 223] width 77 height 30
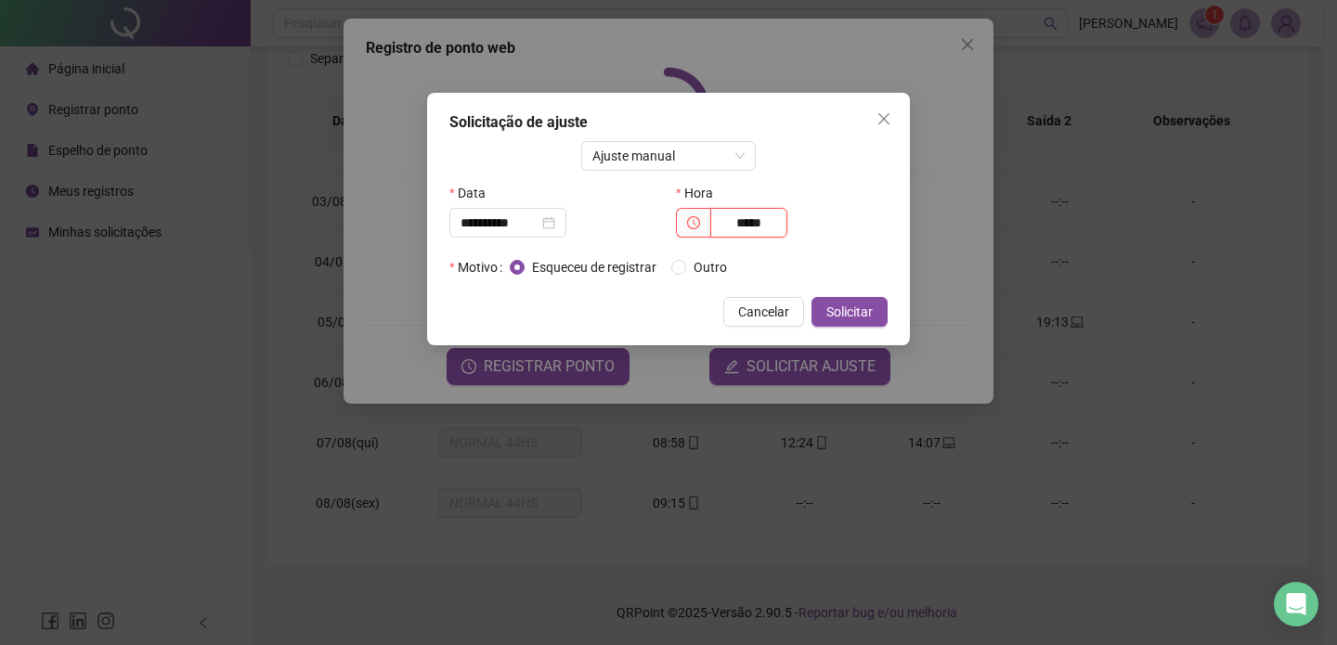
click at [768, 218] on input "*****" at bounding box center [748, 223] width 77 height 30
type input "*****"
click at [847, 313] on span "Solicitar" at bounding box center [849, 312] width 46 height 20
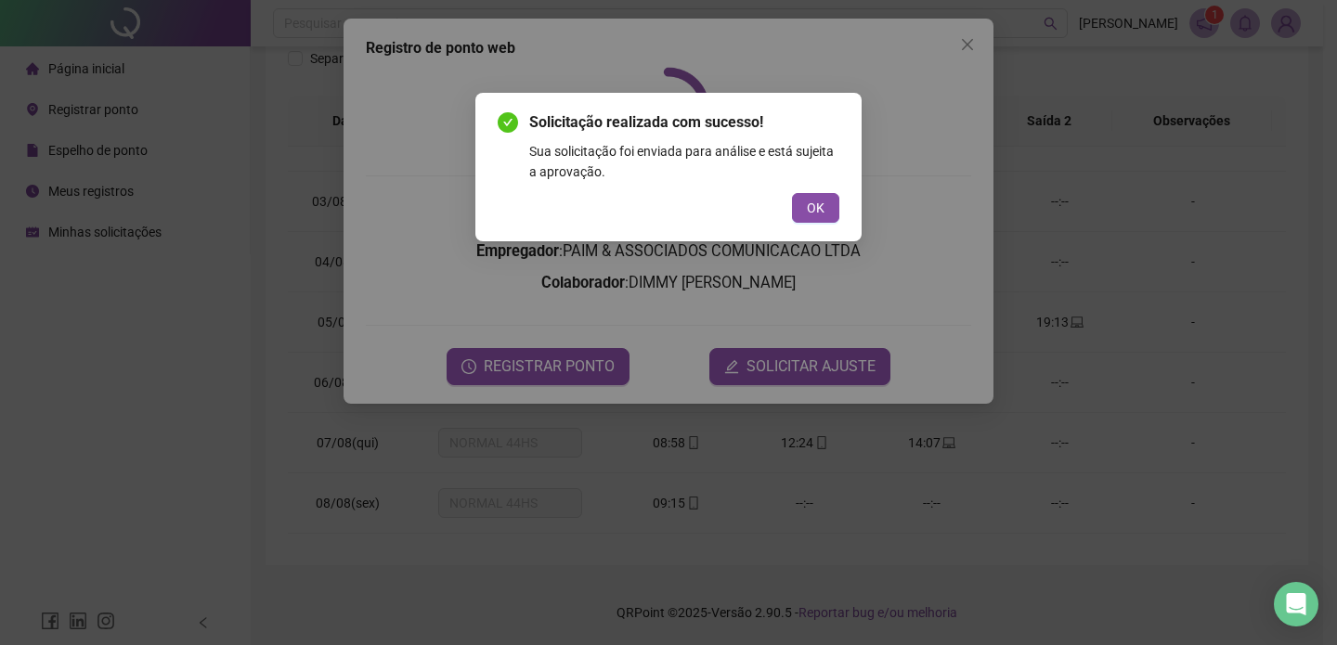
click at [833, 226] on div "Solicitação realizada com sucesso! Sua solicitação foi enviada para análise e e…" at bounding box center [668, 167] width 386 height 149
click at [833, 223] on div "Solicitação realizada com sucesso! Sua solicitação foi enviada para análise e e…" at bounding box center [668, 167] width 386 height 149
click at [823, 218] on button "OK" at bounding box center [815, 208] width 47 height 30
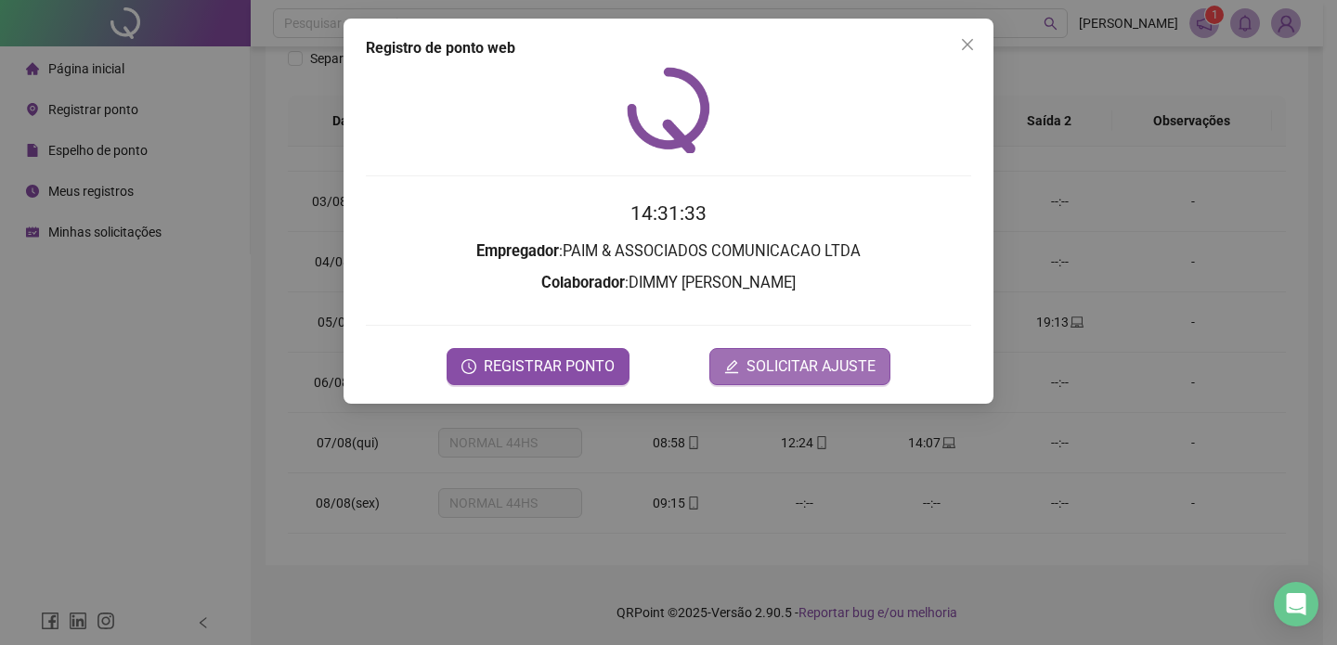
click at [814, 356] on span "SOLICITAR AJUSTE" at bounding box center [810, 366] width 129 height 22
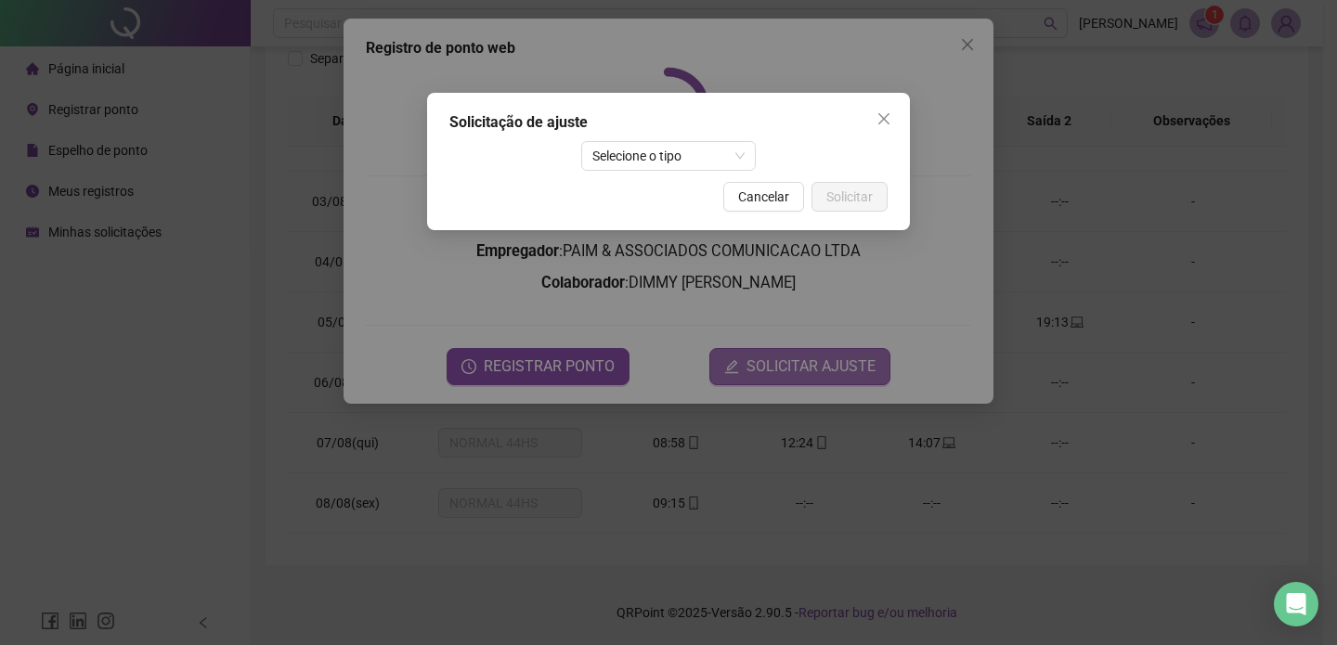
click at [814, 356] on div "Solicitação de ajuste Selecione o tipo Cancelar Solicitar" at bounding box center [668, 322] width 1337 height 645
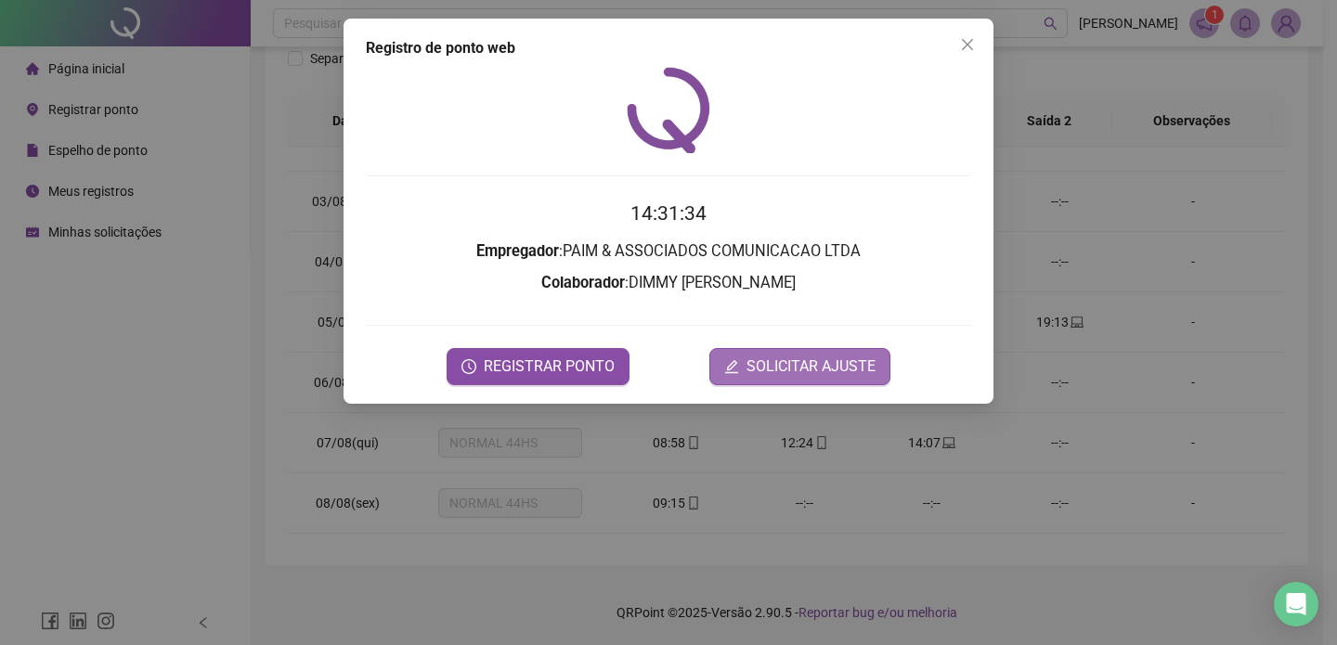
click at [814, 356] on span "SOLICITAR AJUSTE" at bounding box center [810, 366] width 129 height 22
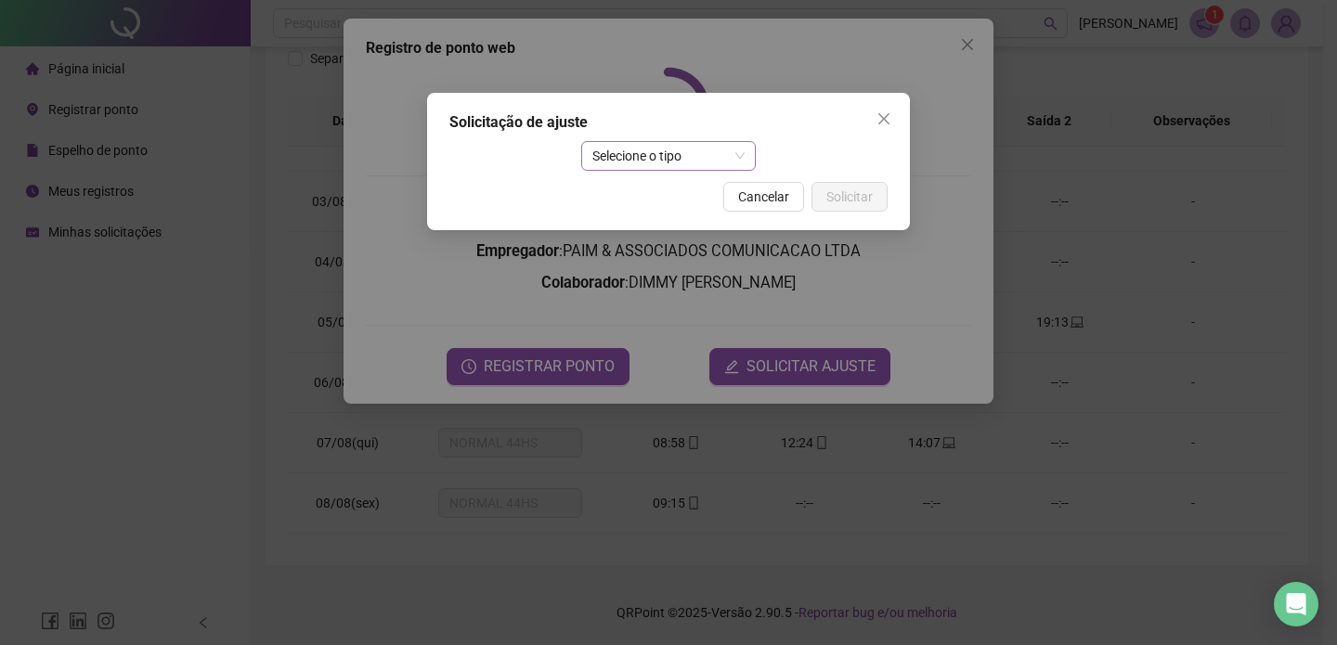
click at [684, 168] on span "Selecione o tipo" at bounding box center [668, 156] width 153 height 28
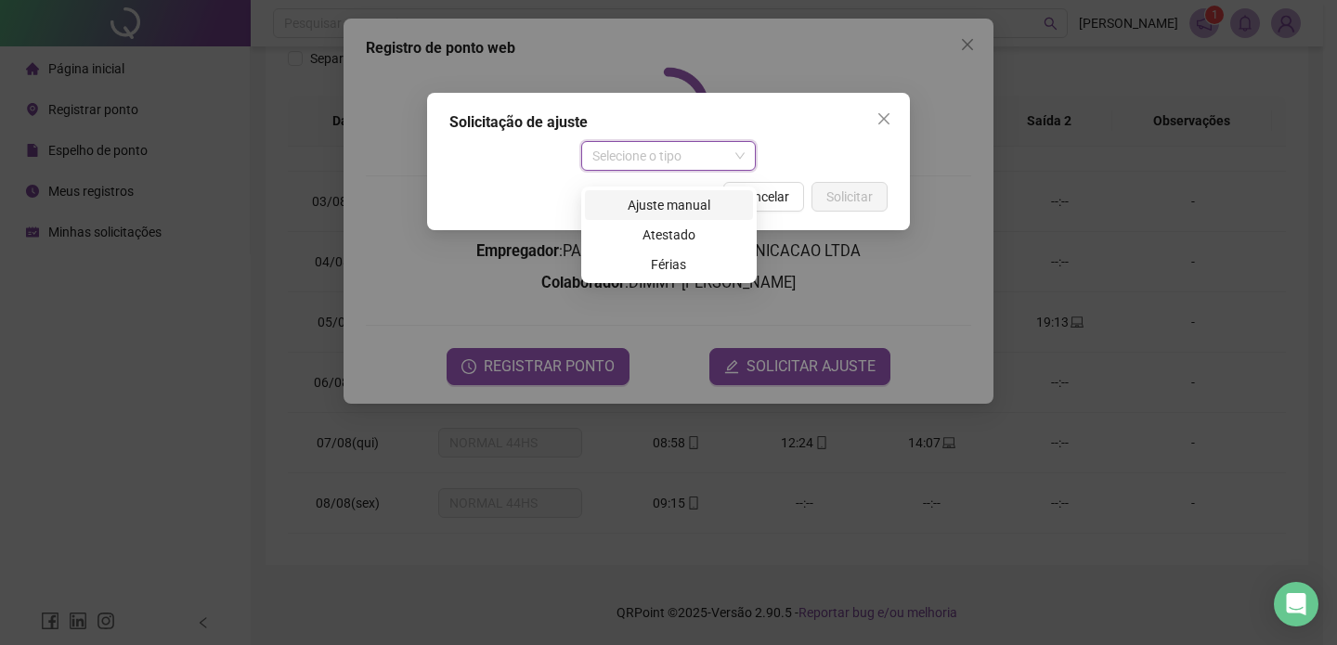
click at [674, 195] on div "Ajuste manual" at bounding box center [669, 205] width 146 height 20
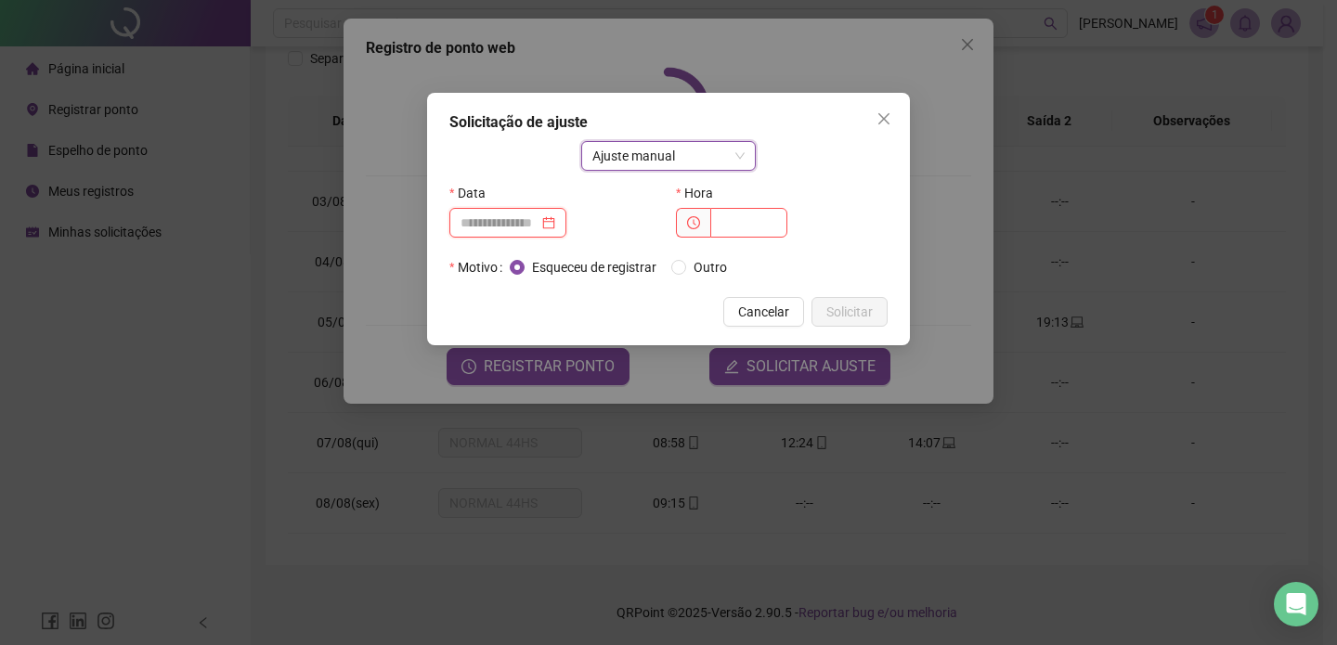
click at [538, 223] on input at bounding box center [499, 223] width 78 height 20
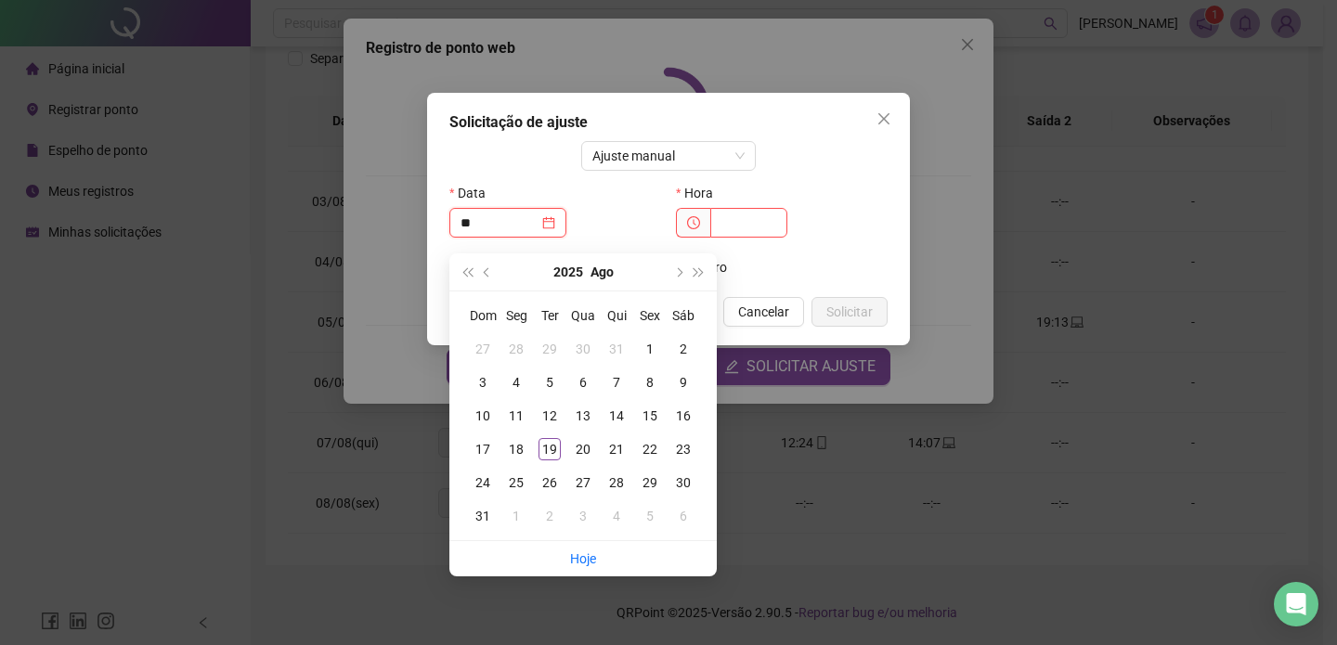
type input "*"
type input "**********"
click at [652, 371] on div "8" at bounding box center [650, 382] width 22 height 22
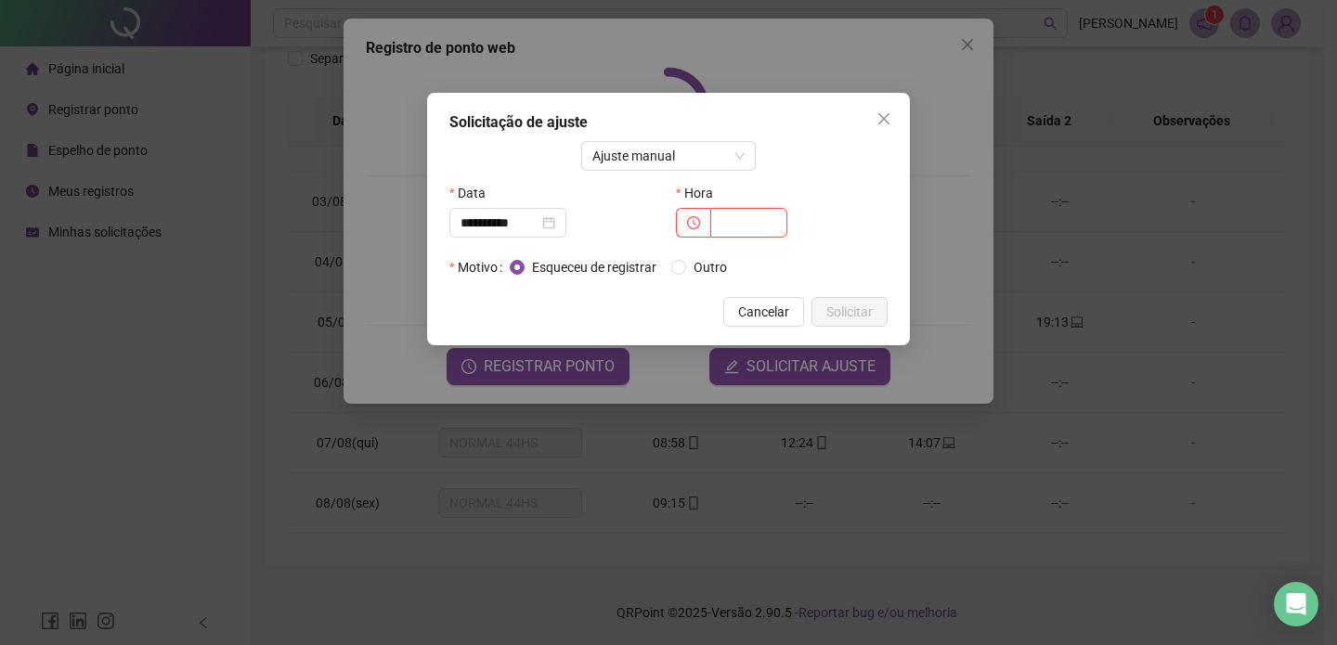
click at [727, 219] on input "text" at bounding box center [748, 223] width 77 height 30
type input "*****"
click at [857, 308] on span "Solicitar" at bounding box center [849, 312] width 46 height 20
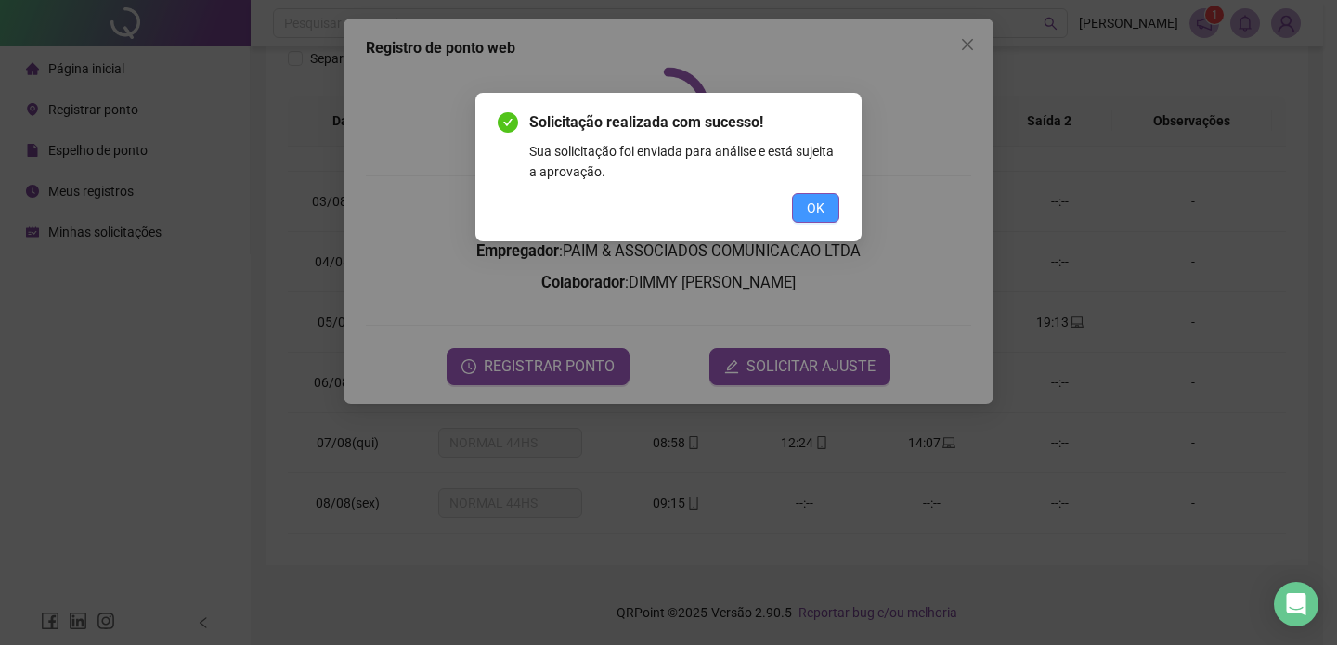
click at [803, 213] on button "OK" at bounding box center [815, 208] width 47 height 30
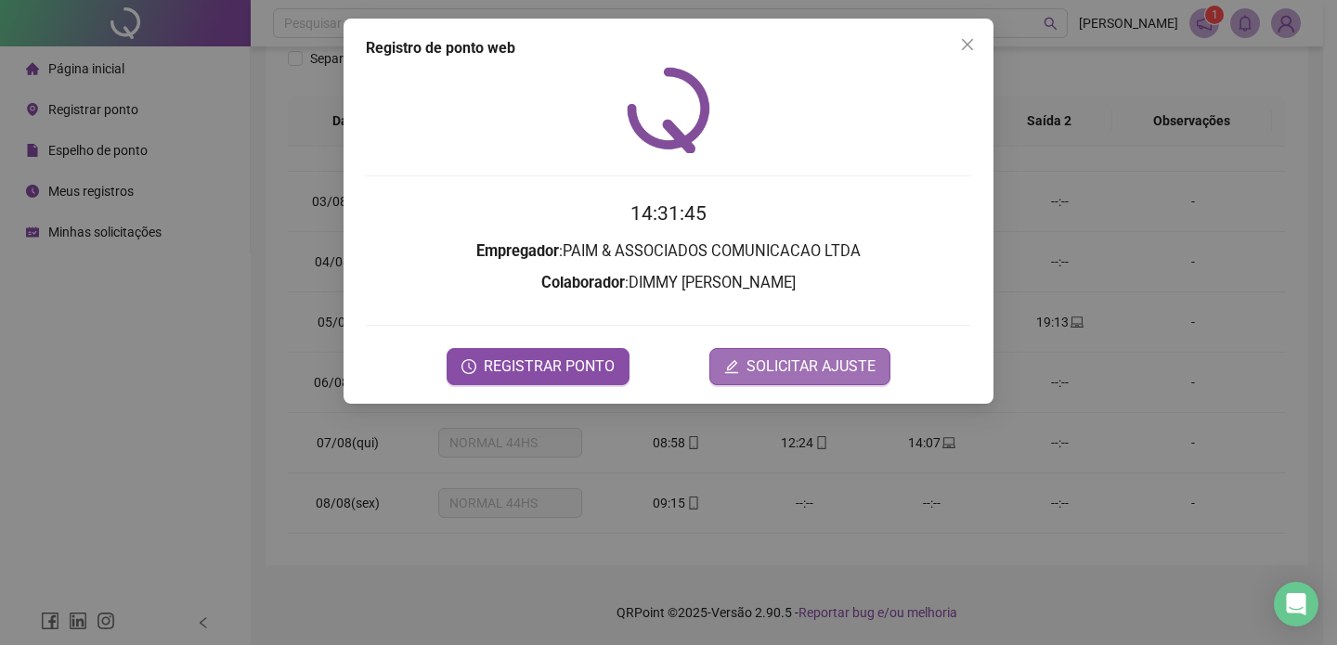
click at [795, 357] on span "SOLICITAR AJUSTE" at bounding box center [810, 366] width 129 height 22
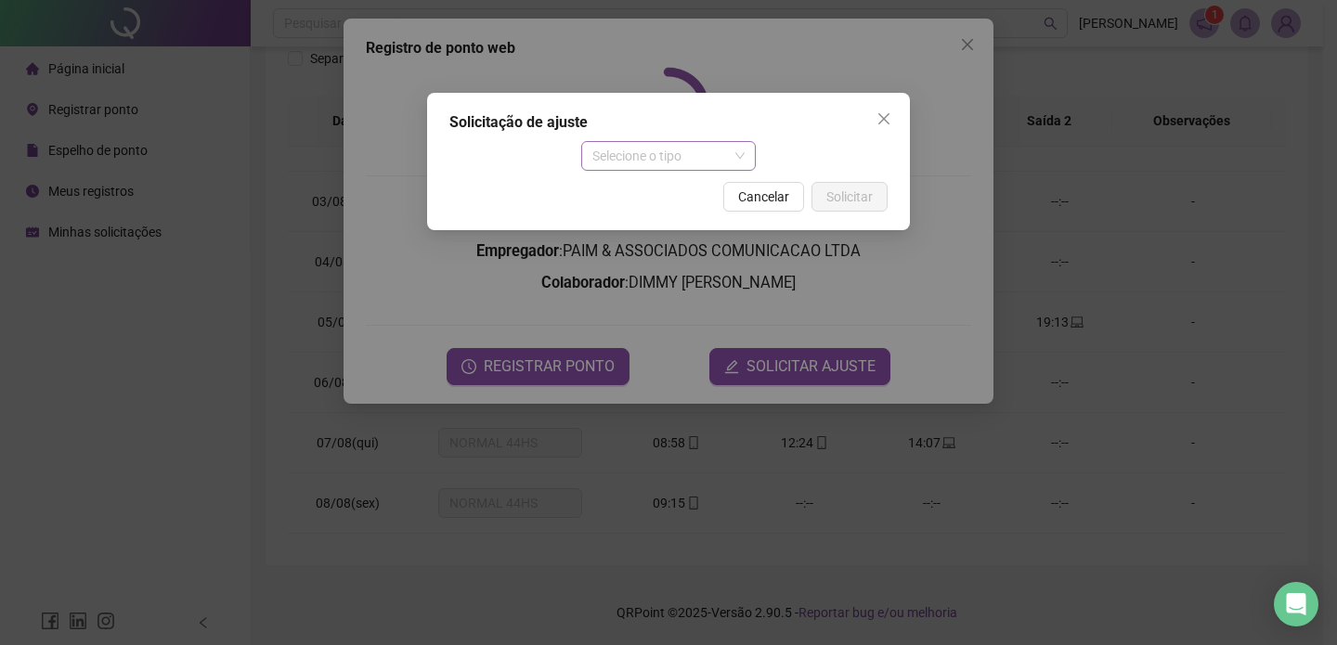
click at [678, 164] on span "Selecione o tipo" at bounding box center [668, 156] width 153 height 28
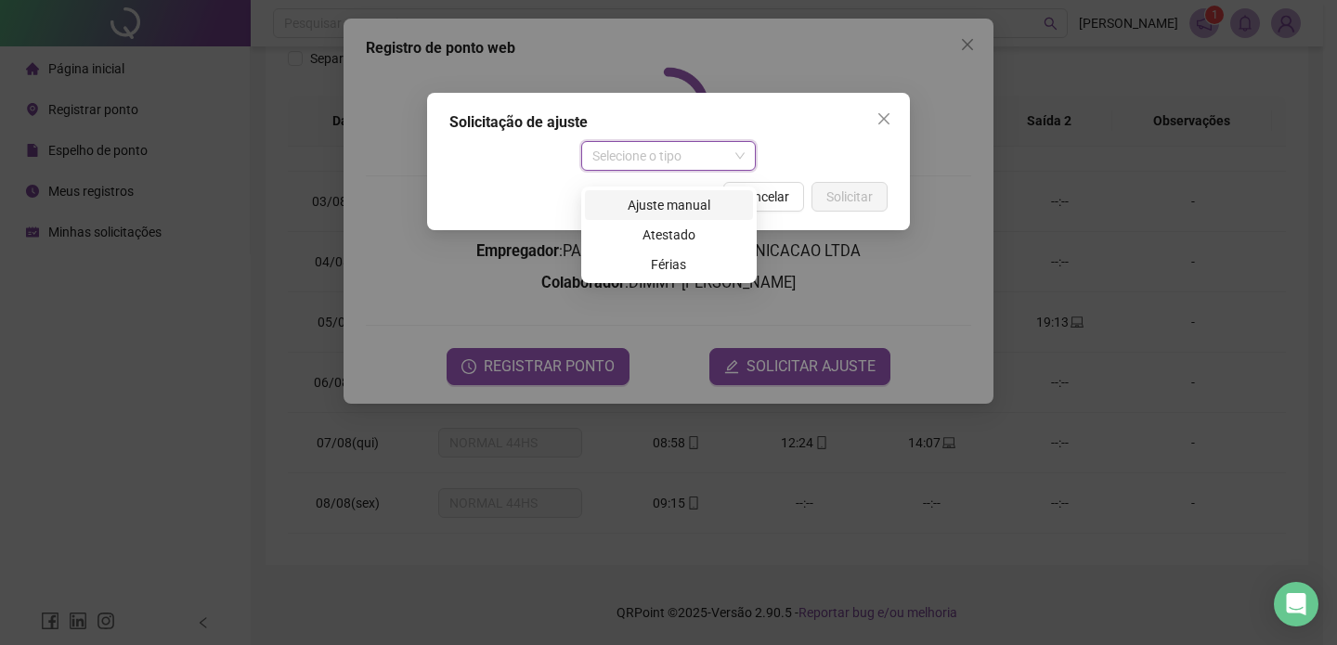
click at [677, 195] on div "Ajuste manual" at bounding box center [669, 205] width 146 height 20
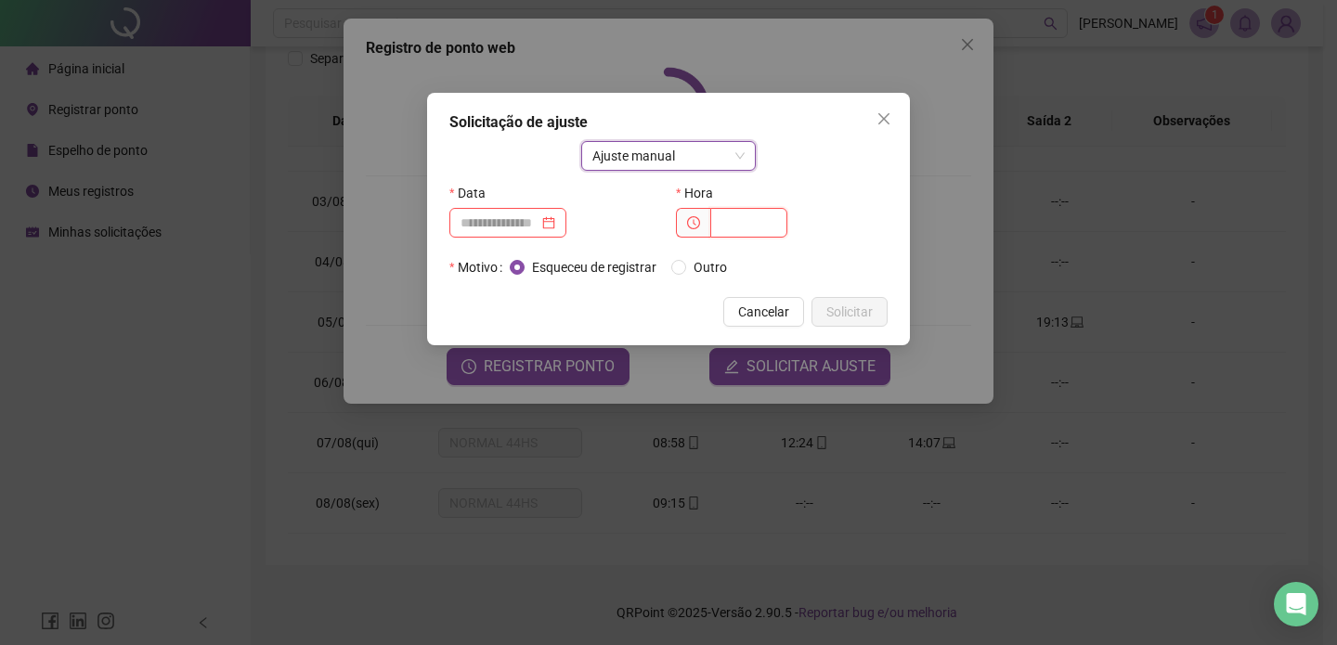
click at [759, 221] on input "text" at bounding box center [748, 223] width 77 height 30
type input "*****"
click at [494, 216] on input at bounding box center [499, 223] width 78 height 20
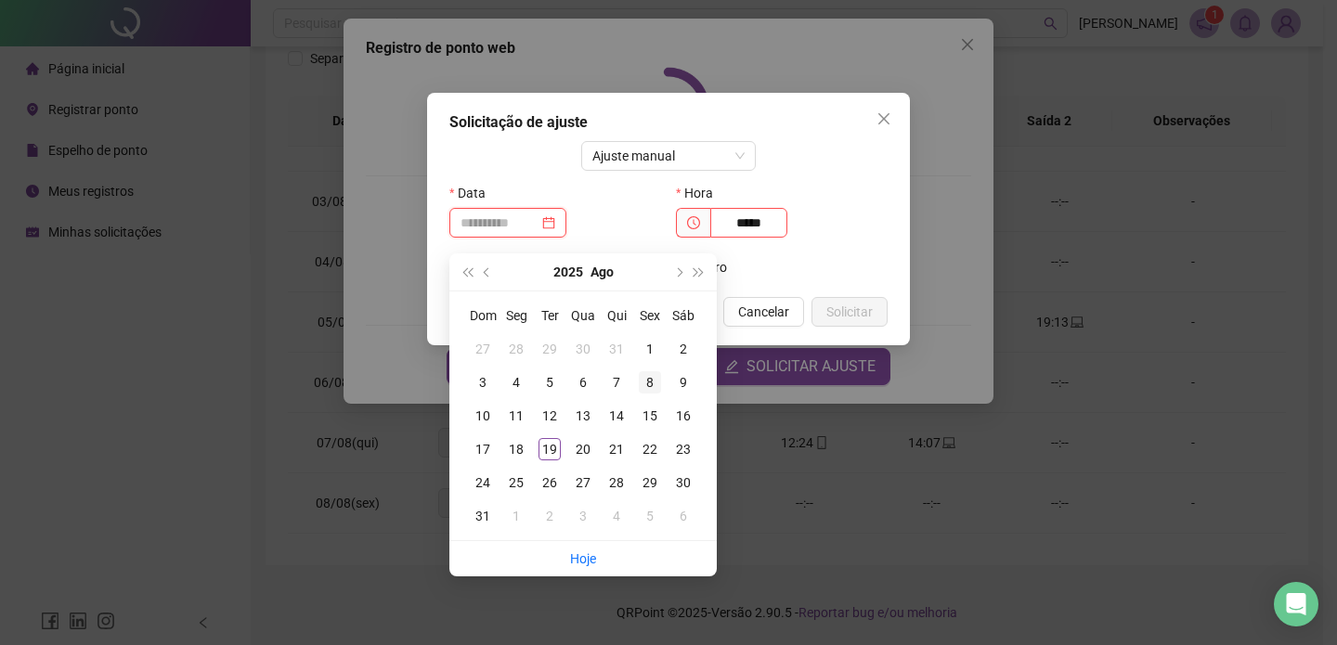
type input "**********"
click at [649, 371] on div "8" at bounding box center [650, 382] width 22 height 22
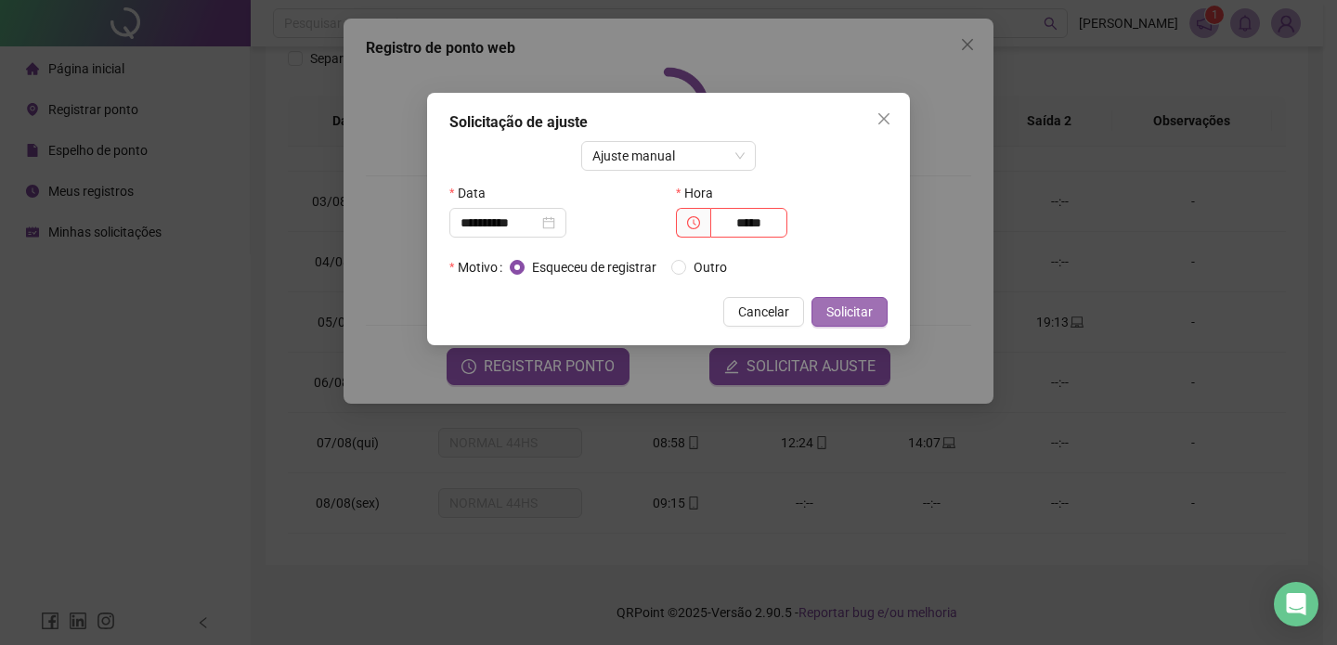
click at [872, 324] on button "Solicitar" at bounding box center [849, 312] width 76 height 30
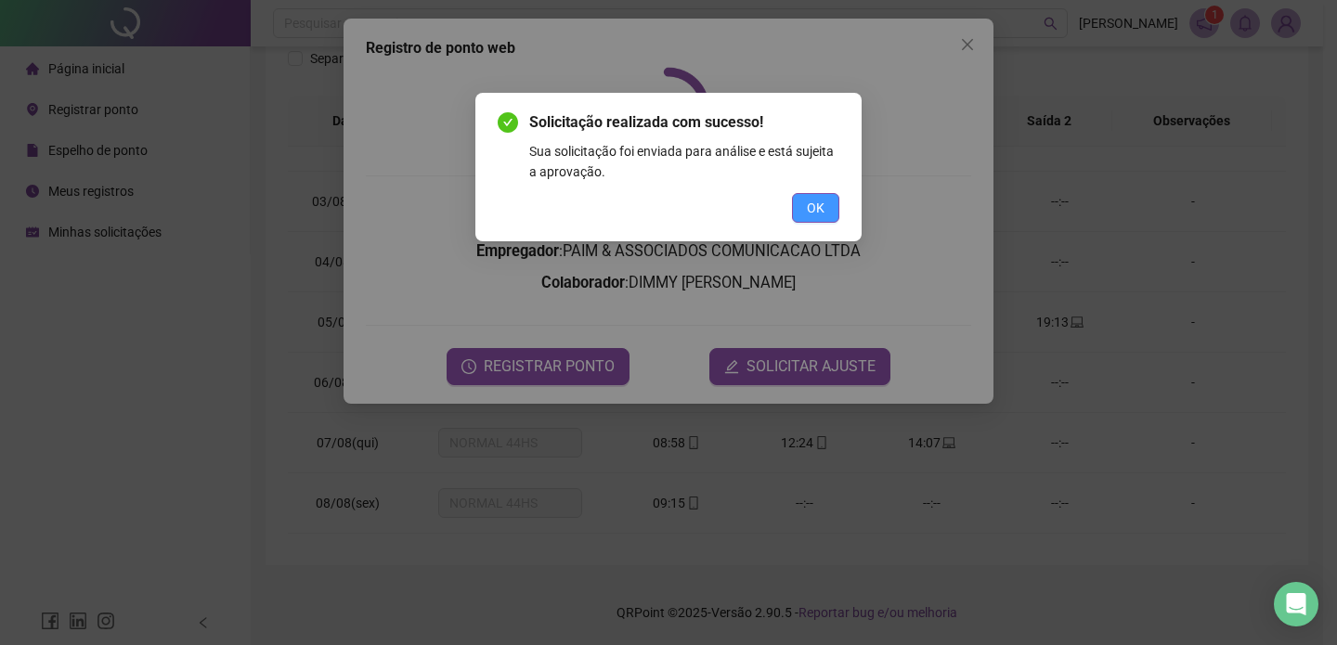
click at [834, 205] on button "OK" at bounding box center [815, 208] width 47 height 30
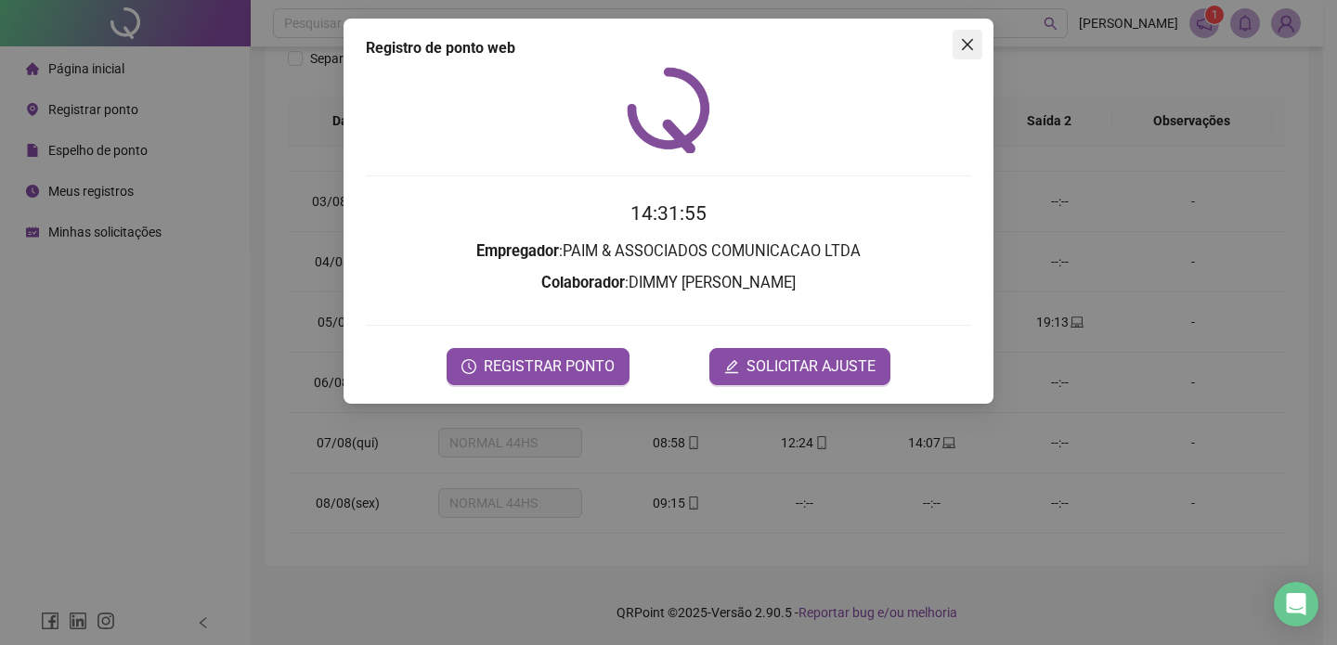
click at [963, 53] on button "Close" at bounding box center [967, 45] width 30 height 30
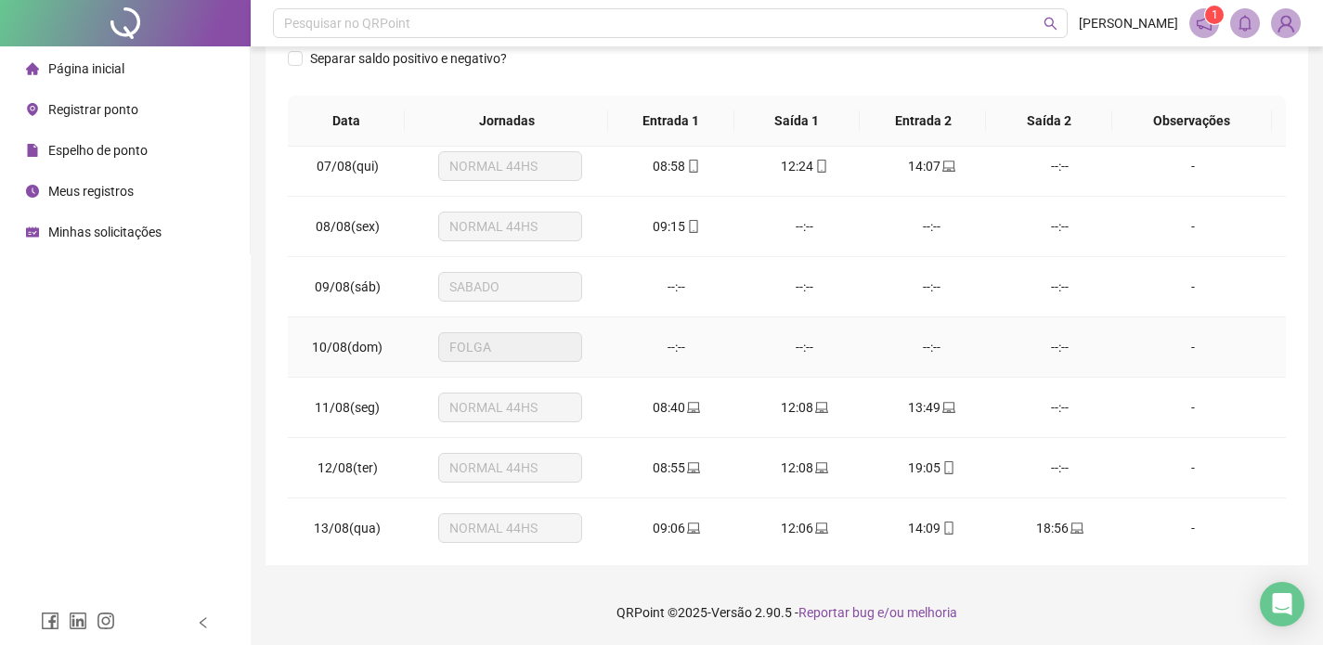
scroll to position [370, 0]
click at [119, 107] on span "Registrar ponto" at bounding box center [93, 109] width 90 height 15
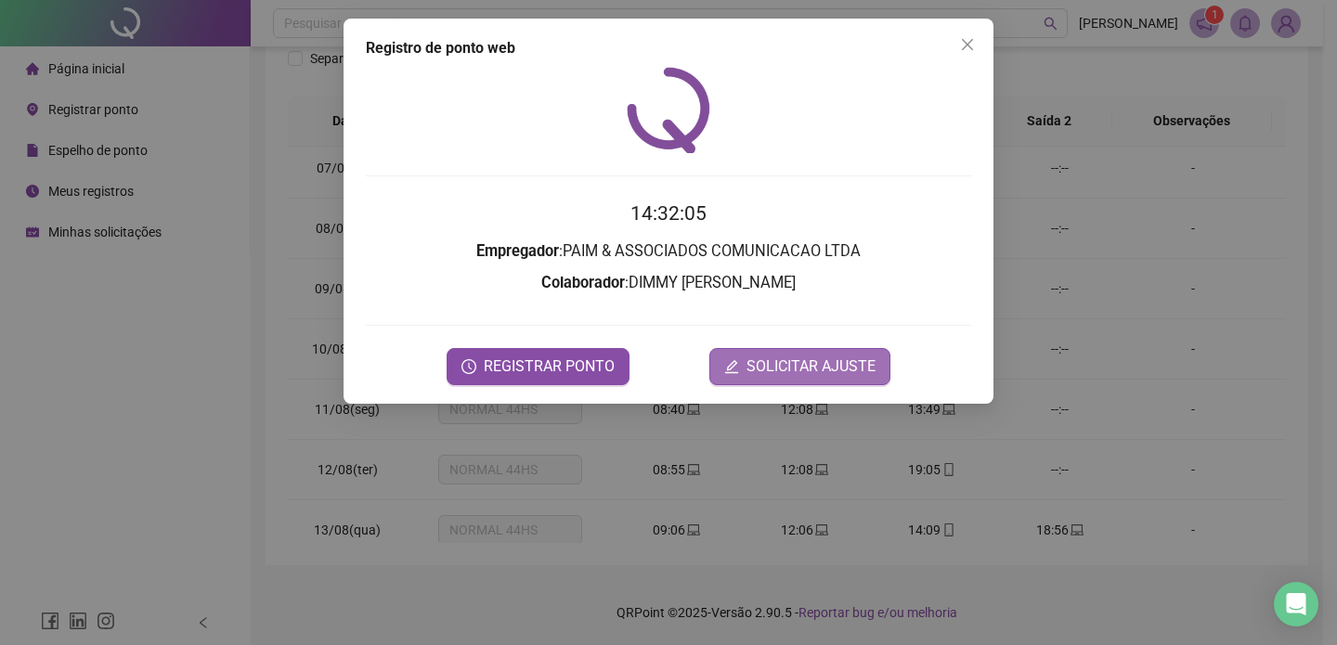
click at [724, 348] on button "SOLICITAR AJUSTE" at bounding box center [799, 366] width 181 height 37
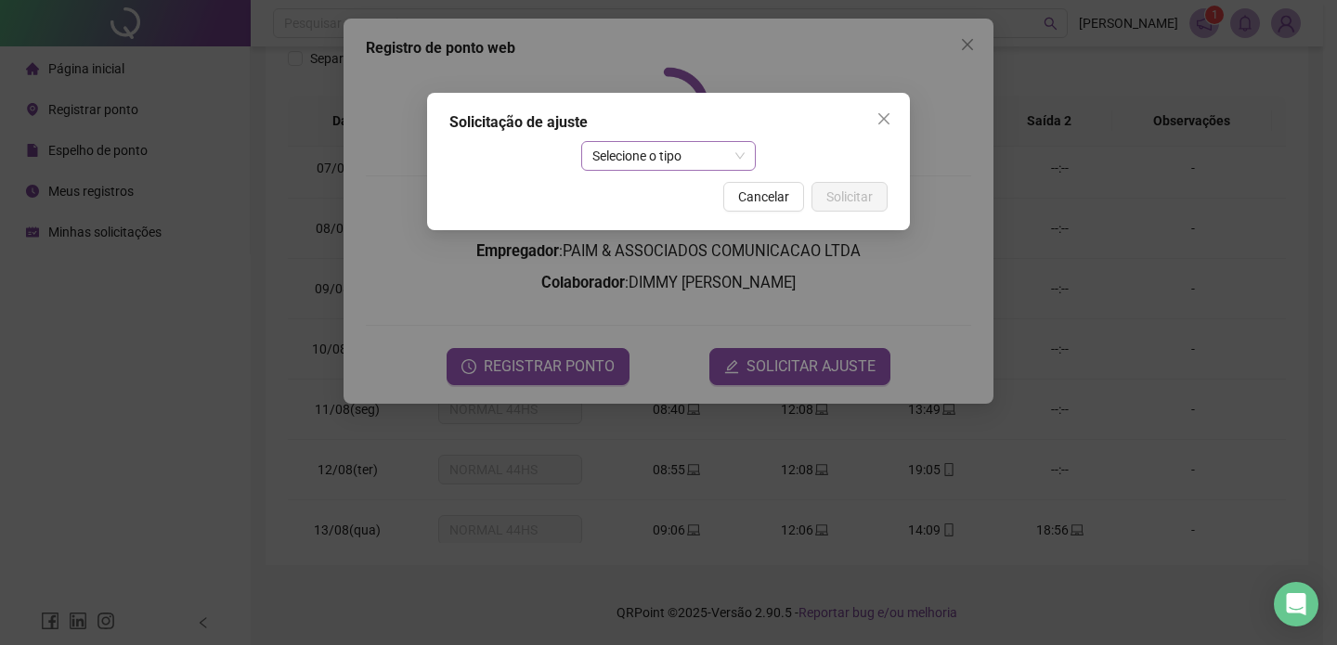
click at [659, 156] on span "Selecione o tipo" at bounding box center [668, 156] width 153 height 28
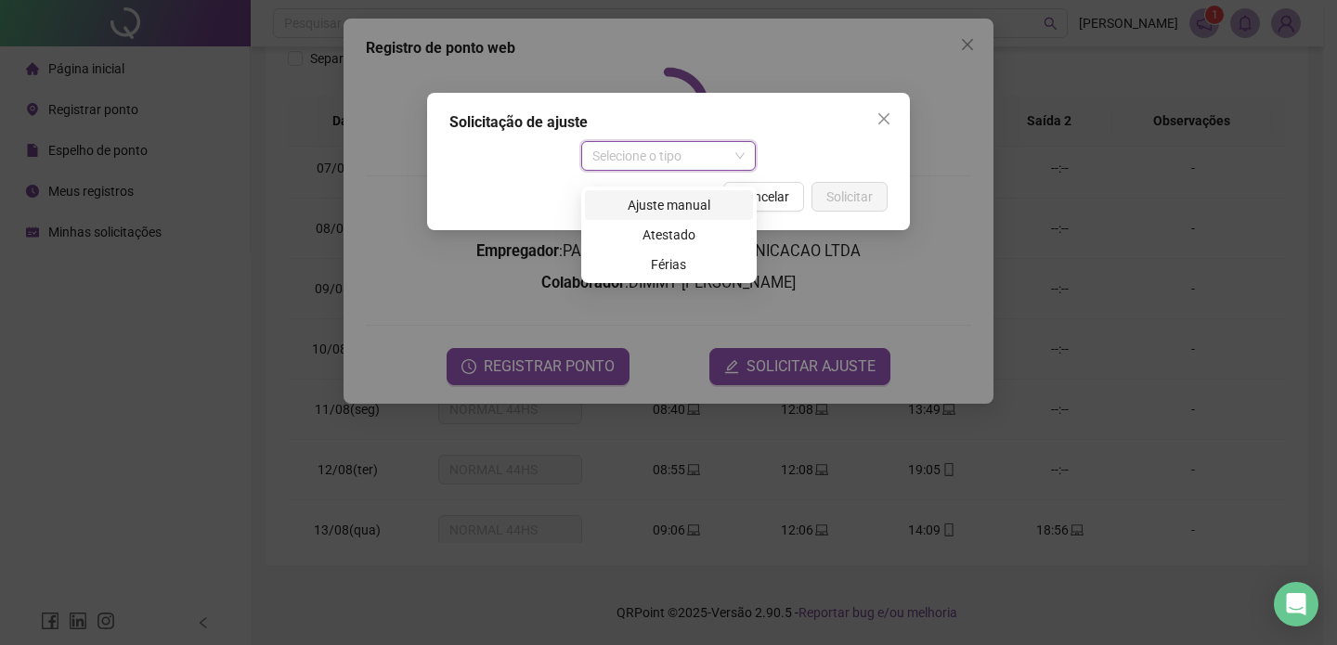
click at [658, 195] on div "Ajuste manual" at bounding box center [669, 205] width 146 height 20
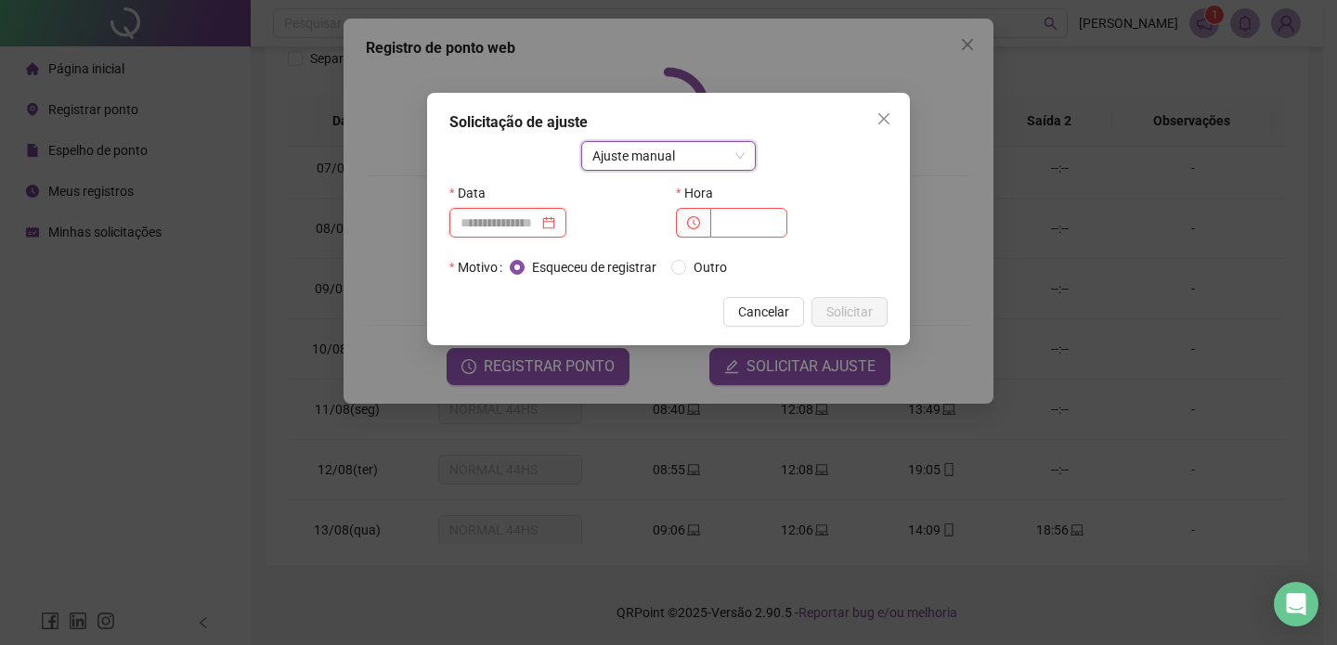
click at [538, 223] on input at bounding box center [499, 223] width 78 height 20
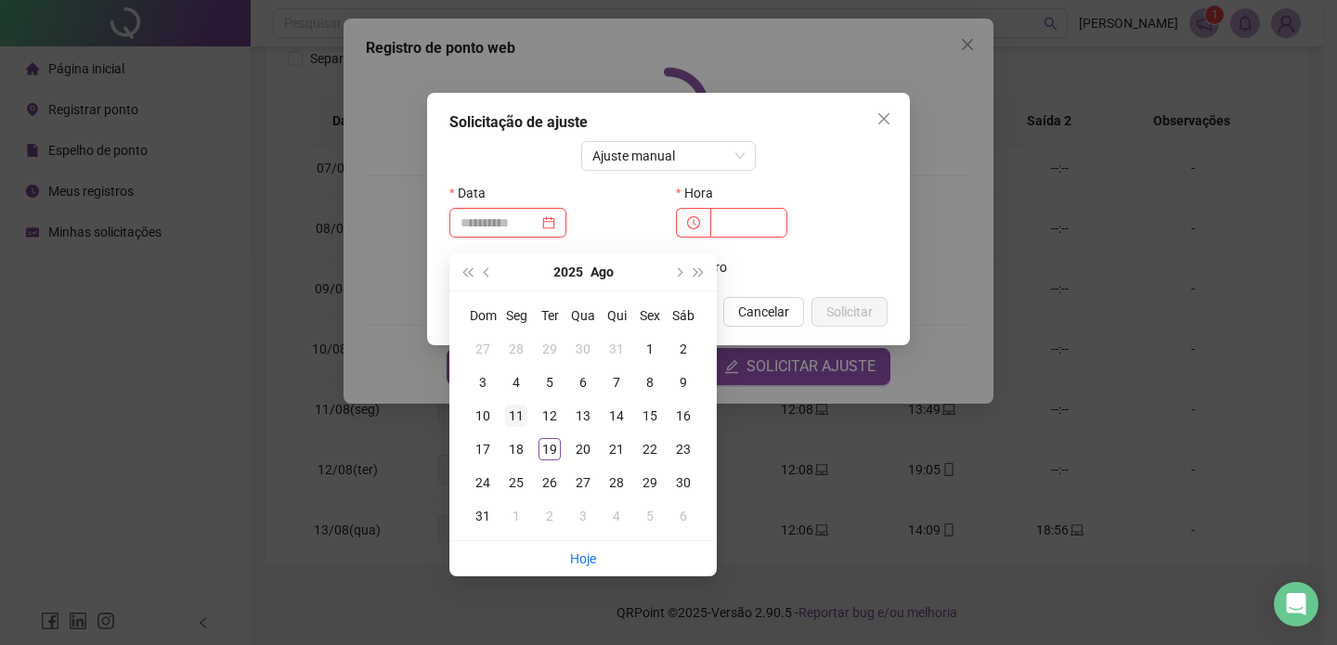
type input "**********"
click at [515, 408] on div "11" at bounding box center [516, 416] width 22 height 22
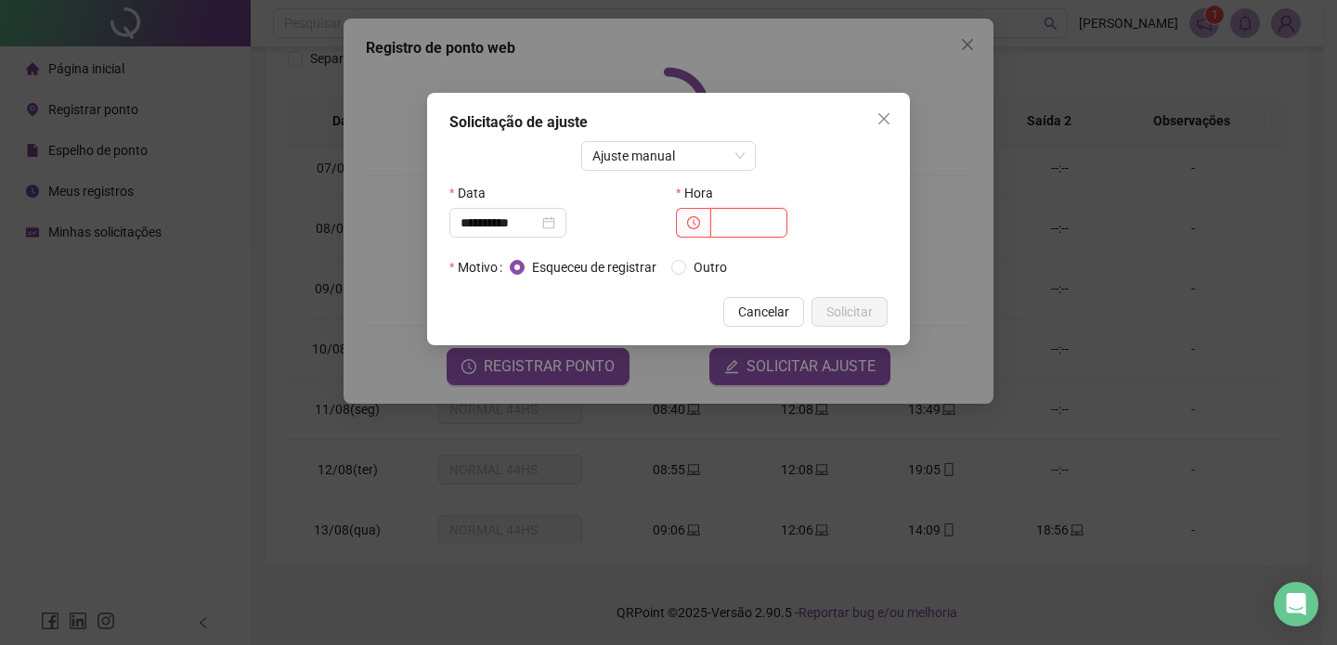
click at [753, 224] on input "text" at bounding box center [748, 223] width 77 height 30
type input "*****"
click at [838, 304] on span "Solicitar" at bounding box center [849, 312] width 46 height 20
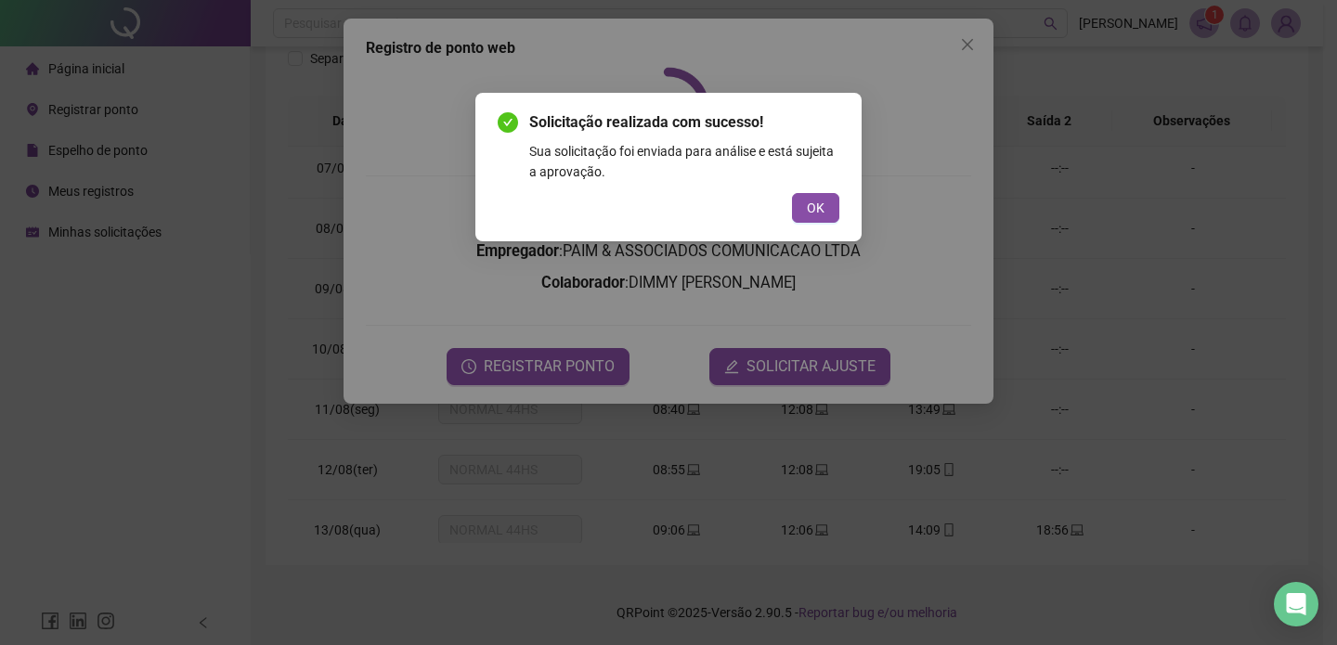
click at [812, 226] on div "Solicitação realizada com sucesso! Sua solicitação foi enviada para análise e e…" at bounding box center [668, 167] width 386 height 149
click at [813, 208] on span "OK" at bounding box center [816, 208] width 18 height 20
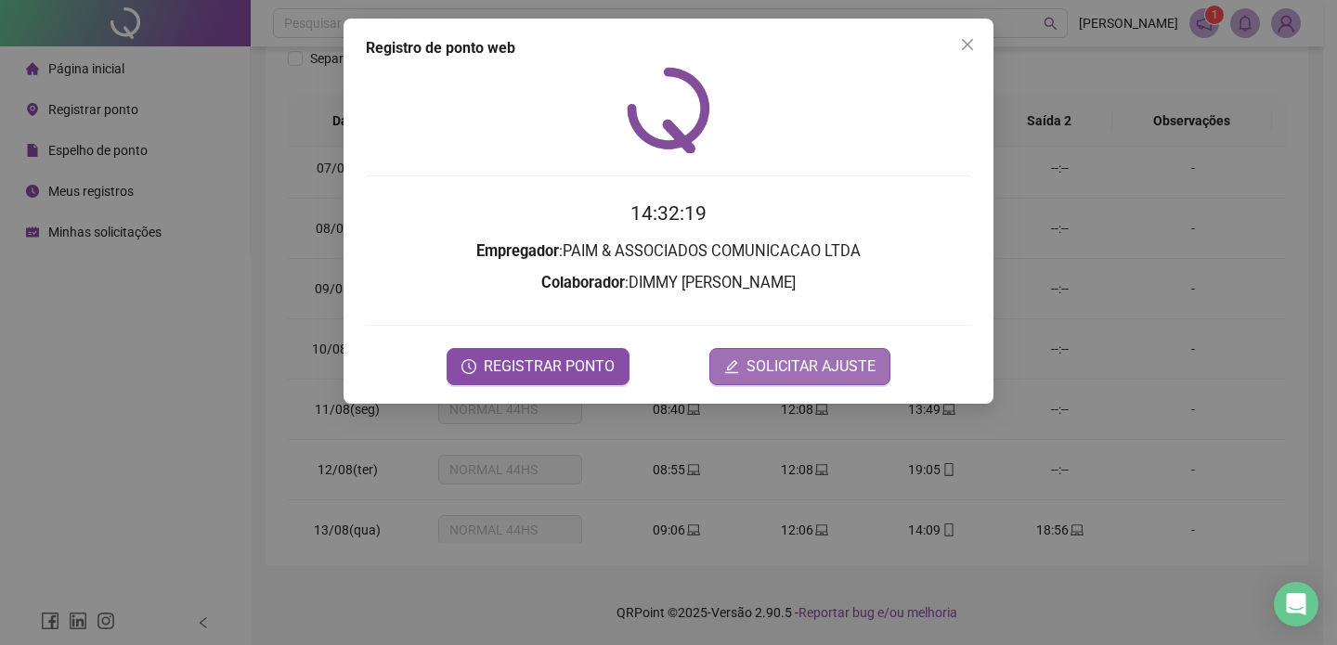
click at [823, 348] on button "SOLICITAR AJUSTE" at bounding box center [799, 366] width 181 height 37
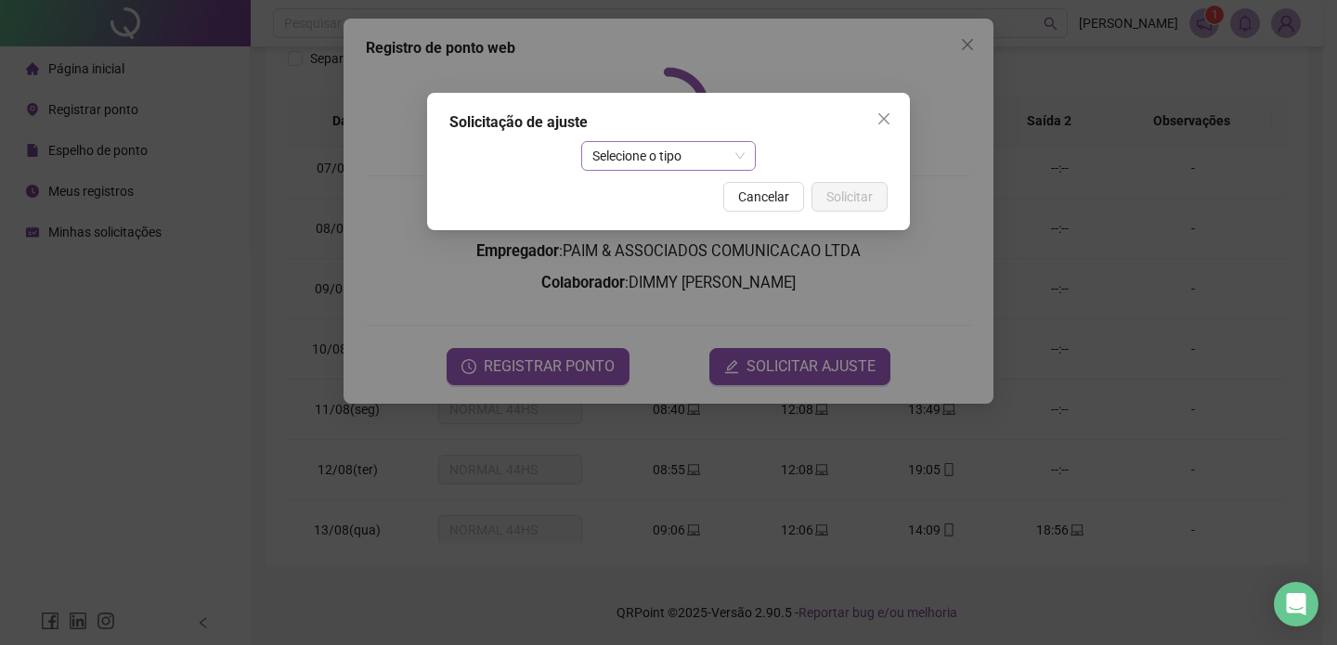
click at [691, 162] on span "Selecione o tipo" at bounding box center [668, 156] width 153 height 28
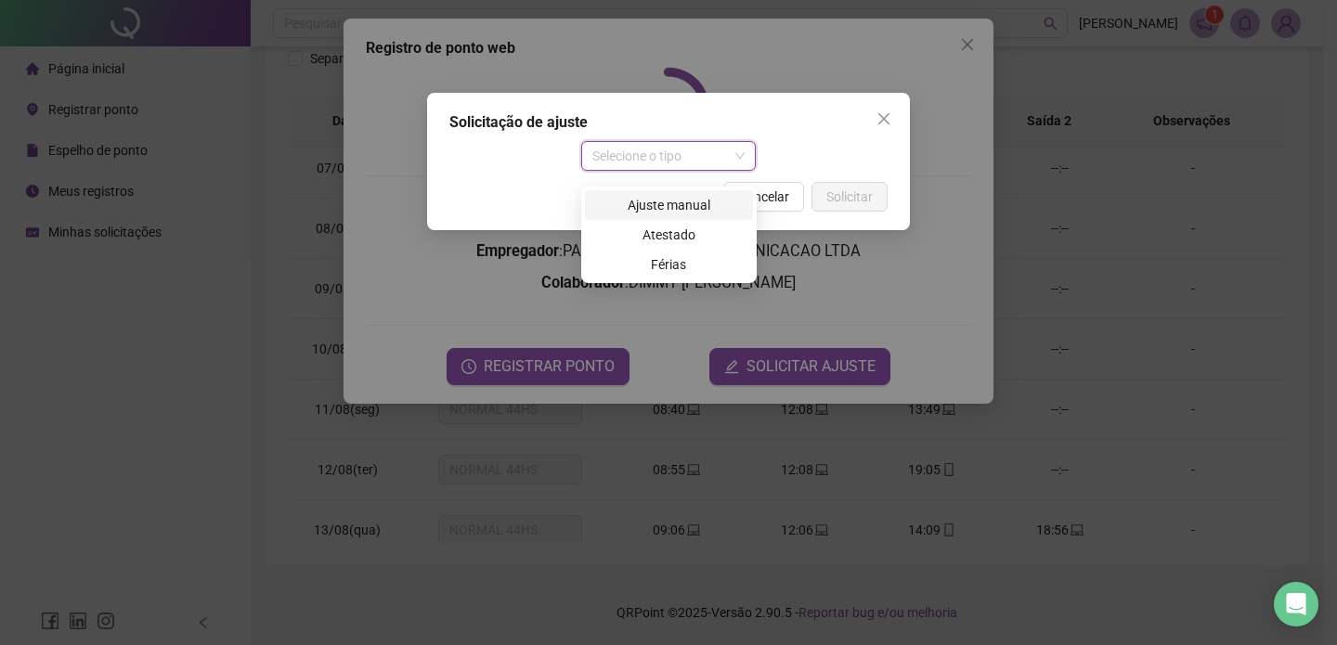
click at [673, 195] on div "Ajuste manual" at bounding box center [669, 205] width 146 height 20
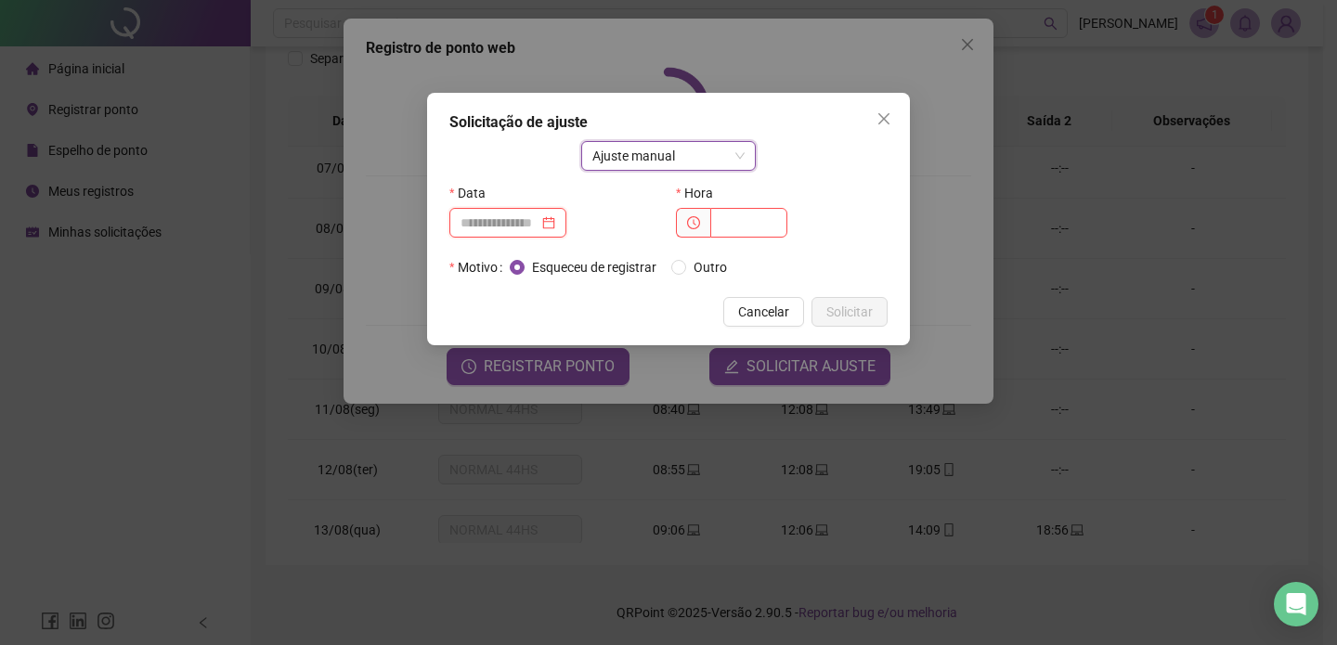
click at [537, 221] on input at bounding box center [499, 223] width 78 height 20
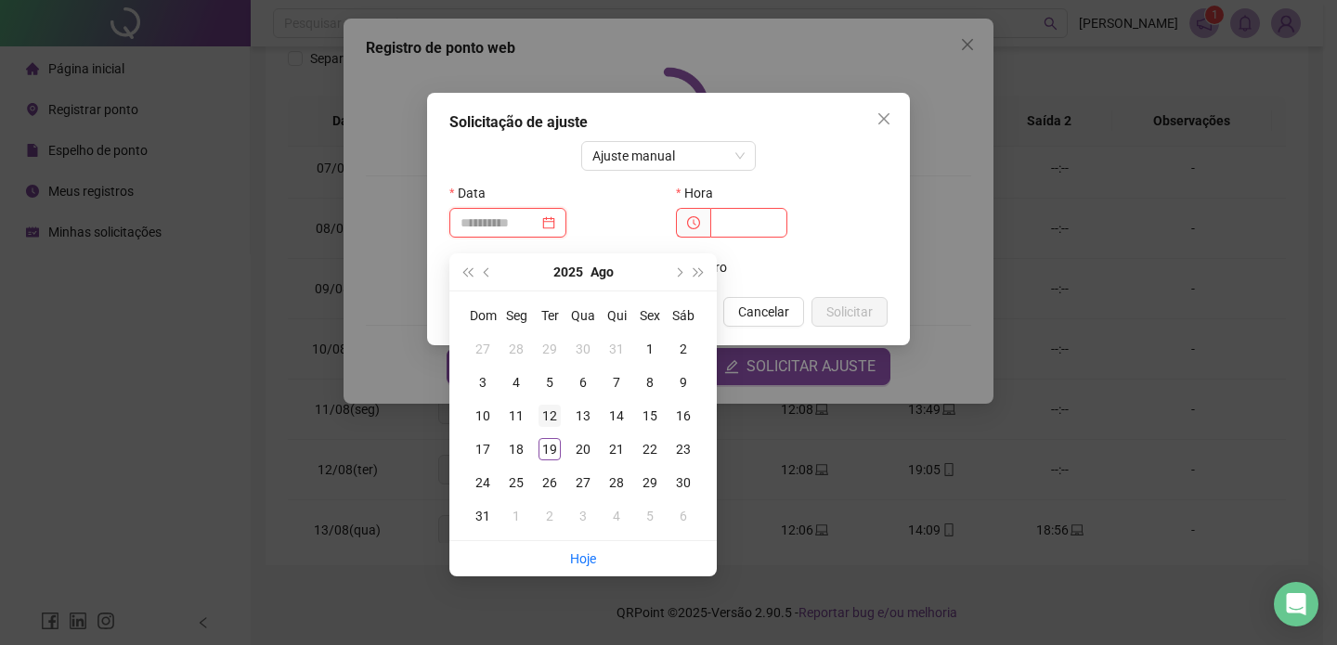
type input "**********"
click at [555, 405] on div "12" at bounding box center [549, 416] width 22 height 22
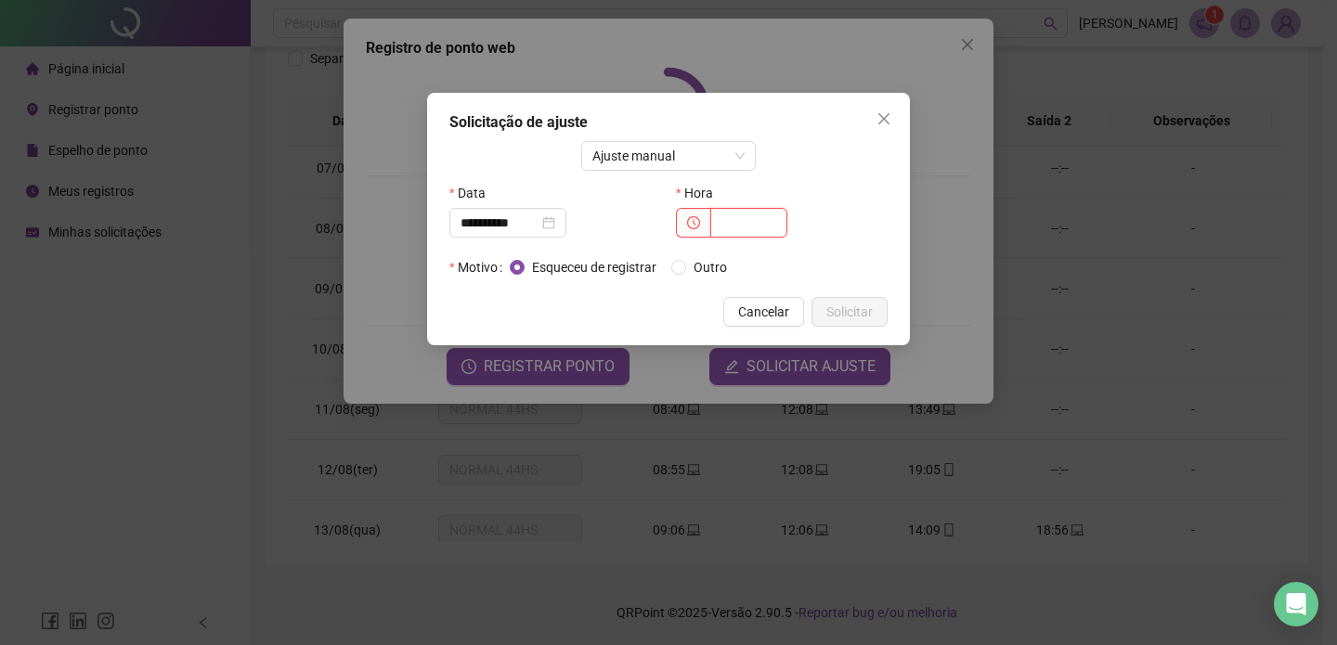
click at [728, 231] on input "text" at bounding box center [748, 223] width 77 height 30
type input "*****"
click at [862, 307] on span "Solicitar" at bounding box center [849, 312] width 46 height 20
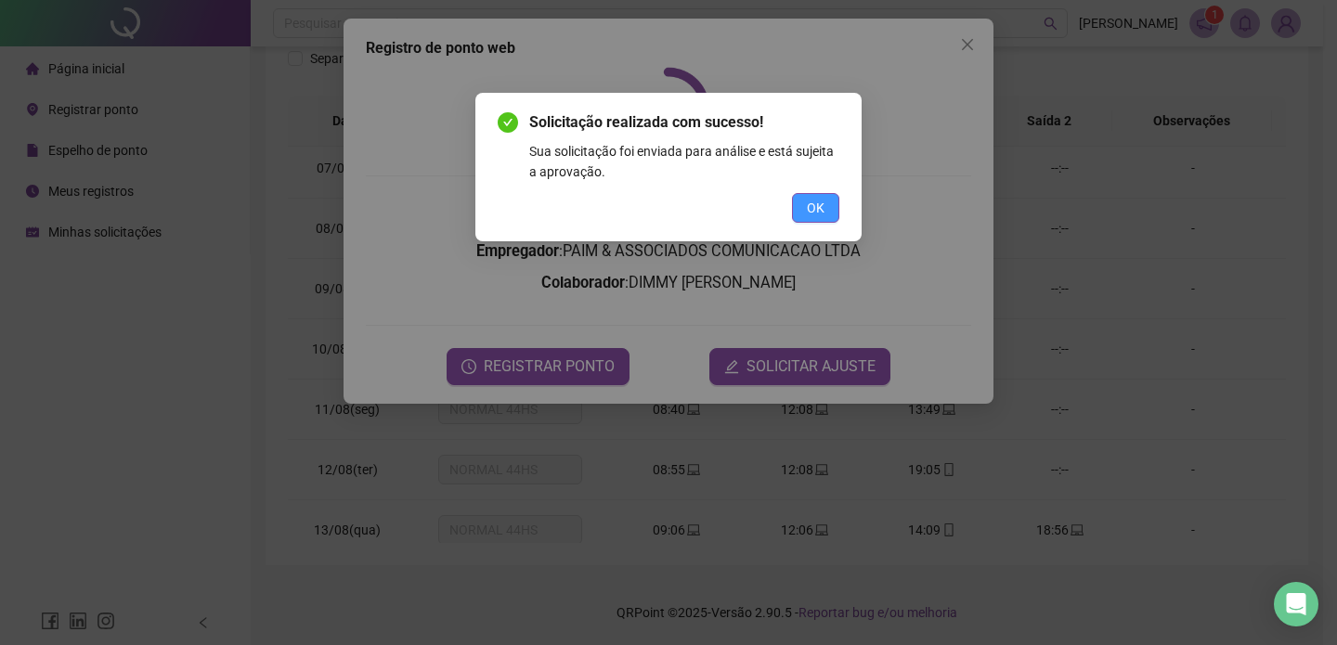
click at [817, 211] on span "OK" at bounding box center [816, 208] width 18 height 20
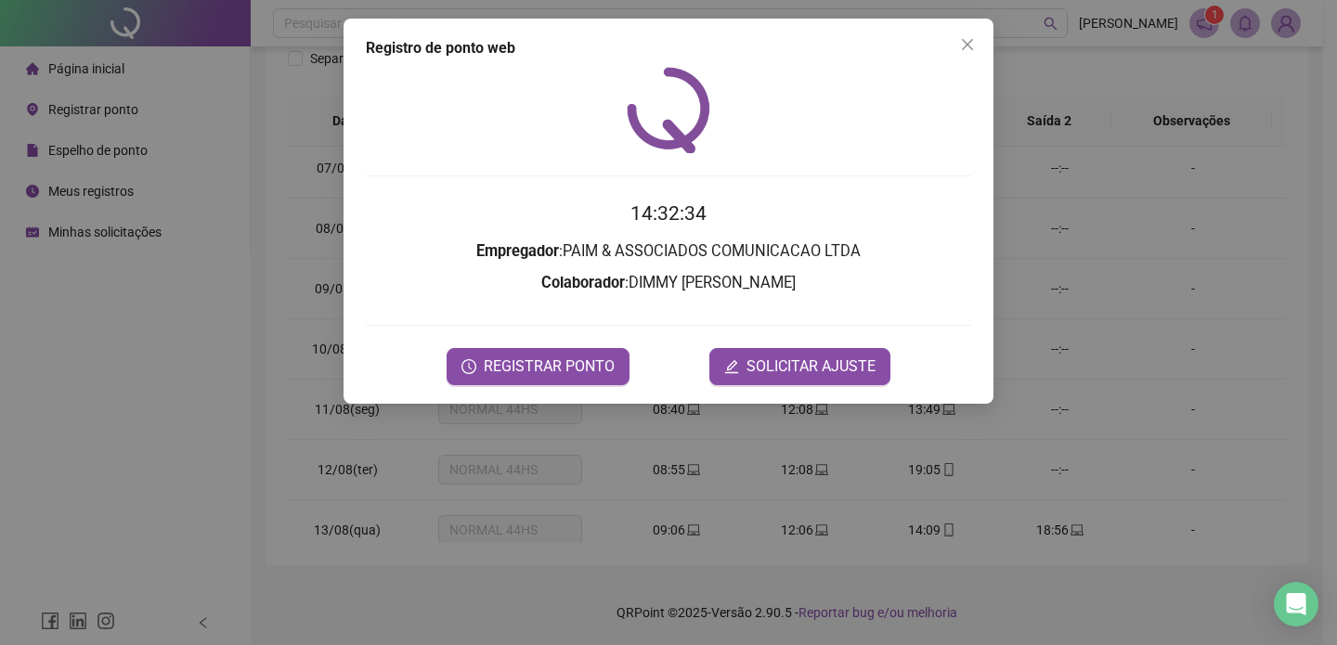
drag, startPoint x: 961, startPoint y: 38, endPoint x: 946, endPoint y: 74, distance: 39.1
click at [961, 38] on icon "close" at bounding box center [967, 44] width 15 height 15
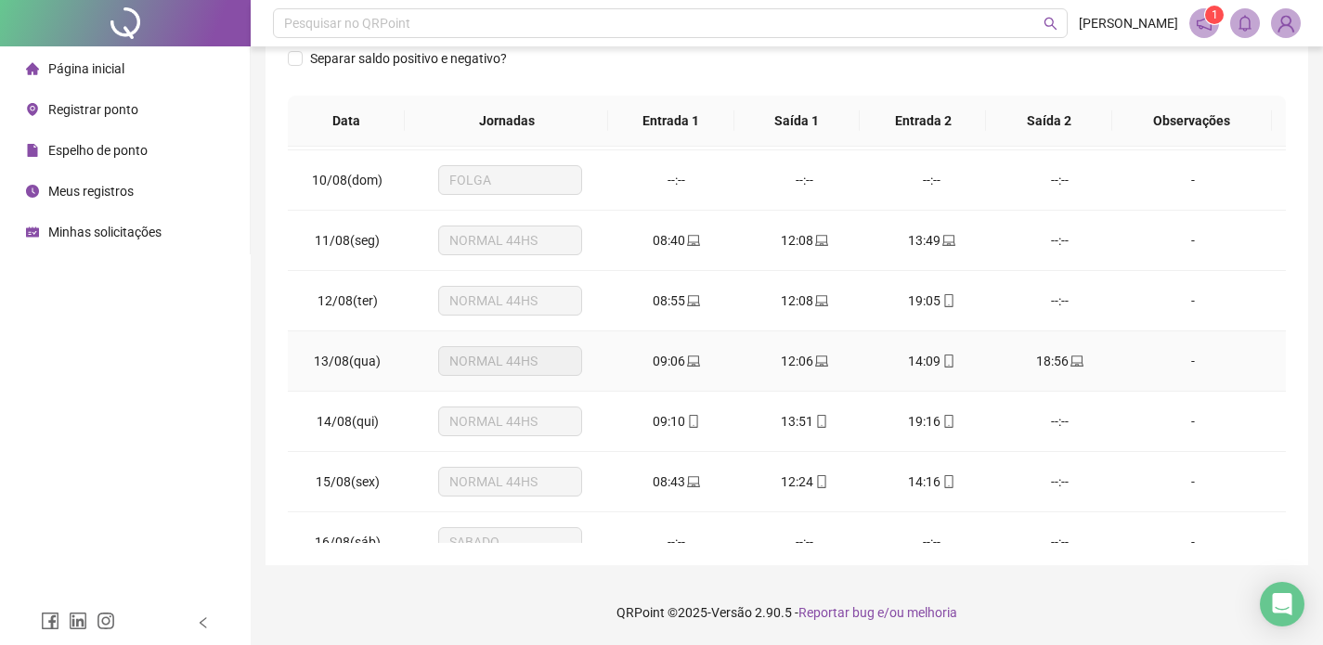
scroll to position [532, 0]
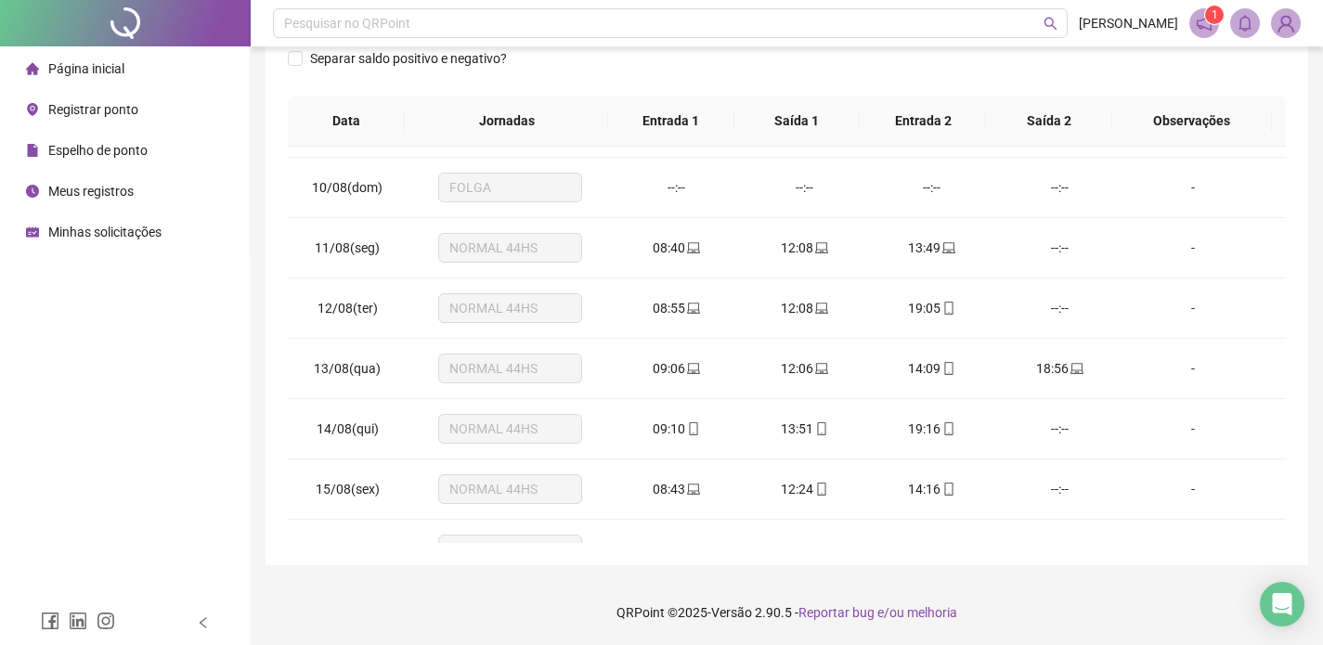
click at [104, 110] on span "Registrar ponto" at bounding box center [93, 109] width 90 height 15
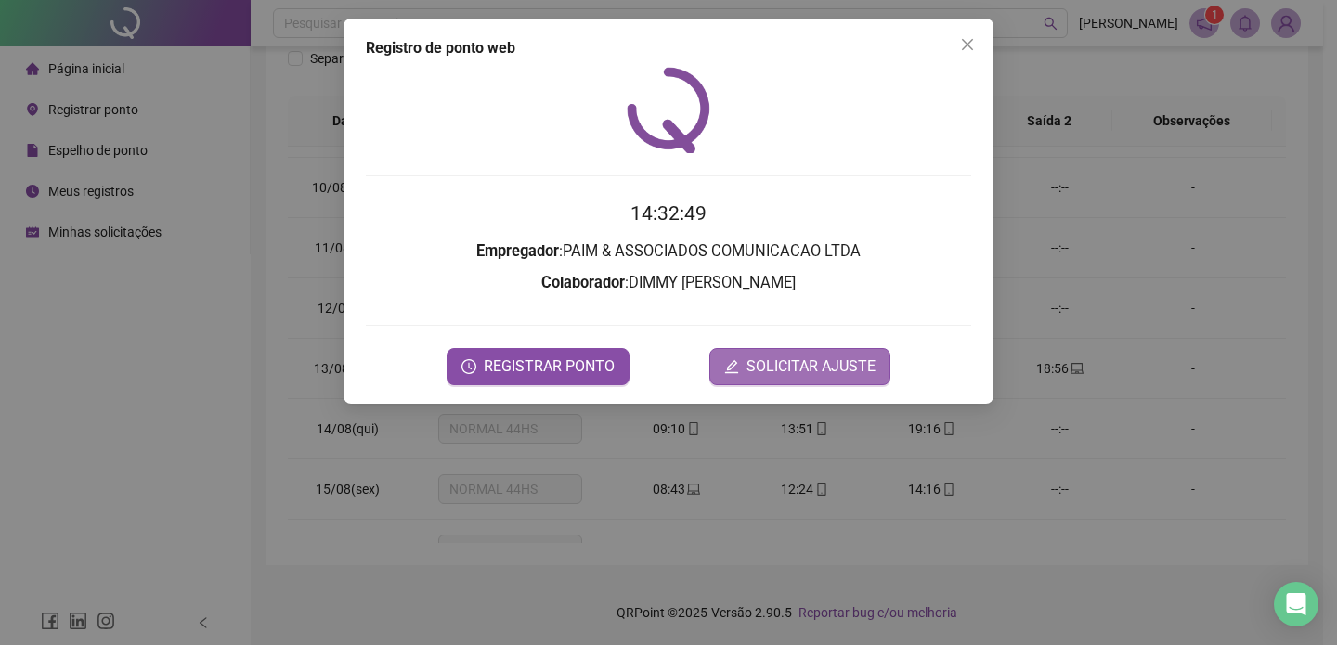
click at [787, 355] on span "SOLICITAR AJUSTE" at bounding box center [810, 366] width 129 height 22
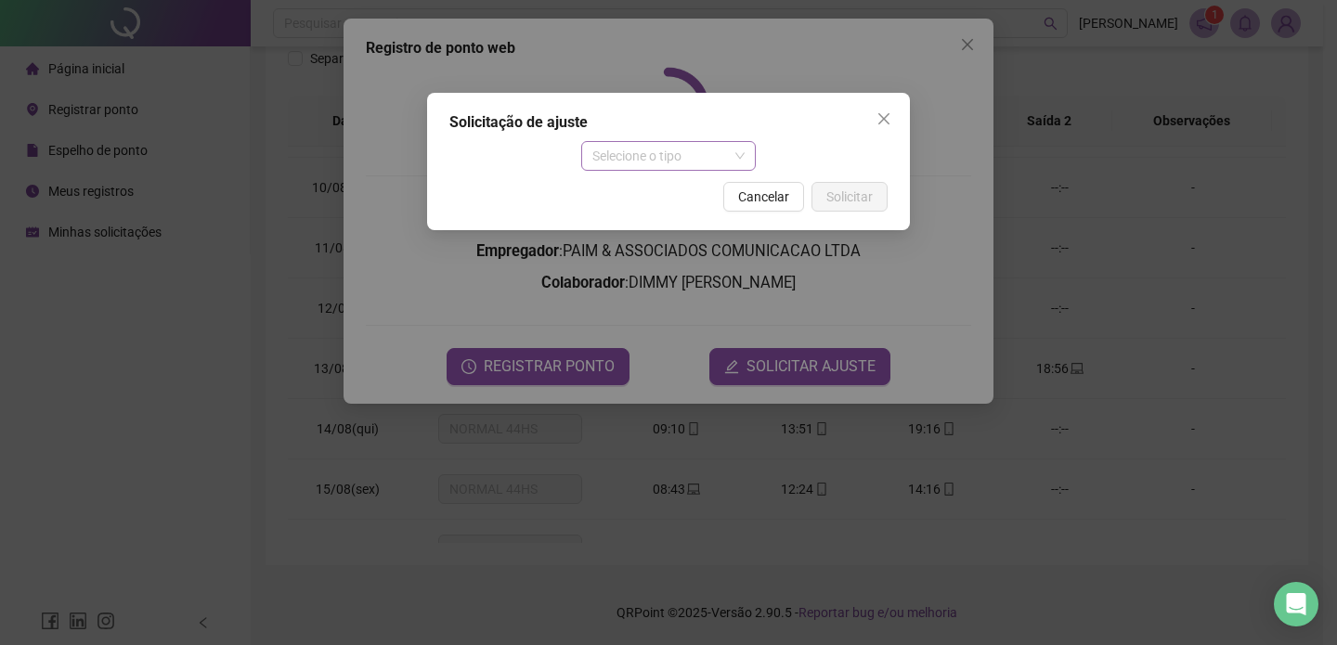
click at [685, 164] on span "Selecione o tipo" at bounding box center [668, 156] width 153 height 28
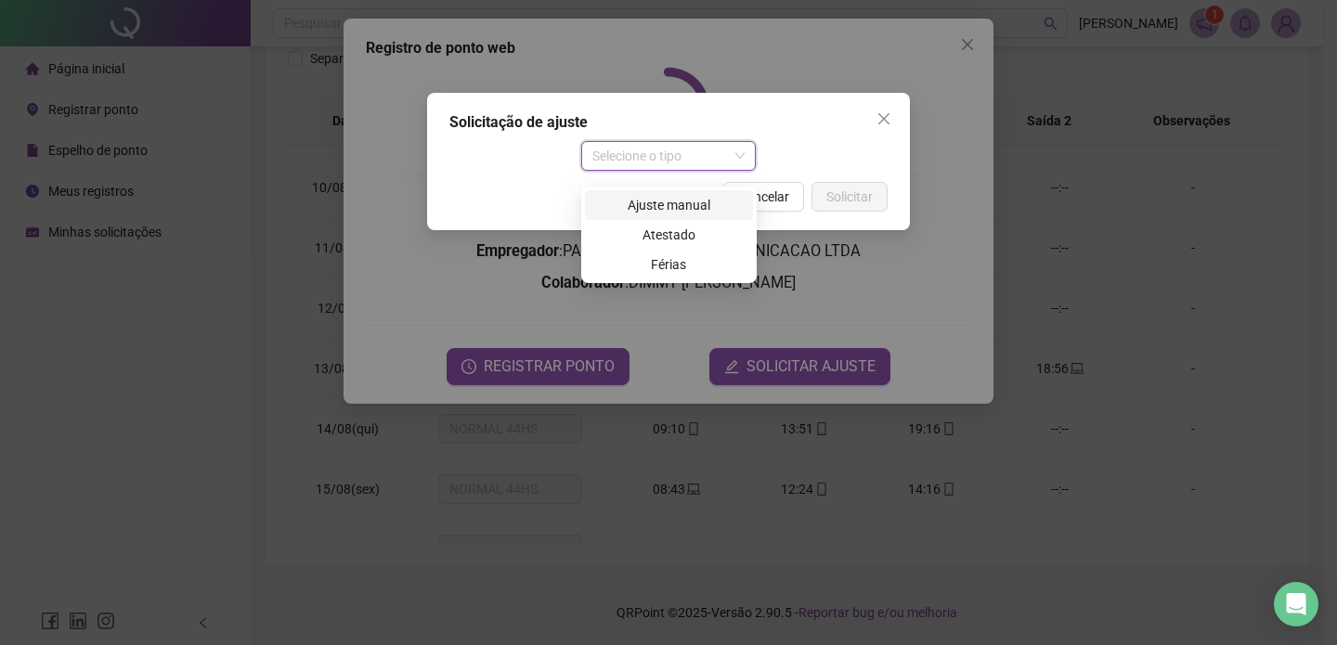
click at [686, 195] on div "Ajuste manual" at bounding box center [669, 205] width 146 height 20
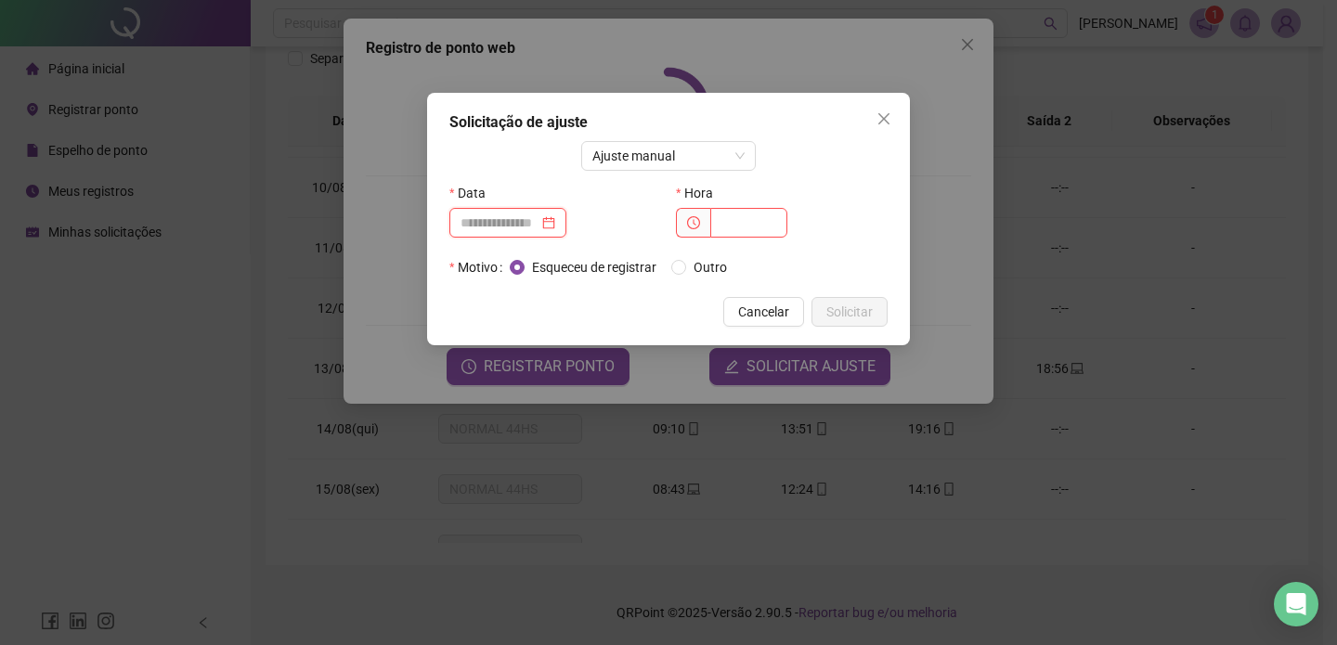
click at [526, 221] on input at bounding box center [499, 223] width 78 height 20
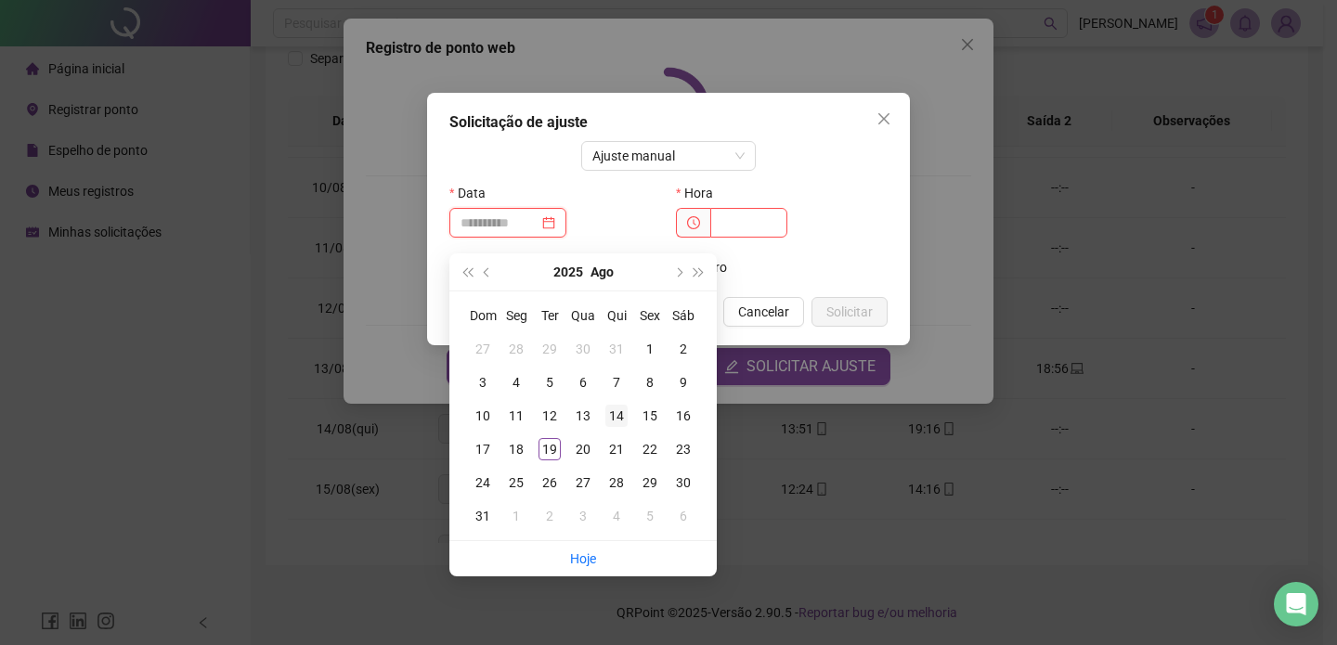
type input "**********"
click at [612, 405] on div "14" at bounding box center [616, 416] width 22 height 22
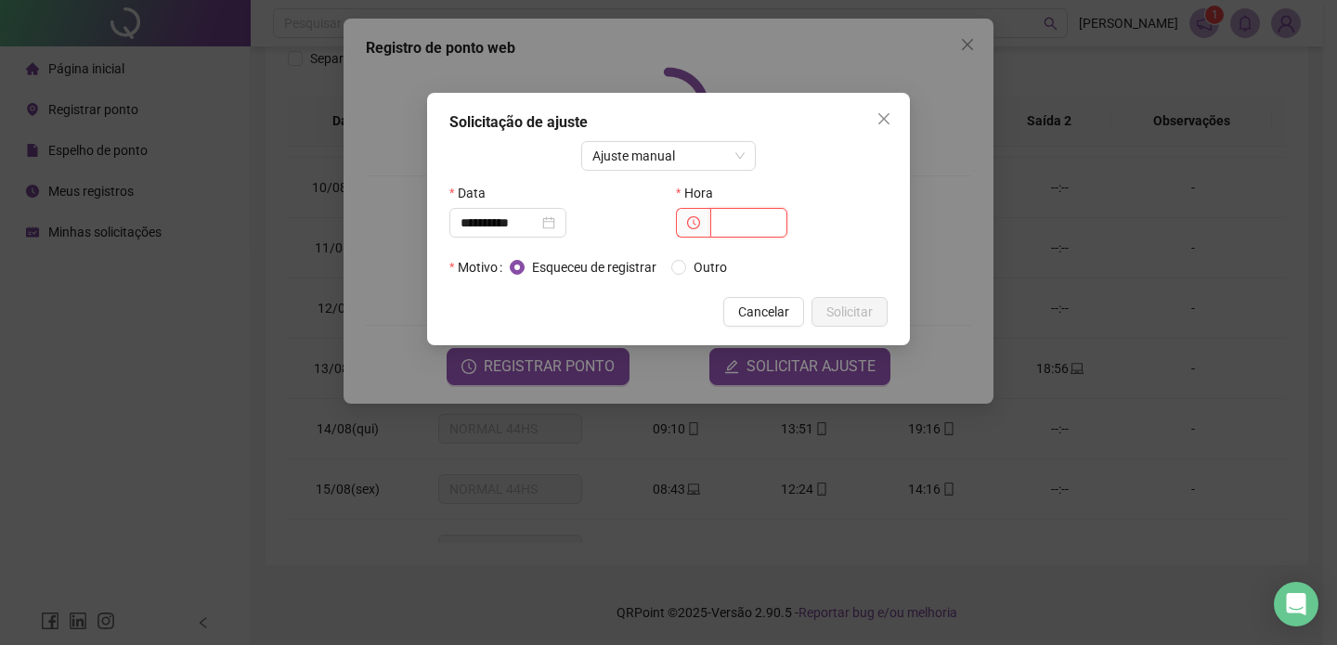
click at [756, 225] on input "text" at bounding box center [748, 223] width 77 height 30
type input "*****"
click at [826, 306] on span "Solicitar" at bounding box center [849, 312] width 46 height 20
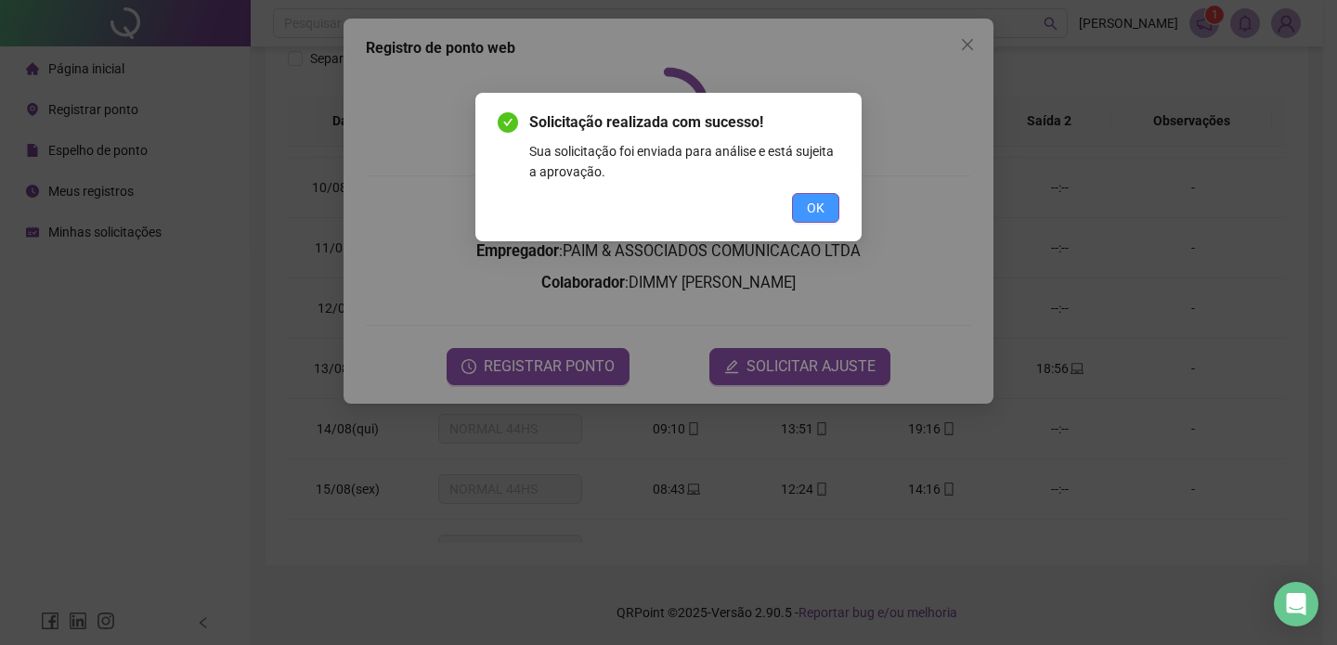
click at [826, 207] on button "OK" at bounding box center [815, 208] width 47 height 30
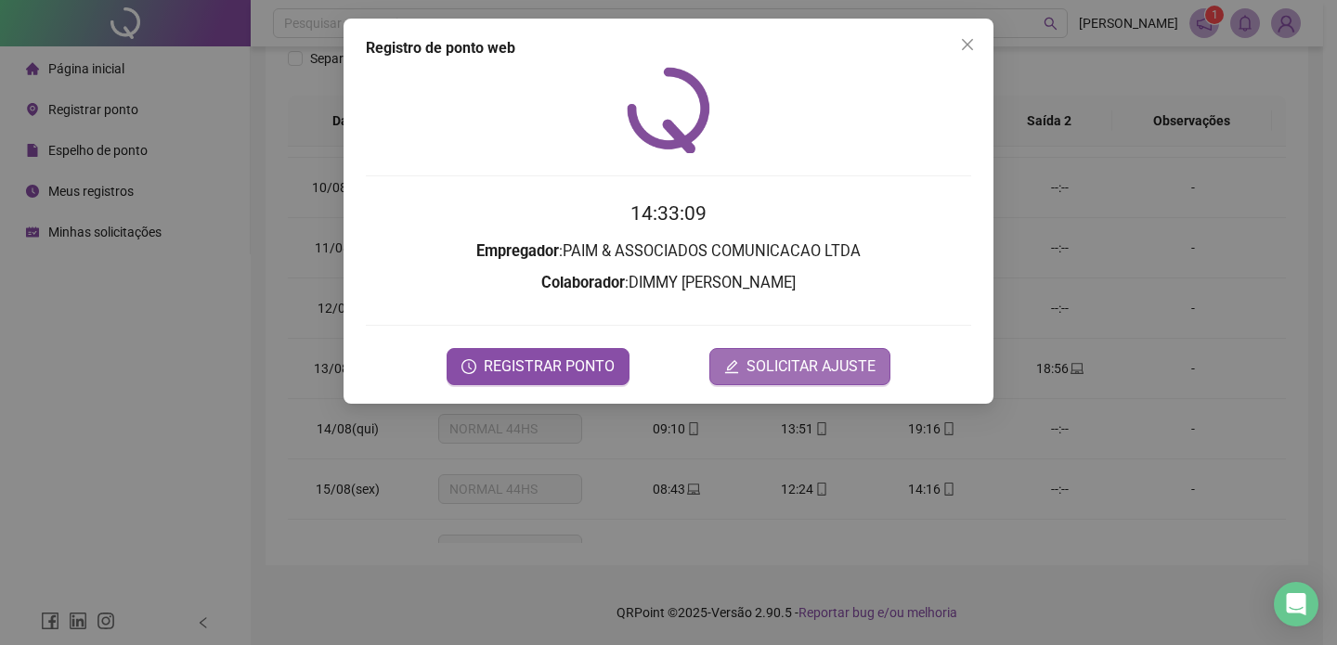
click at [843, 359] on span "SOLICITAR AJUSTE" at bounding box center [810, 366] width 129 height 22
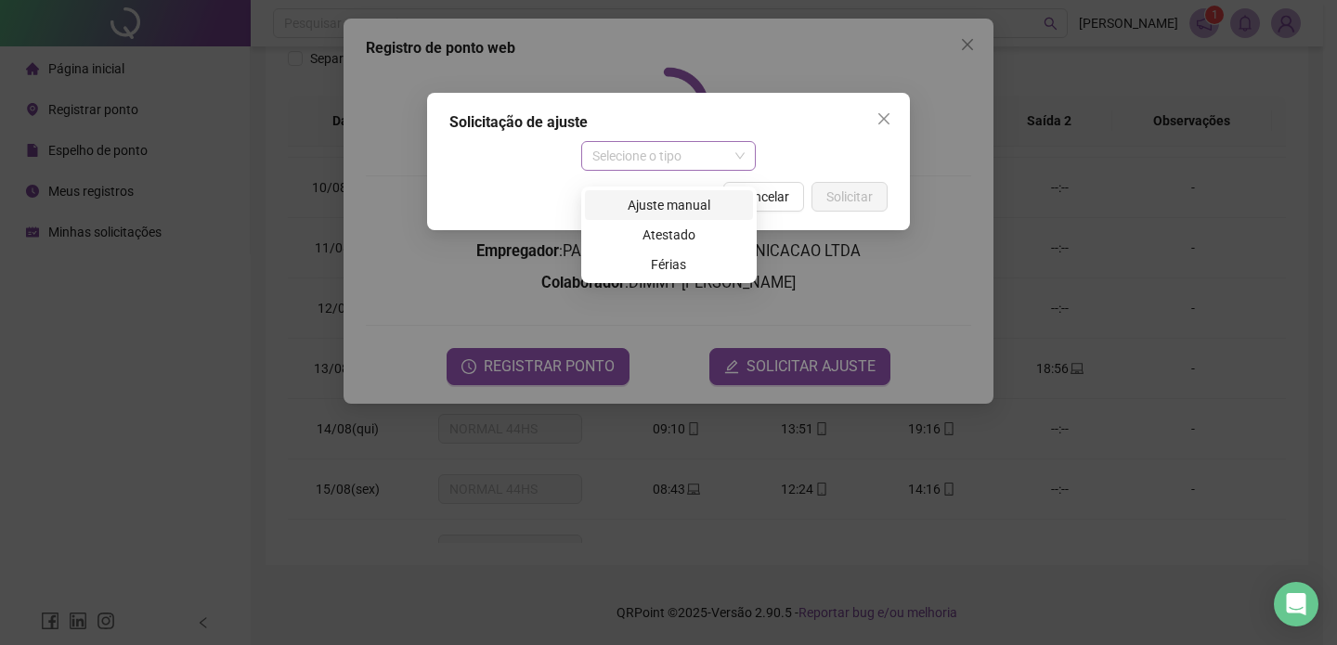
click at [717, 162] on span "Selecione o tipo" at bounding box center [668, 156] width 153 height 28
click at [676, 195] on div "Ajuste manual" at bounding box center [669, 205] width 146 height 20
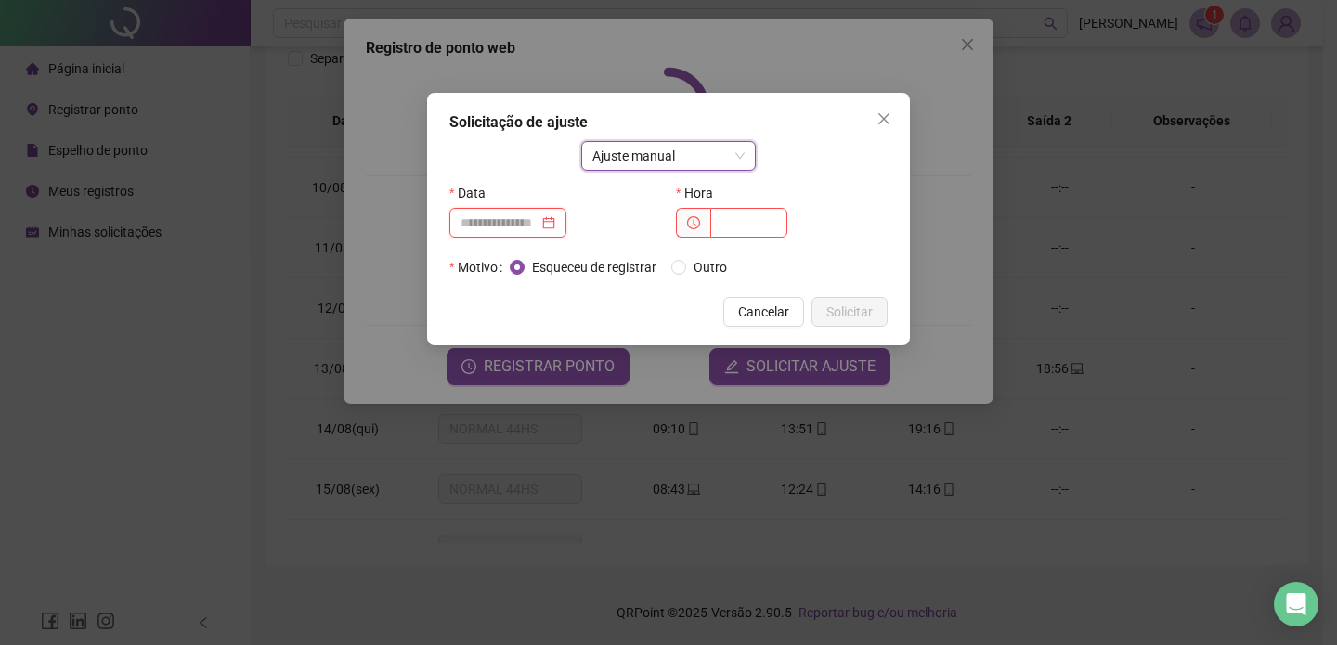
click at [526, 224] on input at bounding box center [499, 223] width 78 height 20
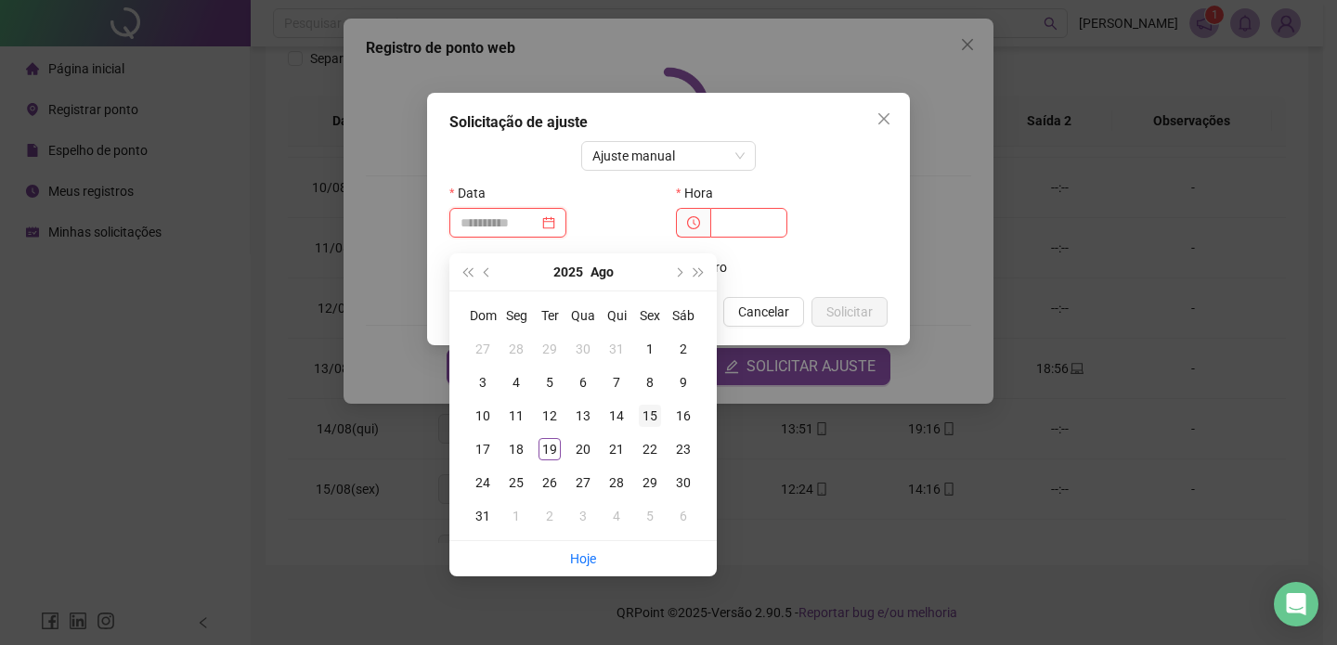
type input "**********"
click at [653, 405] on div "15" at bounding box center [650, 416] width 22 height 22
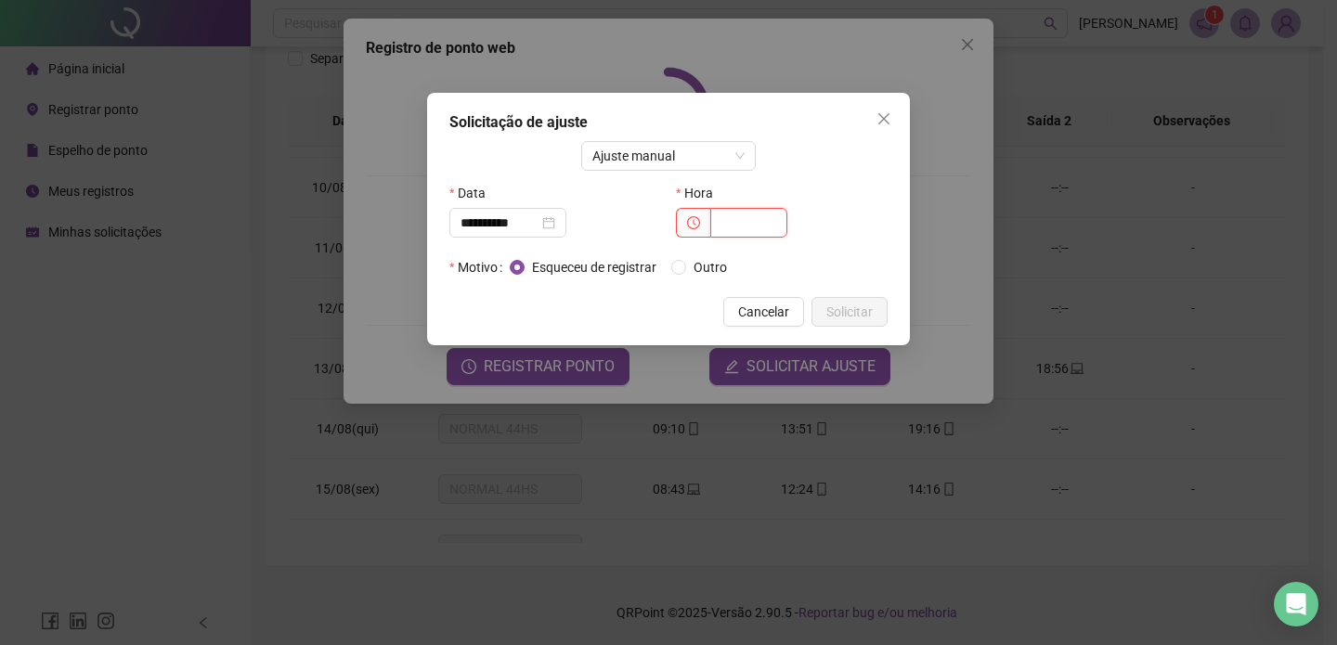
click at [742, 216] on input "text" at bounding box center [748, 223] width 77 height 30
type input "*****"
click at [865, 317] on span "Solicitar" at bounding box center [849, 312] width 46 height 20
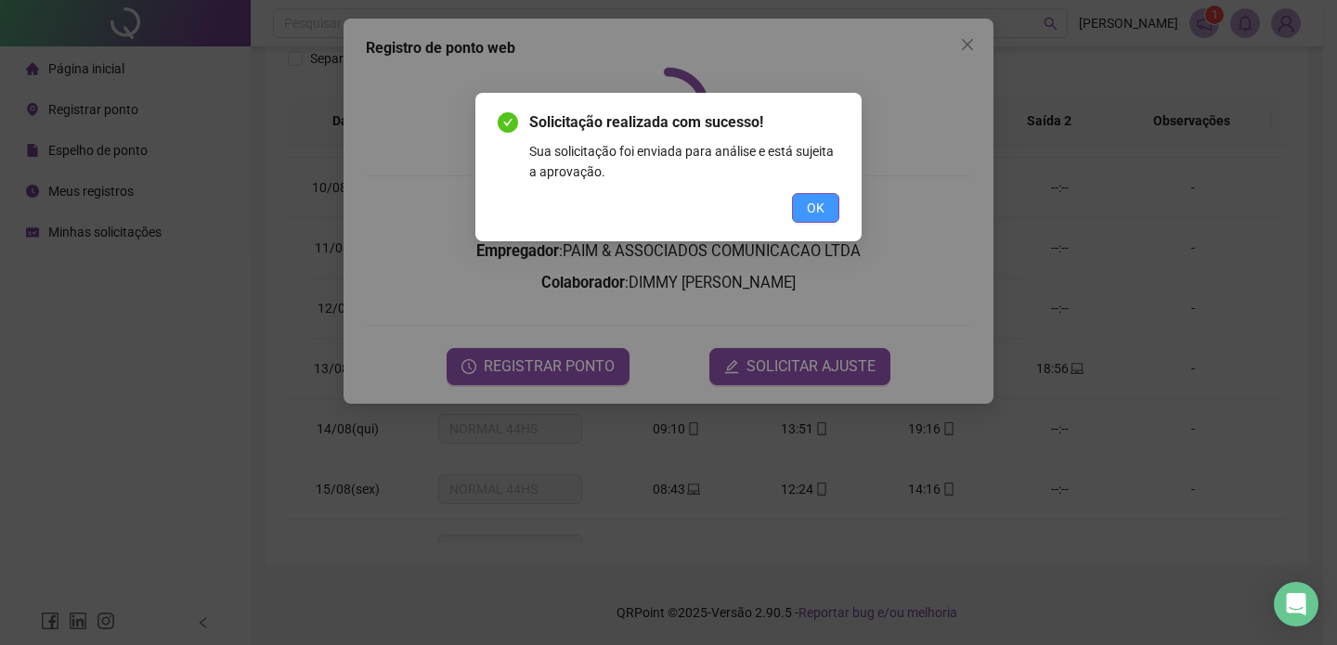
click at [808, 208] on span "OK" at bounding box center [816, 208] width 18 height 20
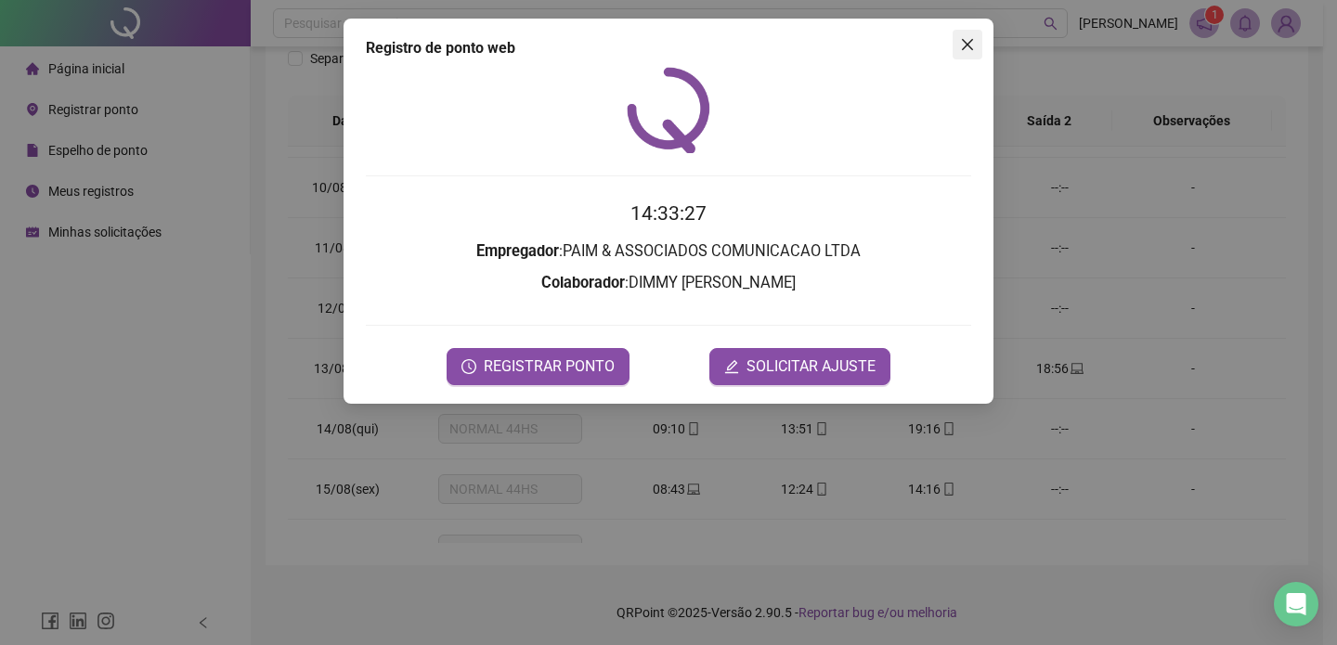
click at [962, 40] on icon "close" at bounding box center [967, 44] width 11 height 11
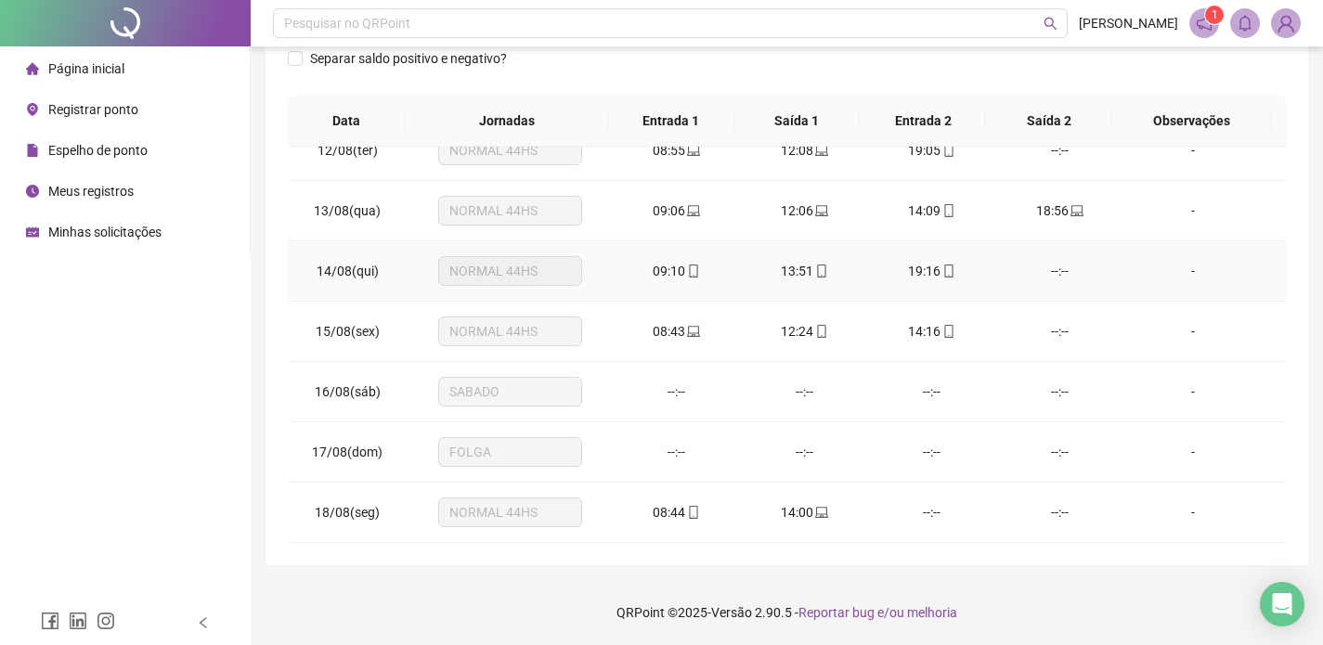
scroll to position [316, 0]
click at [116, 108] on span "Registrar ponto" at bounding box center [93, 109] width 90 height 15
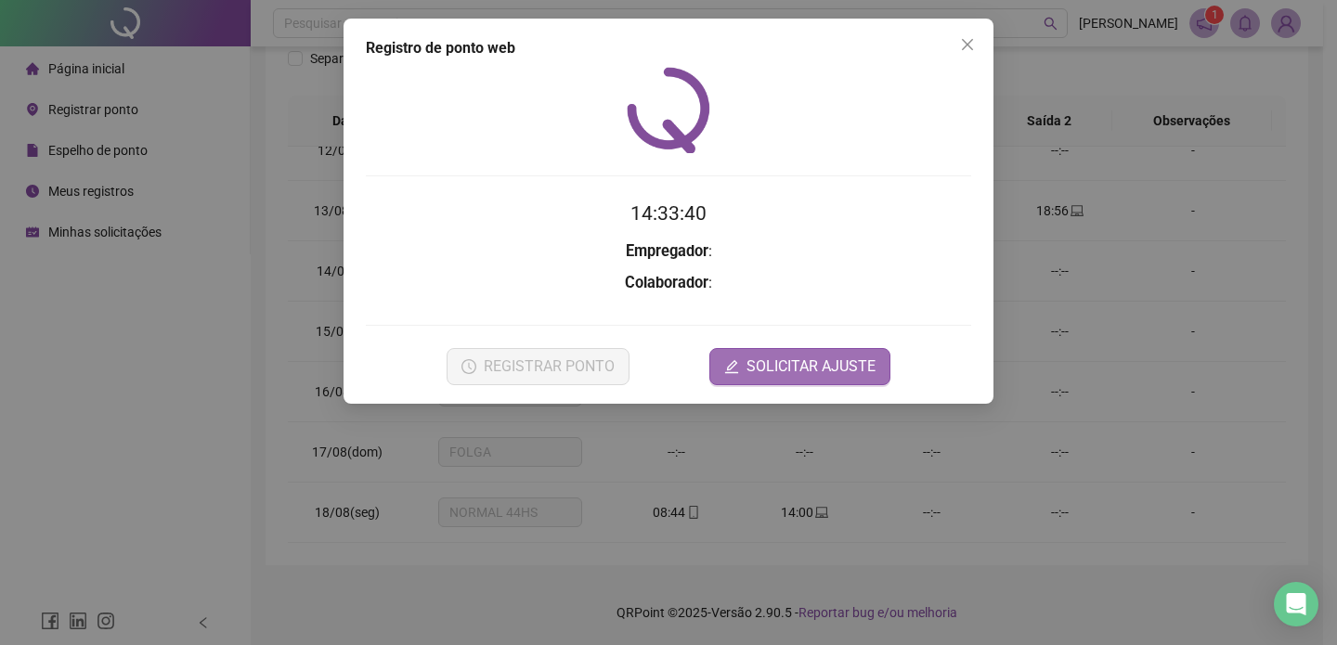
click at [761, 348] on button "SOLICITAR AJUSTE" at bounding box center [799, 366] width 181 height 37
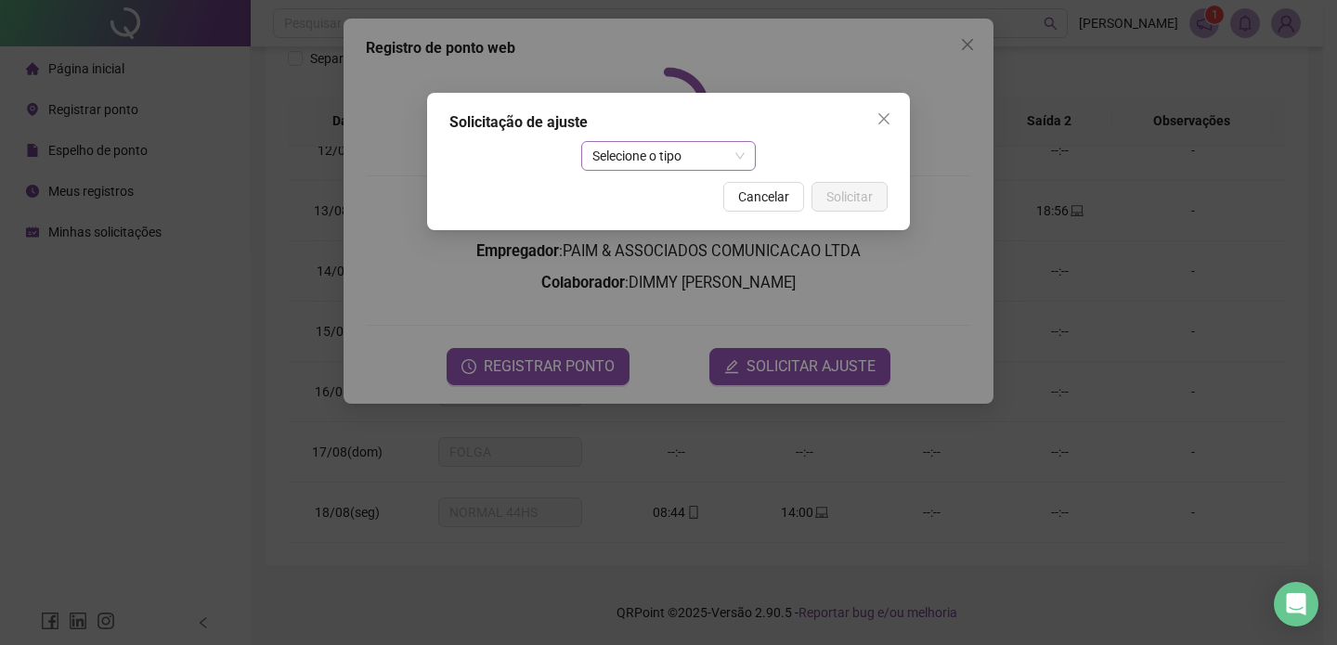
click at [631, 153] on span "Selecione o tipo" at bounding box center [668, 156] width 153 height 28
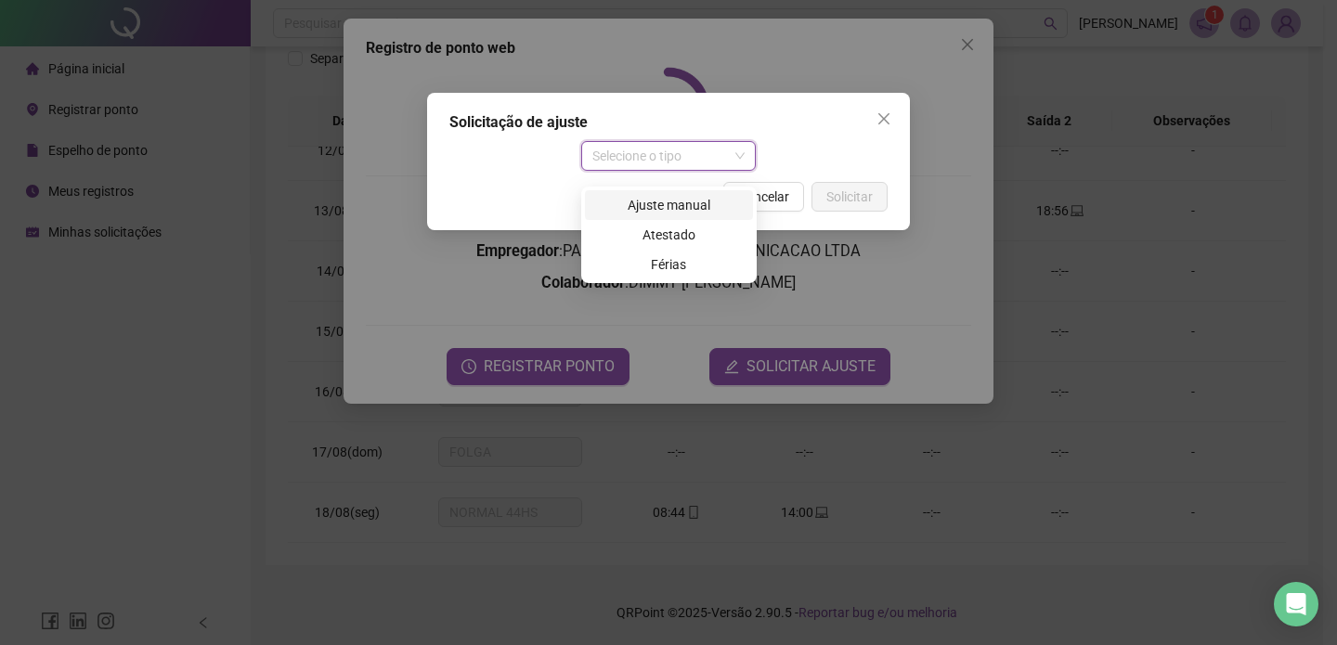
click at [655, 195] on div "Ajuste manual" at bounding box center [669, 205] width 146 height 20
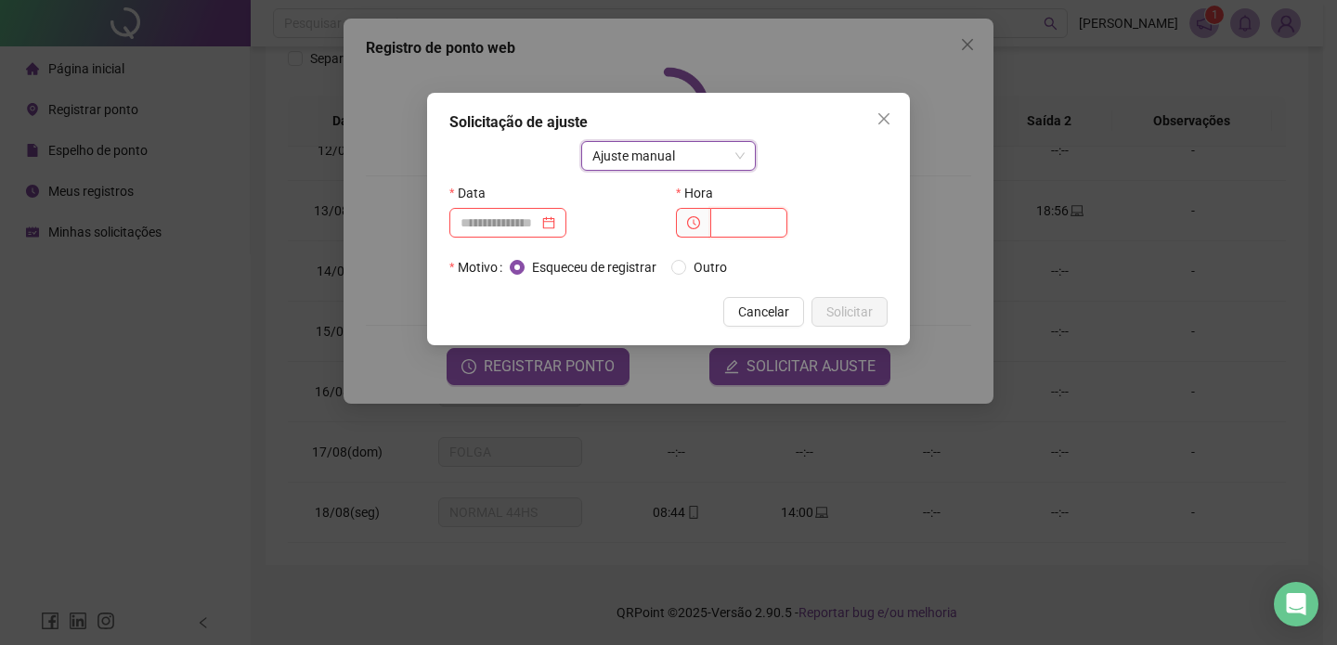
click at [756, 232] on input "text" at bounding box center [748, 223] width 77 height 30
click at [536, 212] on div at bounding box center [507, 223] width 117 height 30
type input "*****"
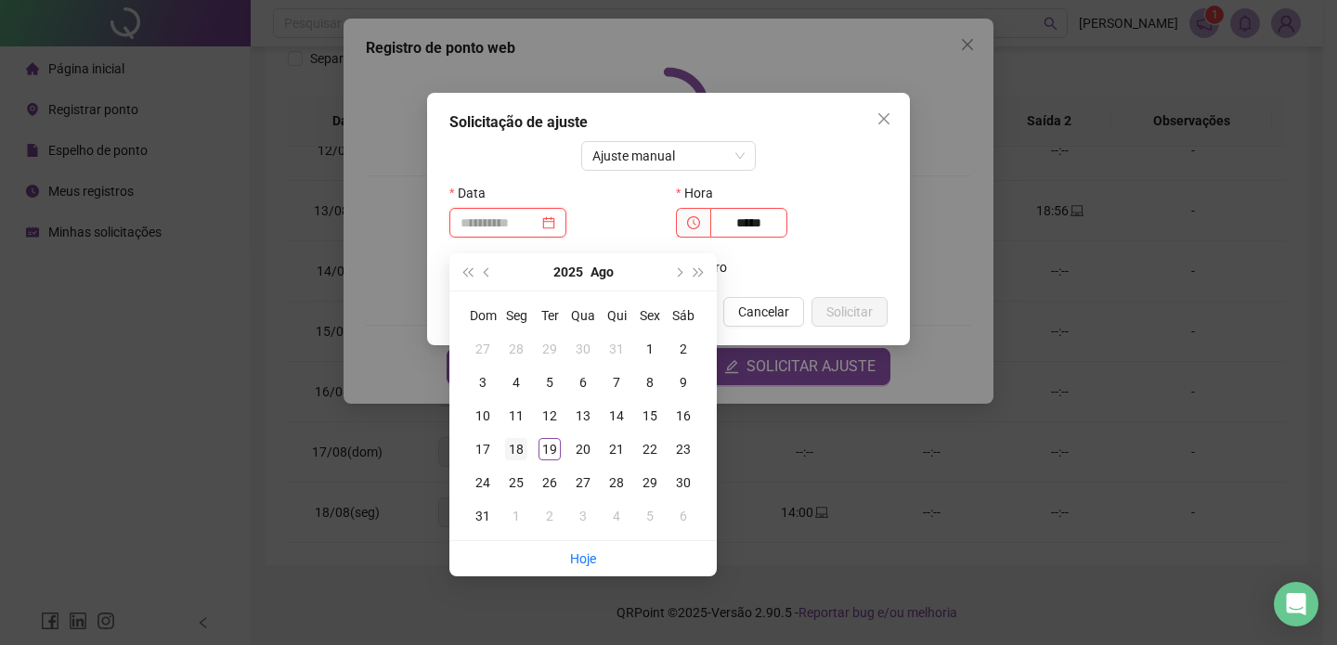
type input "**********"
click at [519, 444] on div "18" at bounding box center [516, 449] width 22 height 22
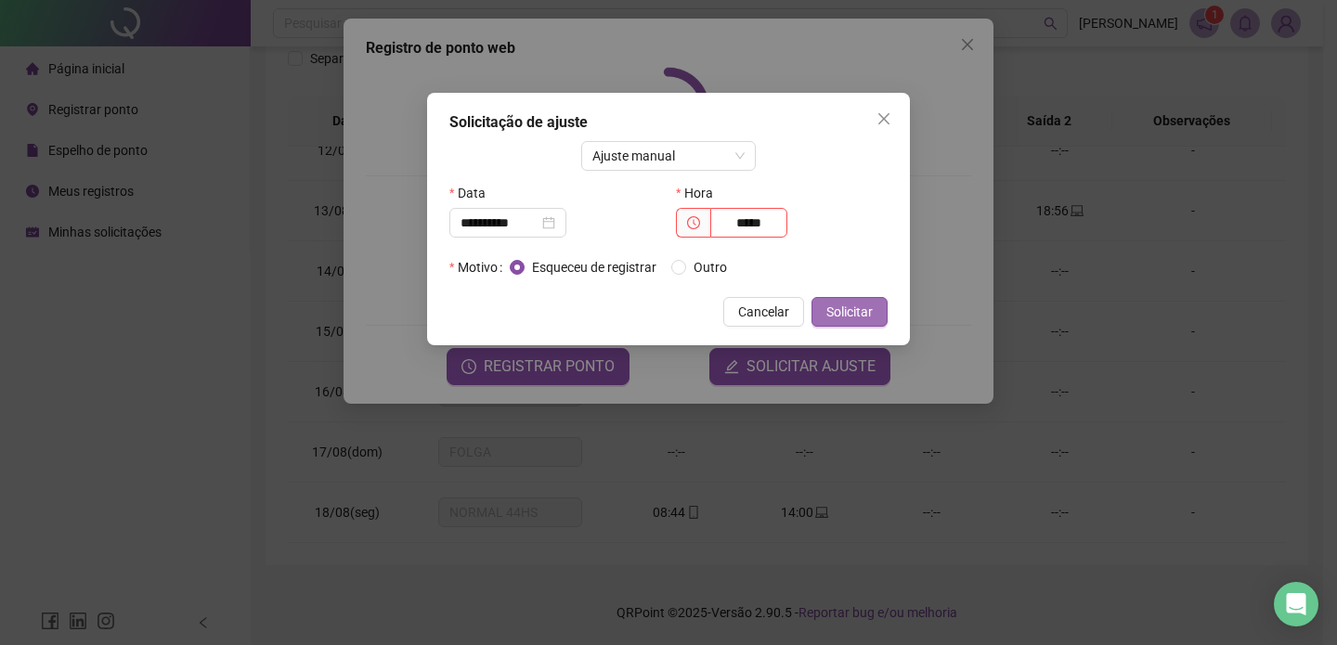
click at [851, 304] on span "Solicitar" at bounding box center [849, 312] width 46 height 20
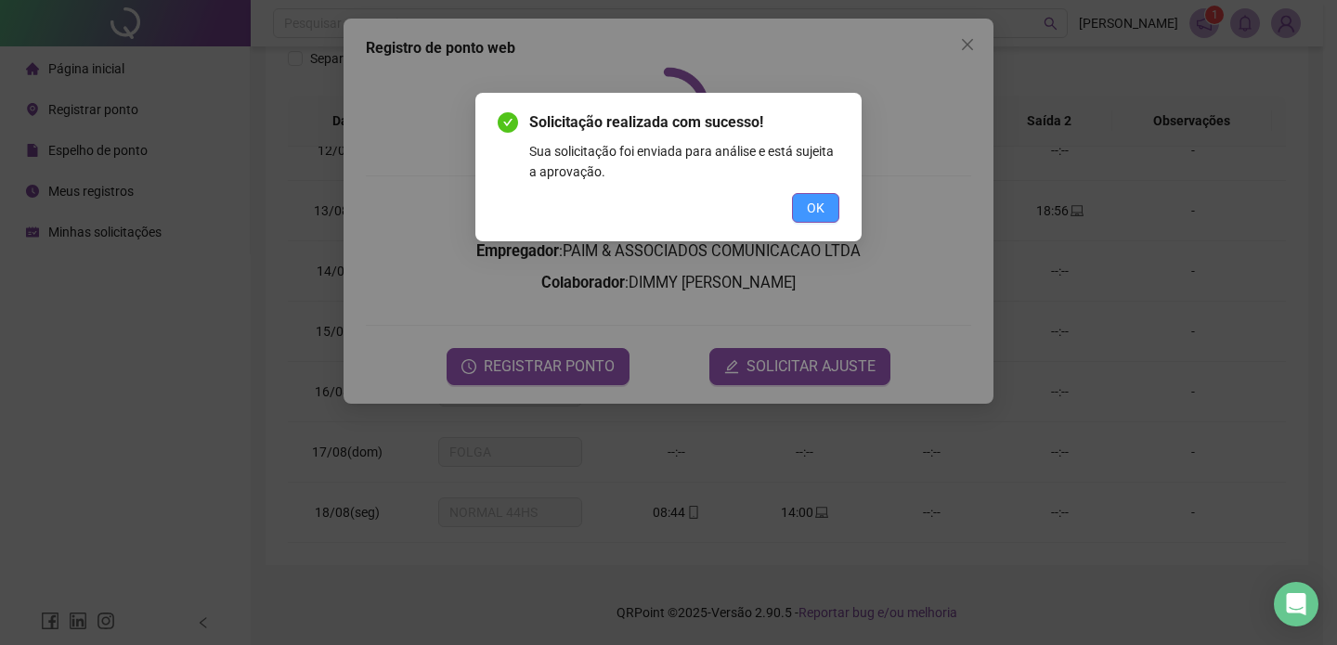
click at [813, 194] on button "OK" at bounding box center [815, 208] width 47 height 30
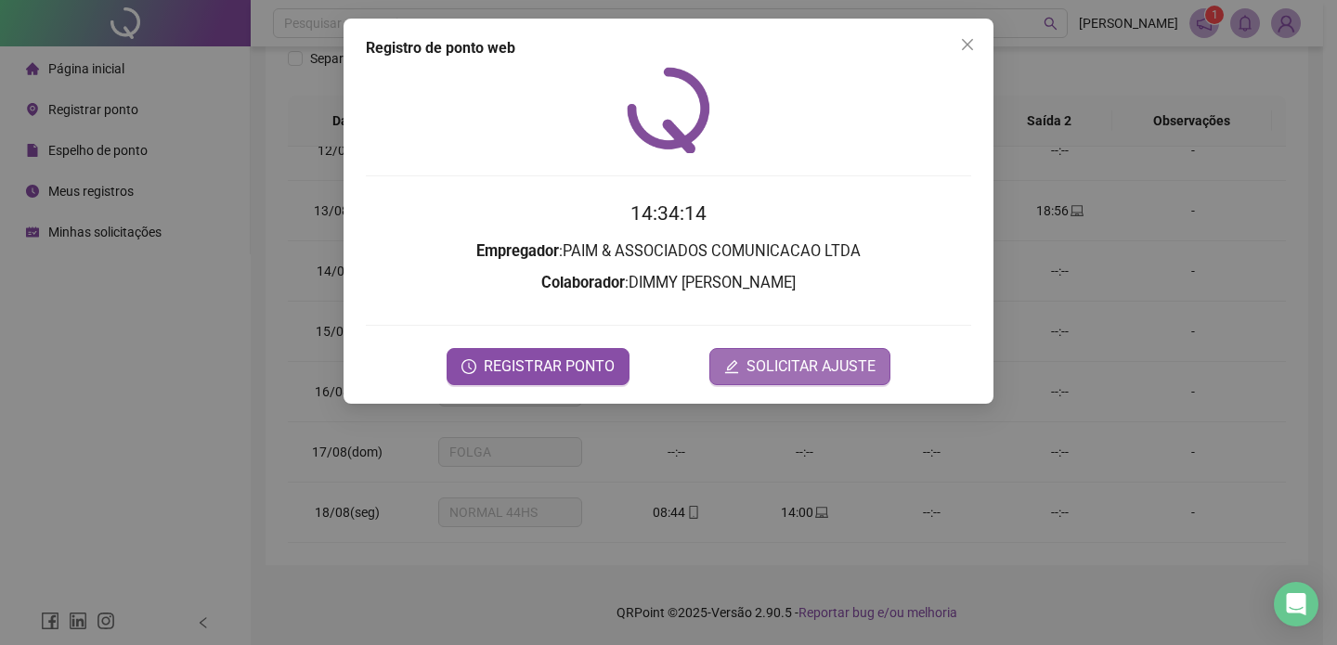
click at [813, 355] on span "SOLICITAR AJUSTE" at bounding box center [810, 366] width 129 height 22
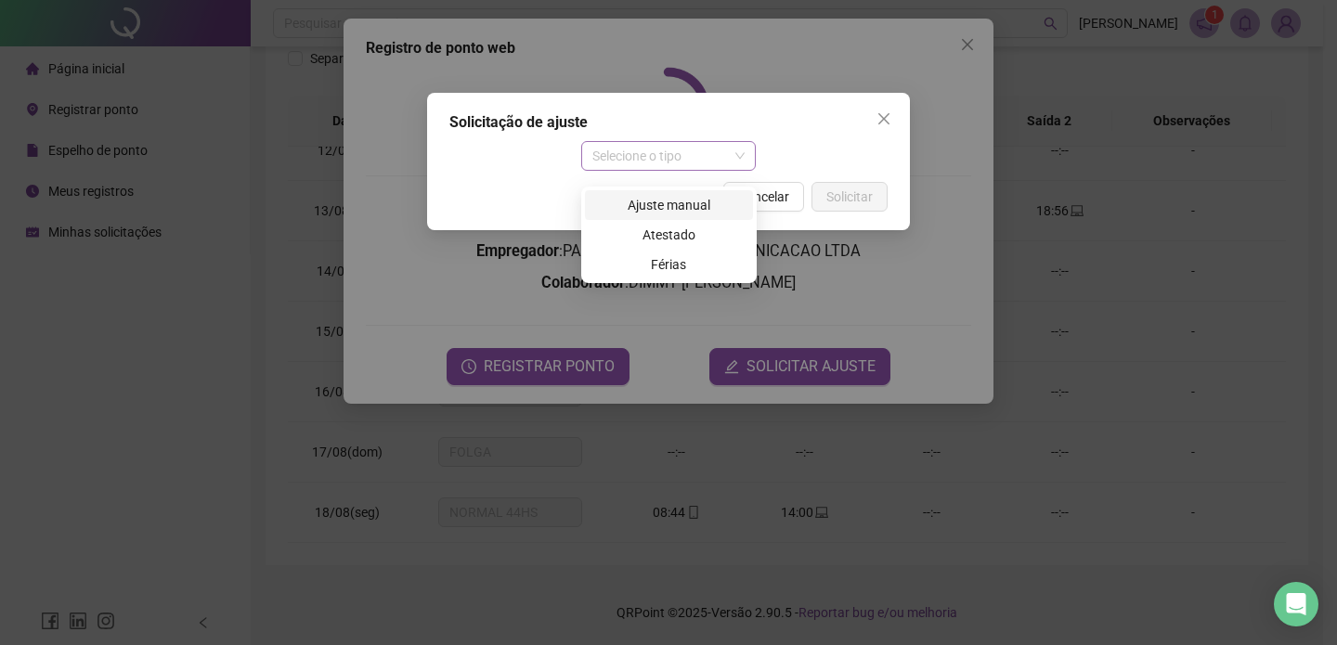
click at [672, 153] on span "Selecione o tipo" at bounding box center [668, 156] width 153 height 28
click at [682, 195] on div "Ajuste manual" at bounding box center [669, 205] width 146 height 20
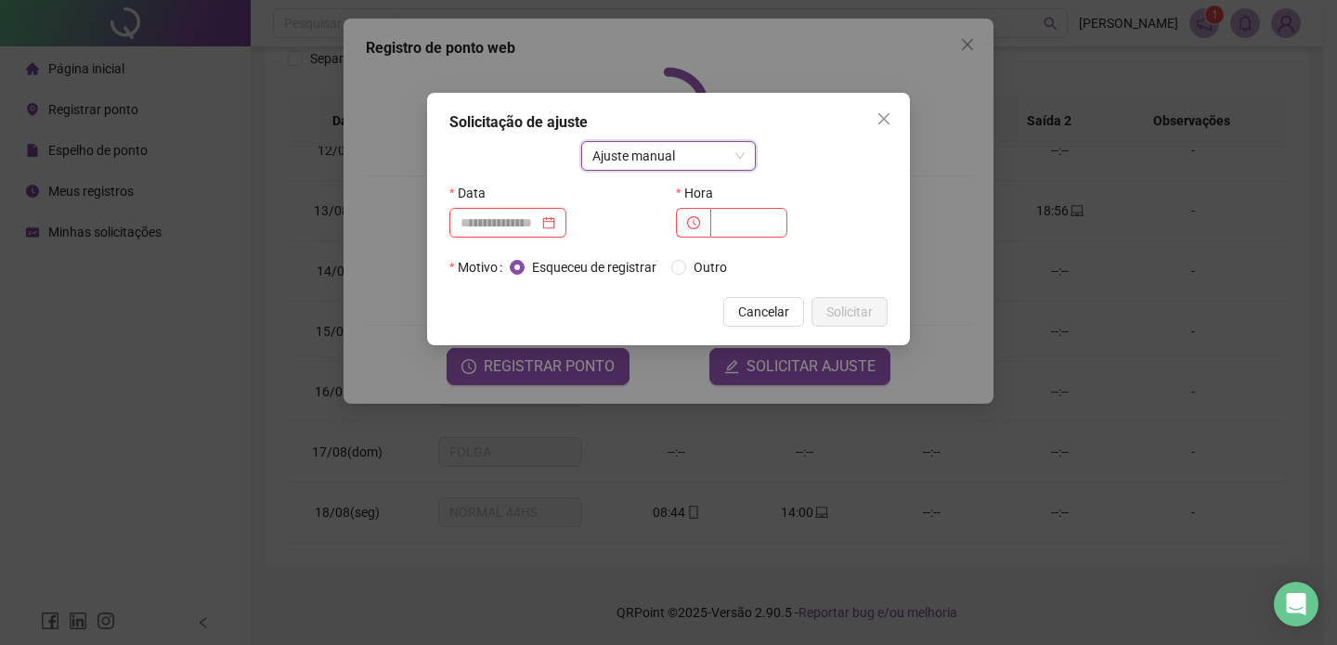
click at [531, 228] on input at bounding box center [499, 223] width 78 height 20
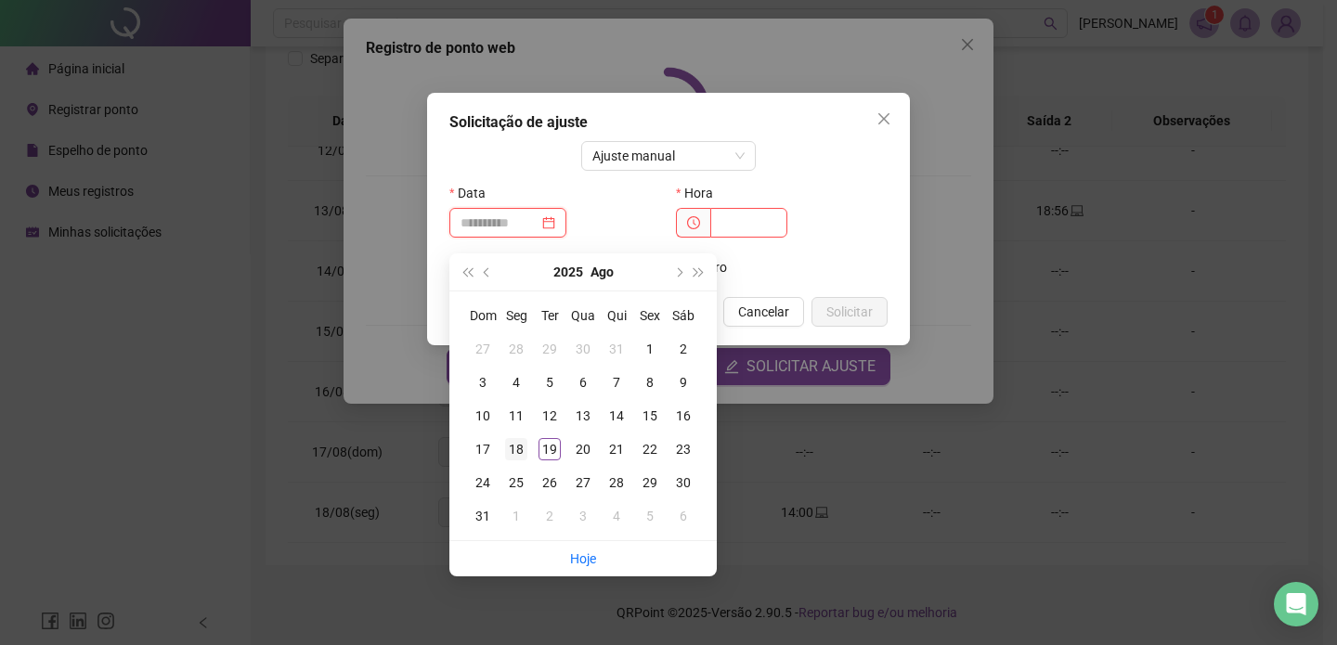
type input "**********"
click at [518, 438] on div "18" at bounding box center [516, 449] width 22 height 22
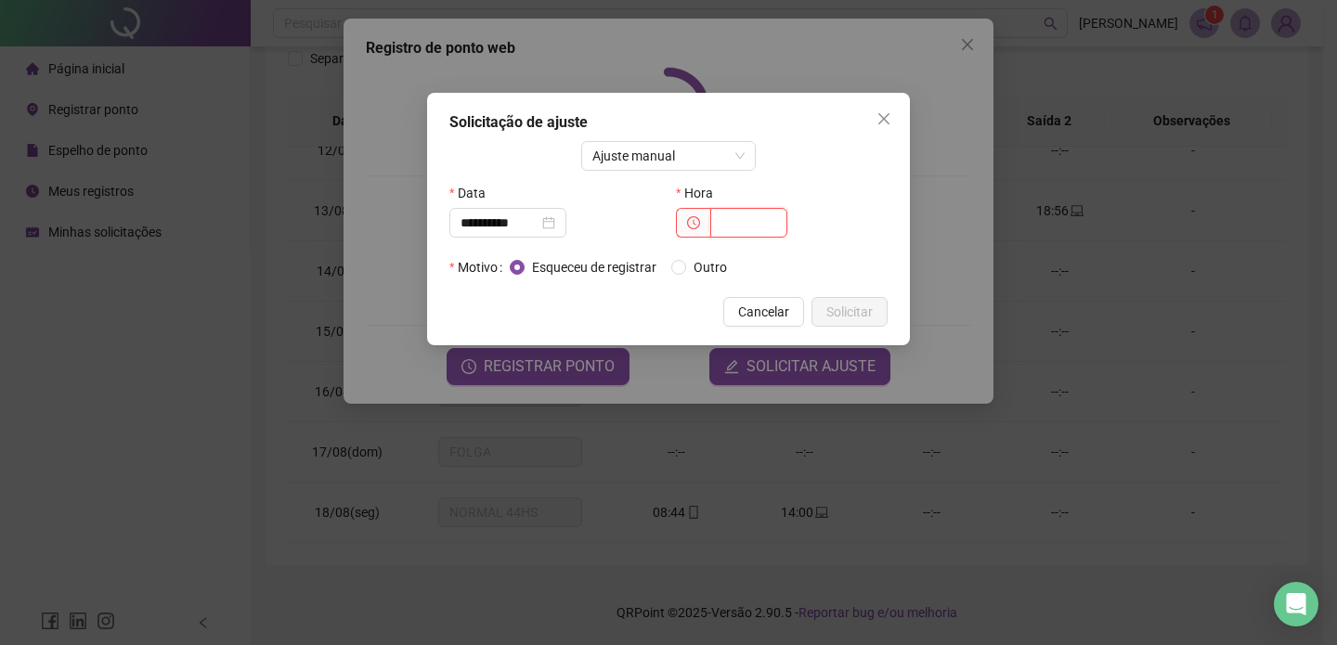
click at [738, 231] on input "text" at bounding box center [748, 223] width 77 height 30
type input "*****"
click at [882, 321] on button "Solicitar" at bounding box center [849, 312] width 76 height 30
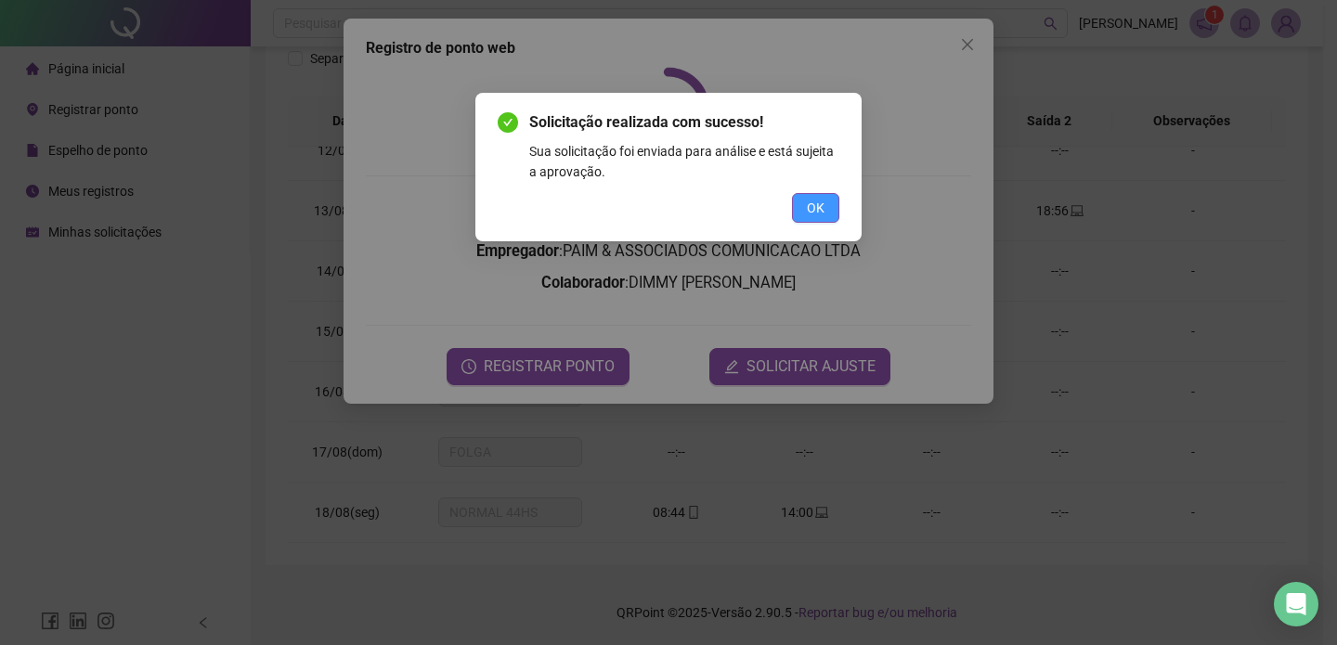
click at [793, 213] on button "OK" at bounding box center [815, 208] width 47 height 30
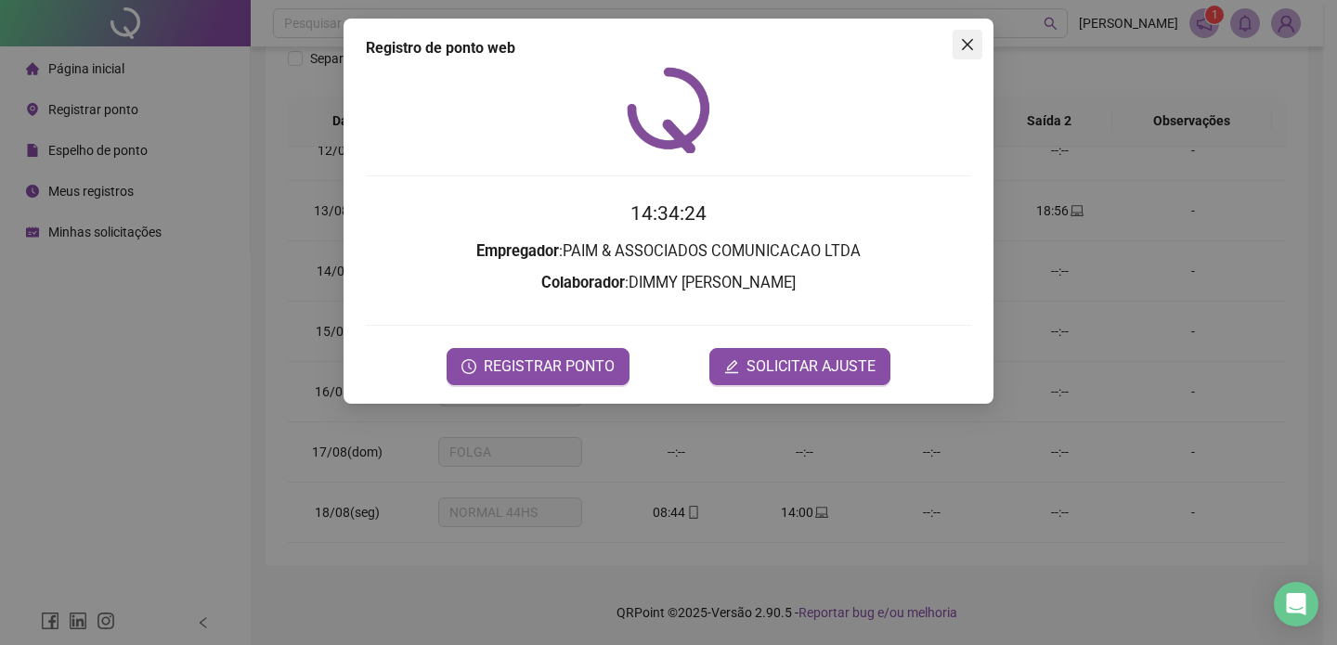
click at [965, 51] on icon "close" at bounding box center [967, 44] width 15 height 15
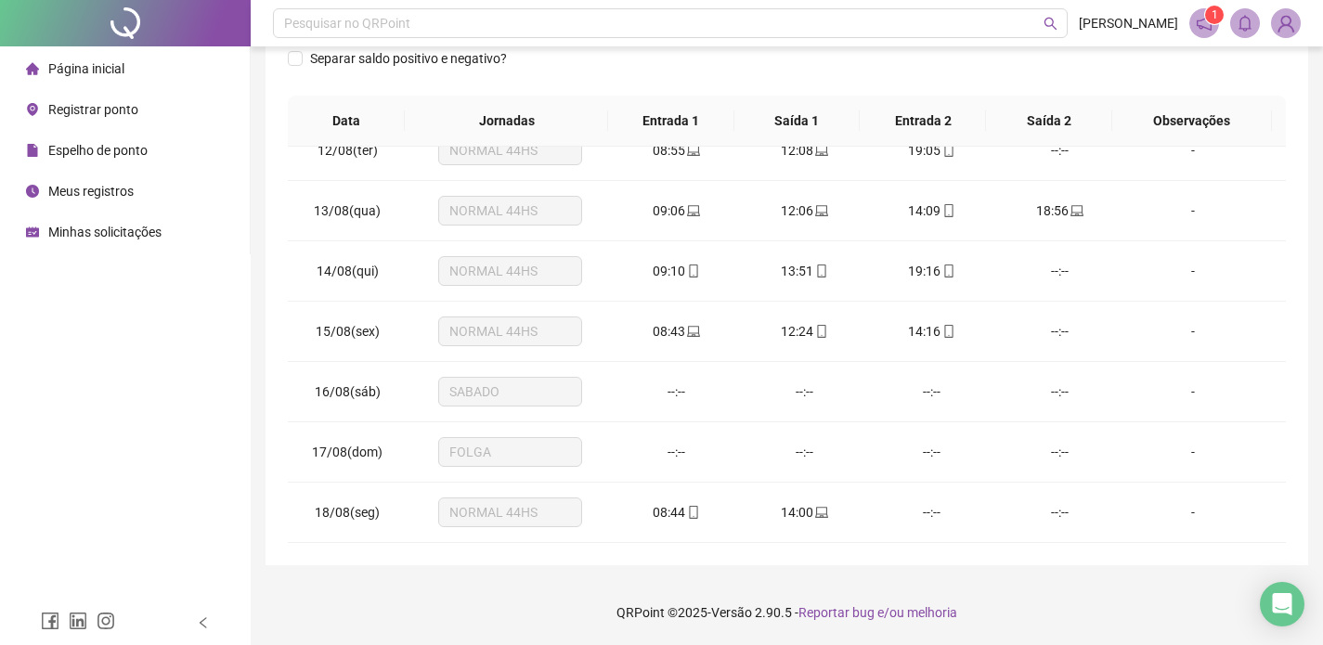
click at [128, 190] on span "Meus registros" at bounding box center [90, 191] width 85 height 15
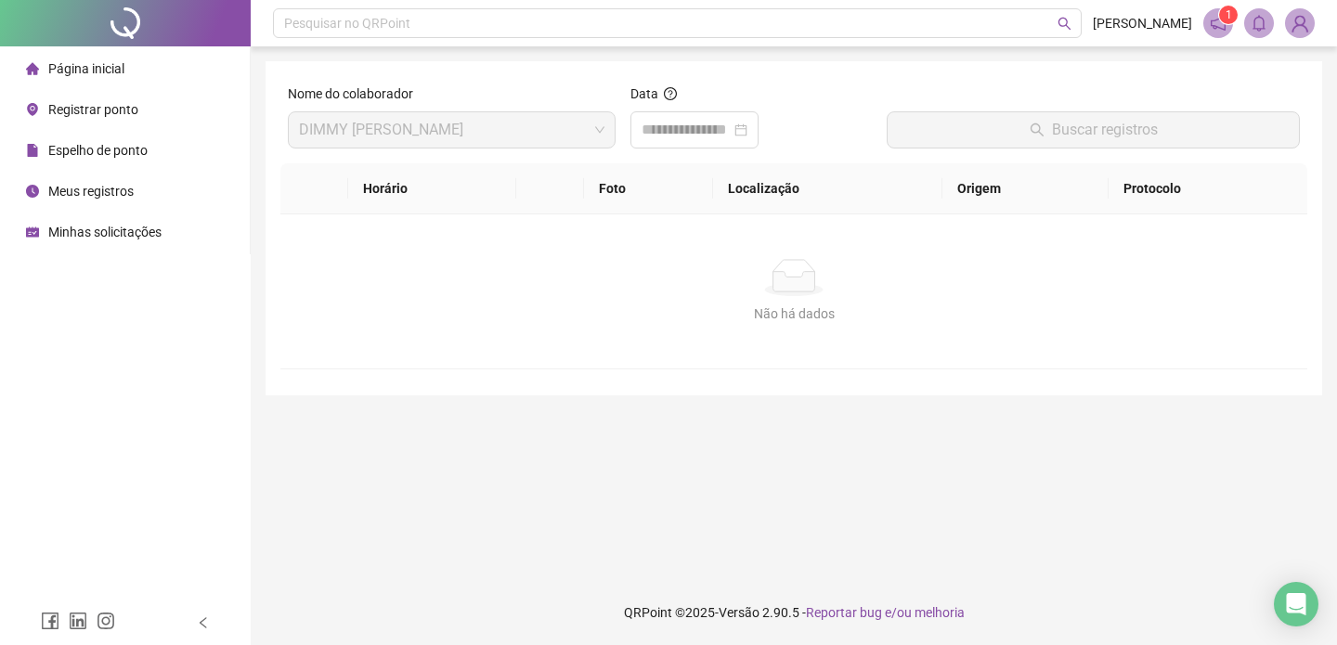
click at [754, 152] on div "Data" at bounding box center [751, 124] width 257 height 80
click at [730, 140] on input at bounding box center [685, 130] width 89 height 22
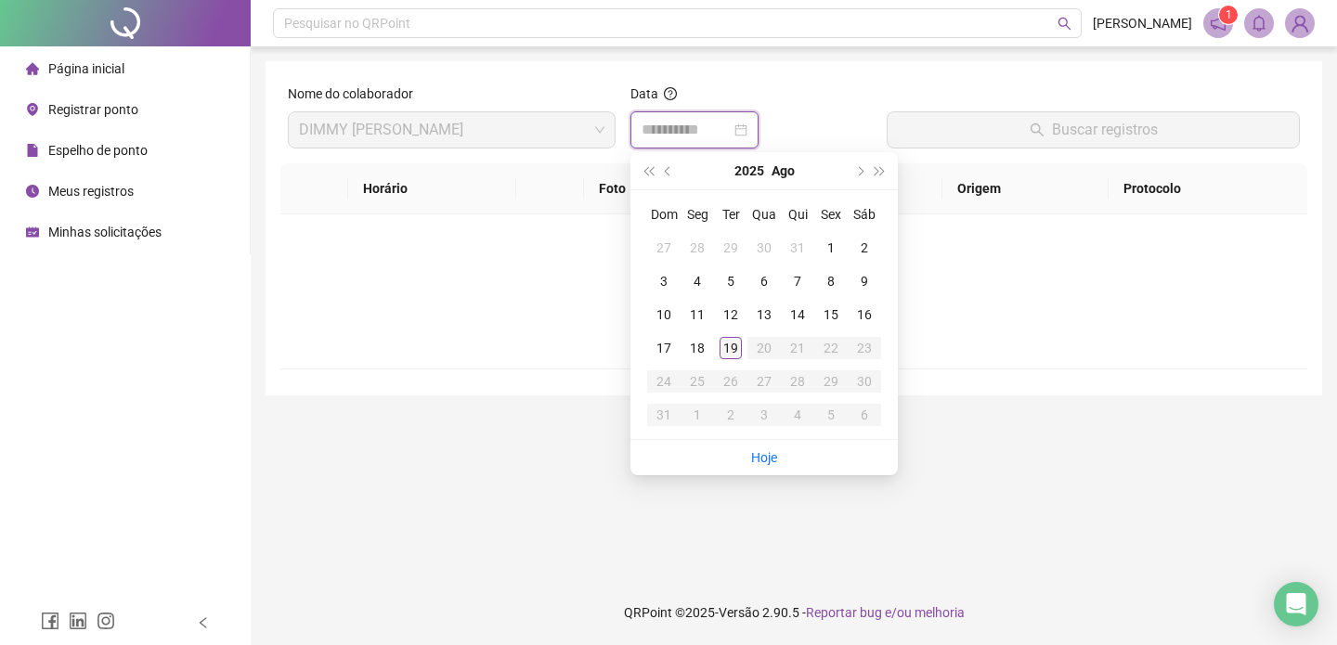
type input "**********"
click at [730, 339] on div "19" at bounding box center [730, 348] width 22 height 22
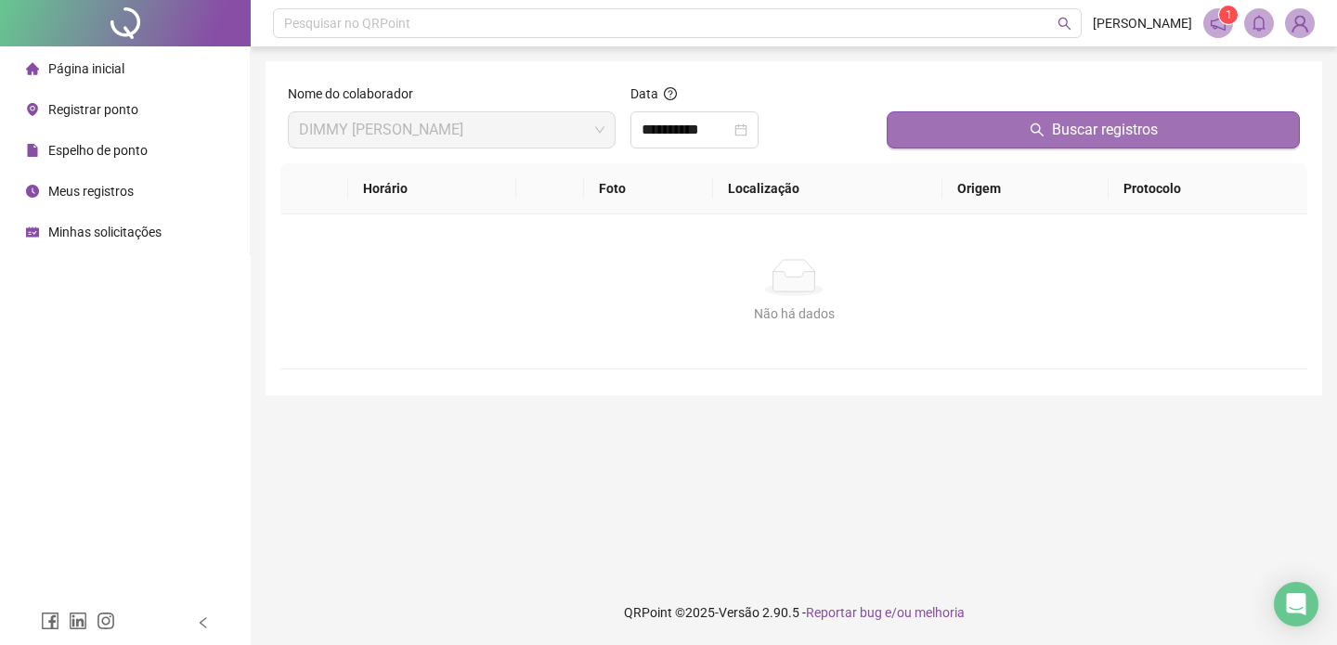
click at [966, 130] on button "Buscar registros" at bounding box center [1092, 129] width 413 height 37
